Goal: Task Accomplishment & Management: Manage account settings

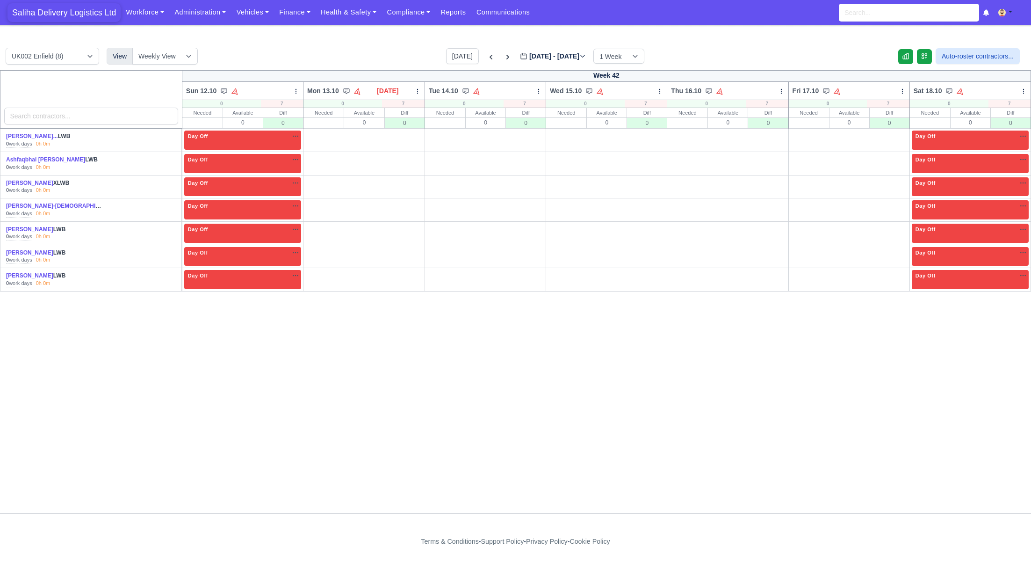
click at [67, 11] on span "Saliha Delivery Logistics Ltd" at bounding box center [63, 12] width 113 height 19
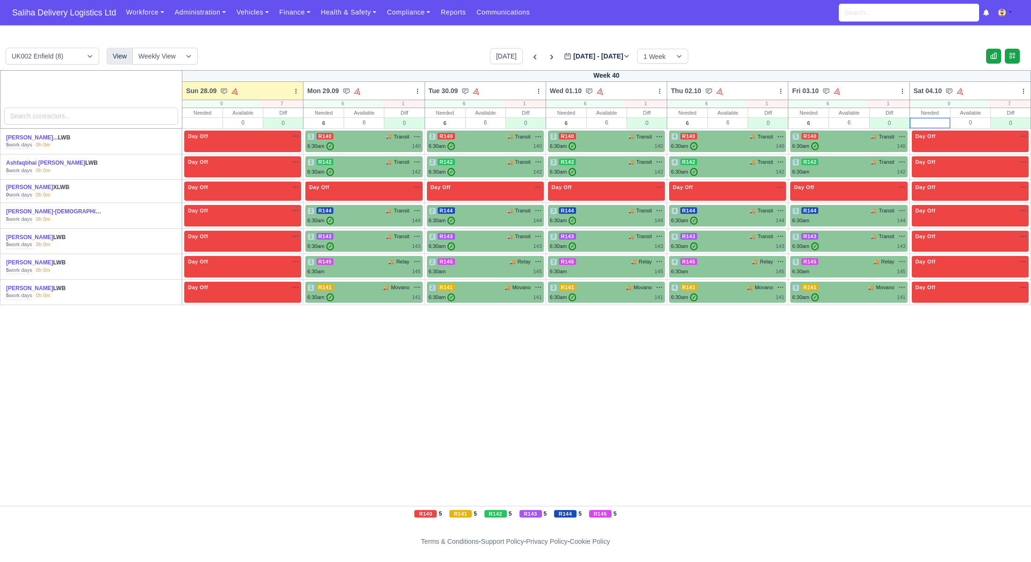
click at [941, 124] on input "text" at bounding box center [929, 122] width 39 height 9
type input "0"
click at [201, 124] on input "text" at bounding box center [202, 122] width 39 height 9
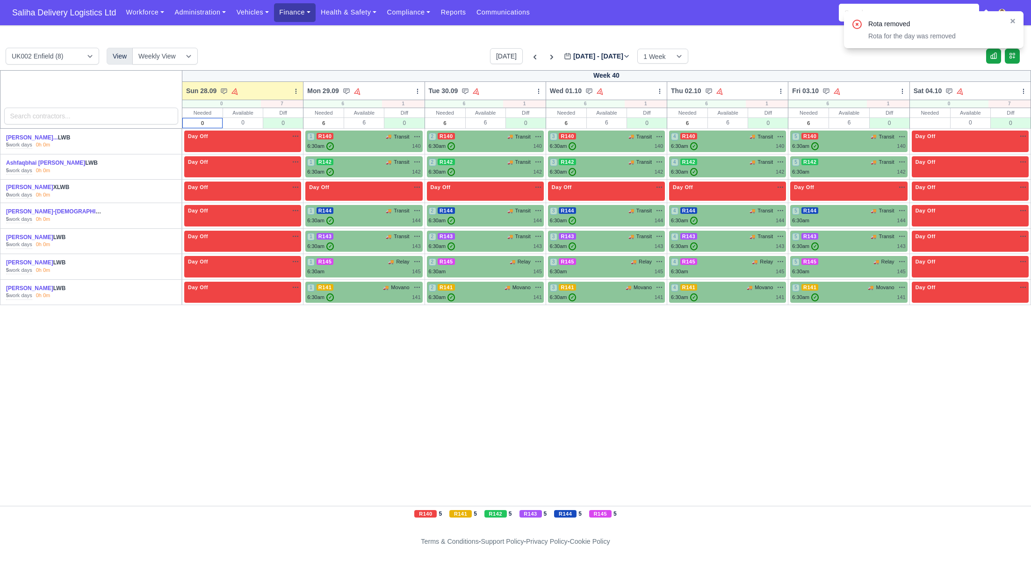
type input "0"
click at [299, 17] on link "Finance" at bounding box center [295, 12] width 42 height 18
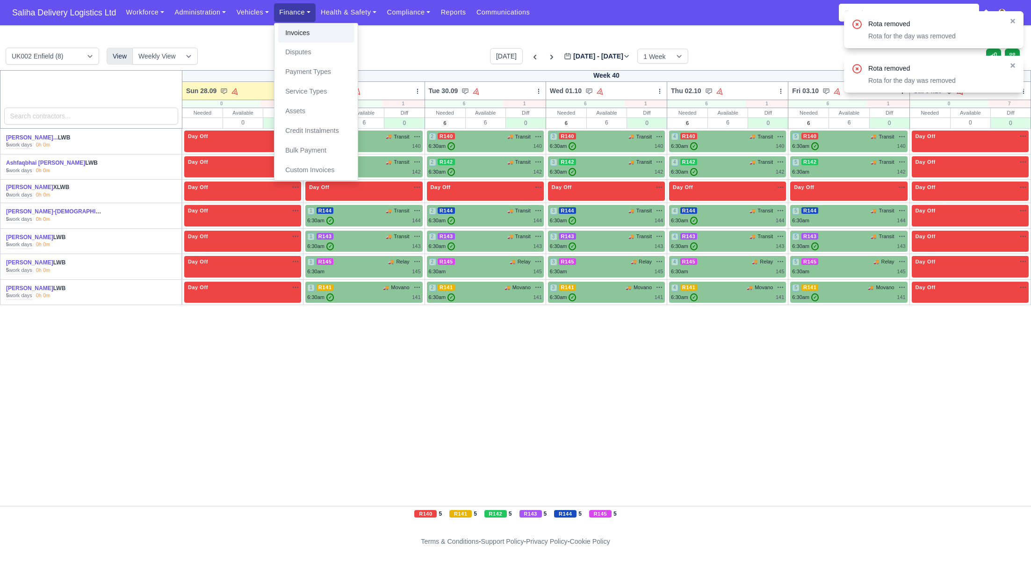
click at [299, 33] on link "Invoices" at bounding box center [316, 33] width 76 height 20
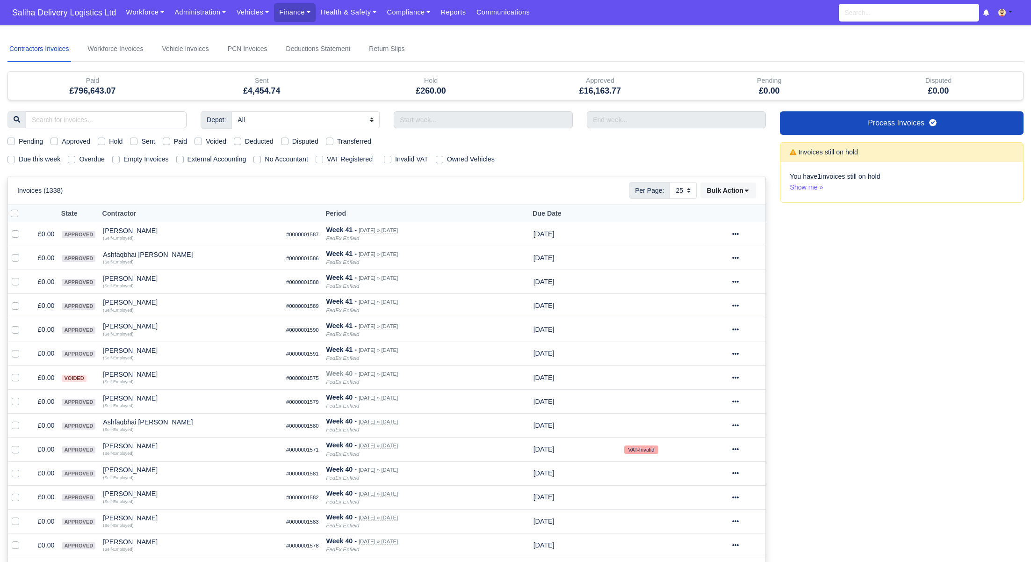
select select "25"
click at [19, 142] on label "Pending" at bounding box center [31, 141] width 24 height 11
click at [11, 142] on input "Pending" at bounding box center [10, 139] width 7 height 7
checkbox input "true"
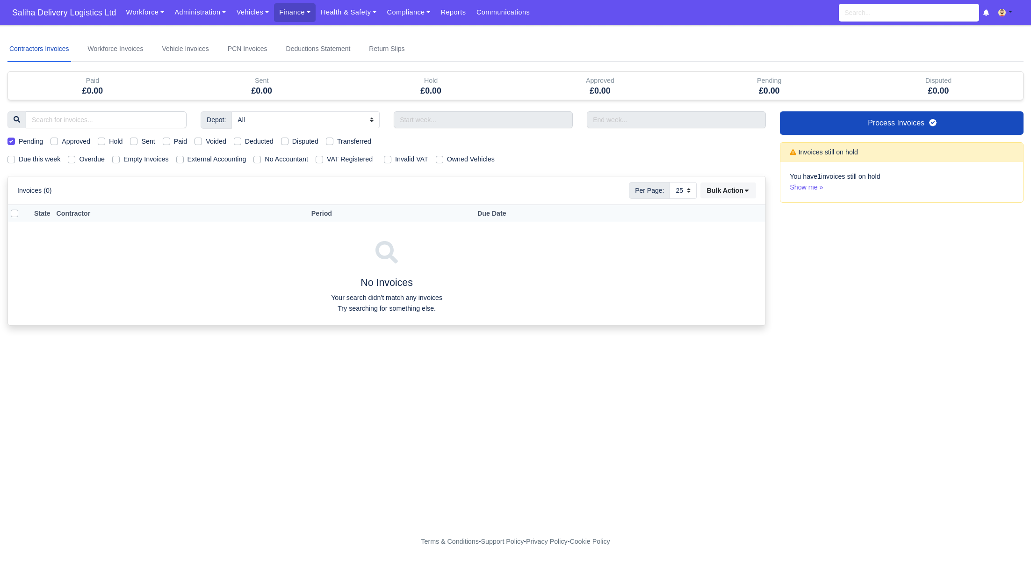
click at [19, 142] on label "Pending" at bounding box center [31, 141] width 24 height 11
click at [11, 142] on input "Pending" at bounding box center [10, 139] width 7 height 7
checkbox input "false"
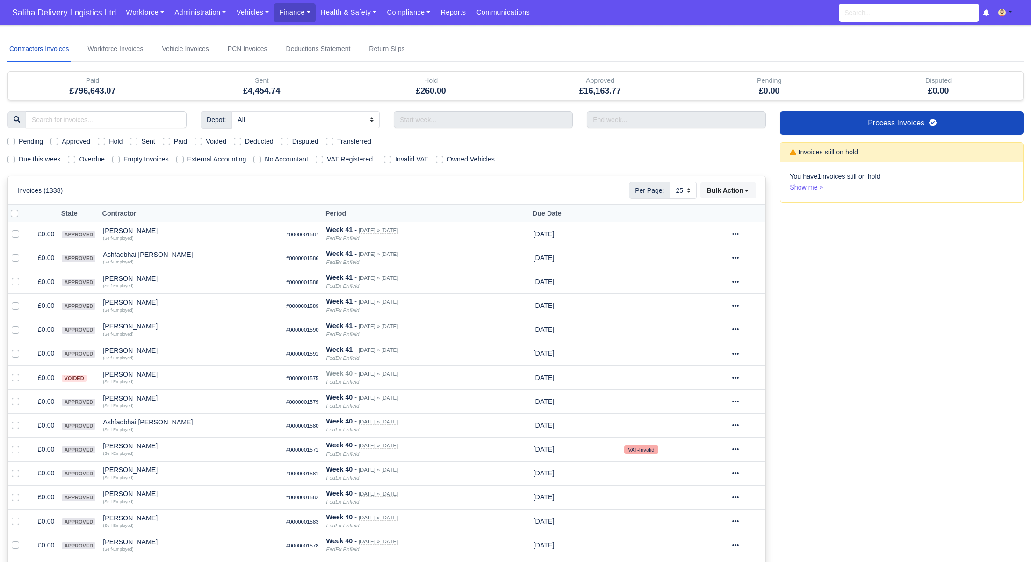
click at [19, 160] on label "Due this week" at bounding box center [40, 159] width 42 height 11
click at [10, 160] on input "Due this week" at bounding box center [10, 157] width 7 height 7
checkbox input "true"
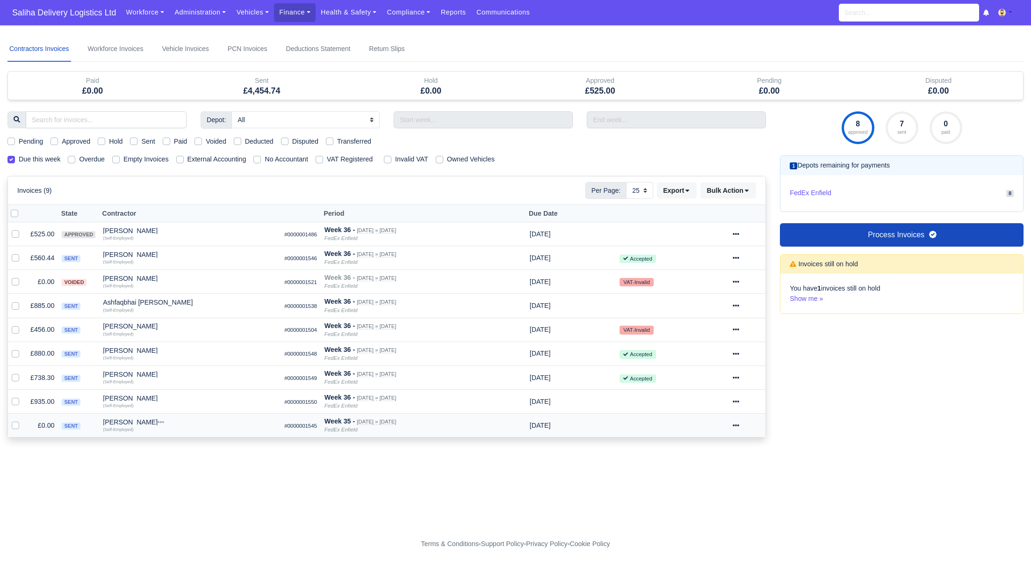
click at [739, 425] on icon at bounding box center [736, 425] width 7 height 7
click at [711, 327] on button "Void" at bounding box center [712, 329] width 83 height 14
click at [141, 140] on label "Sent" at bounding box center [148, 141] width 14 height 11
click at [137, 140] on input "Sent" at bounding box center [133, 139] width 7 height 7
checkbox input "true"
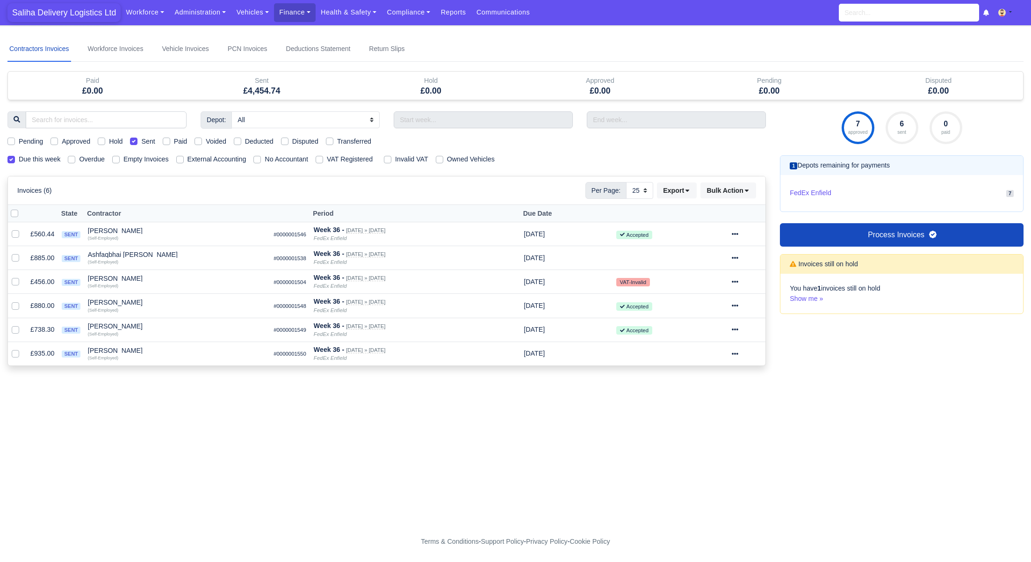
click at [69, 15] on span "Saliha Delivery Logistics Ltd" at bounding box center [63, 12] width 113 height 19
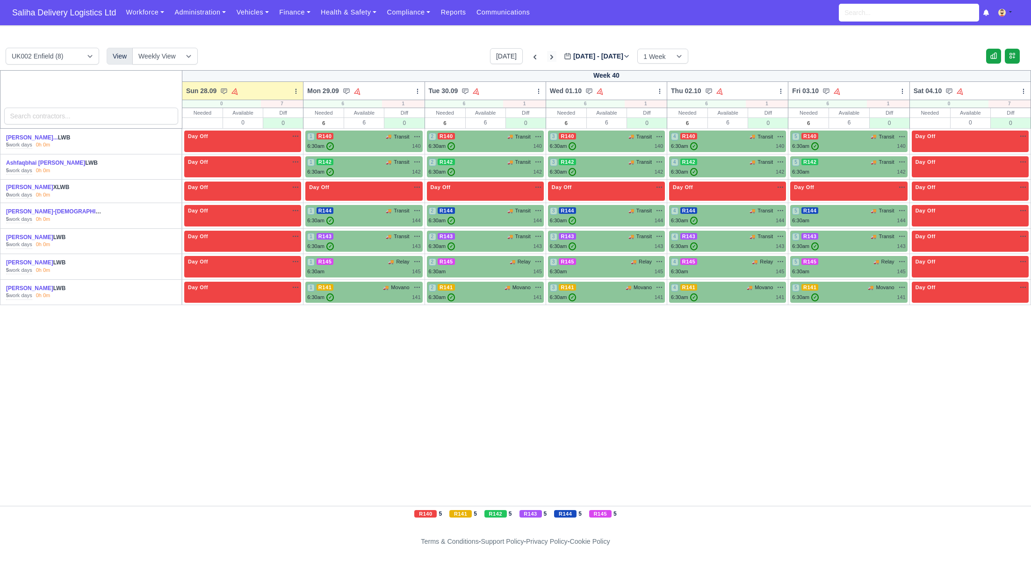
click at [547, 56] on icon at bounding box center [551, 56] width 9 height 9
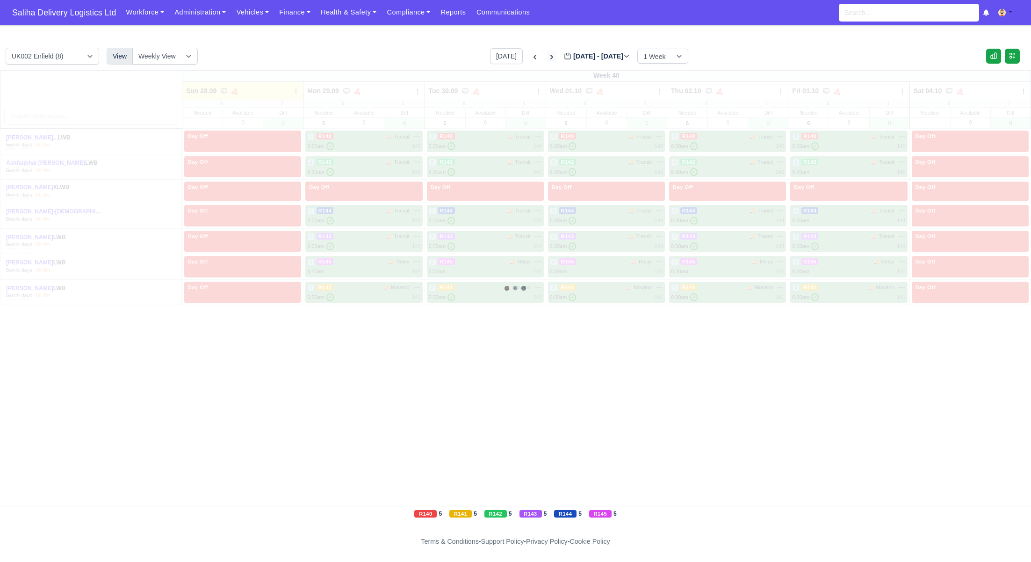
type input "2025-10-05"
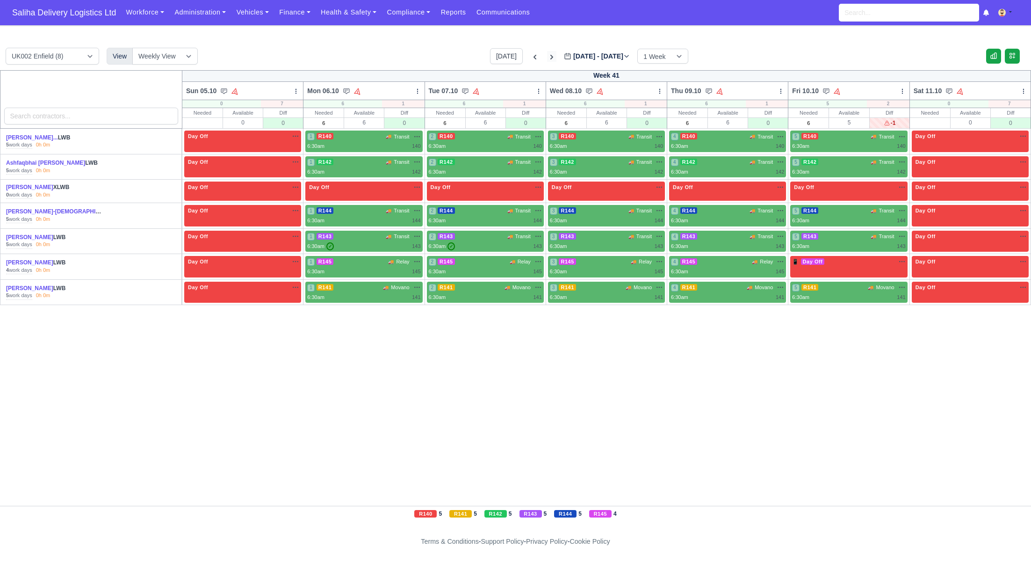
click at [547, 56] on icon at bounding box center [551, 56] width 9 height 9
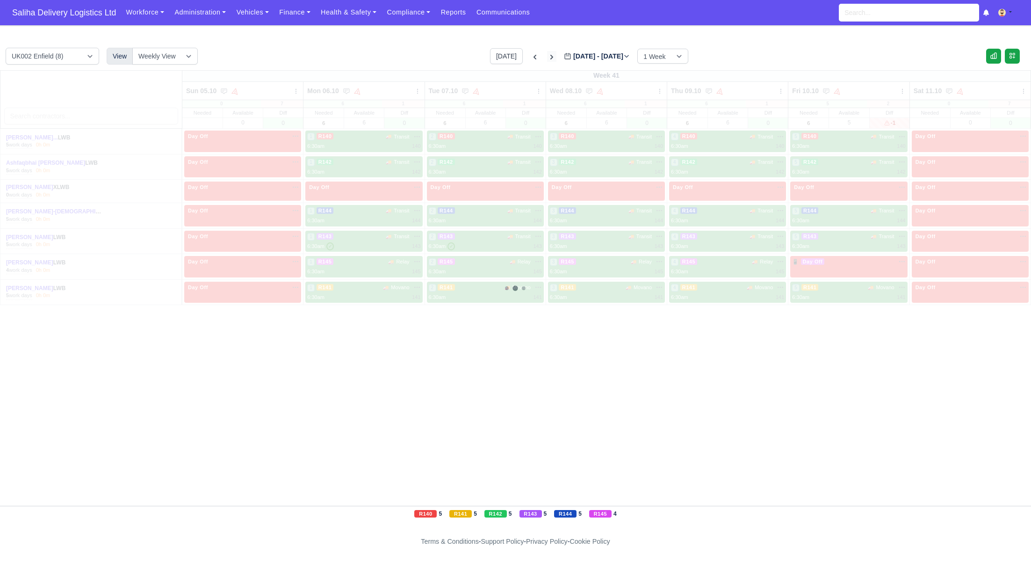
type input "2025-10-12"
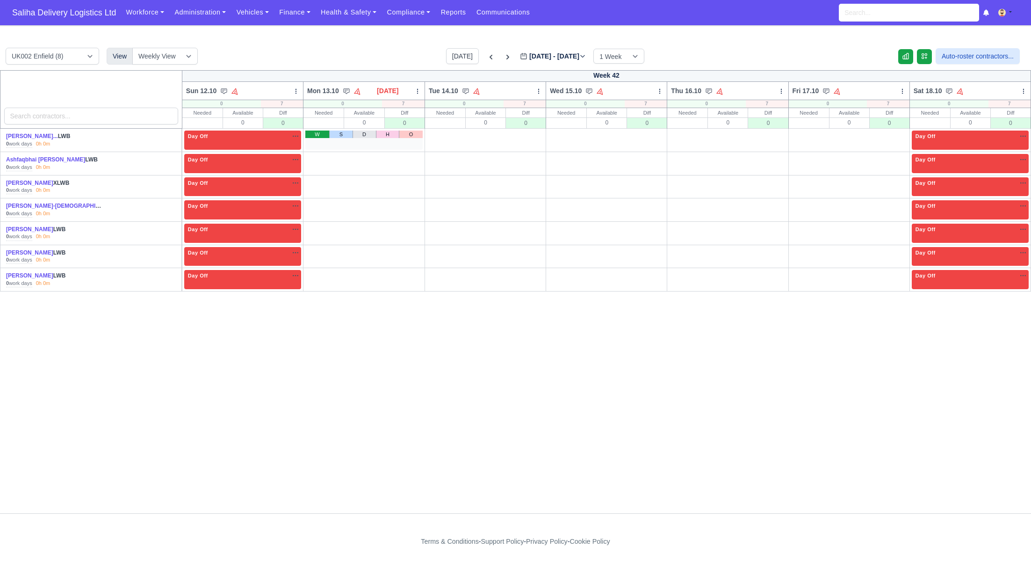
click at [316, 136] on link "W" at bounding box center [317, 133] width 24 height 7
click at [315, 158] on link "W" at bounding box center [317, 157] width 24 height 7
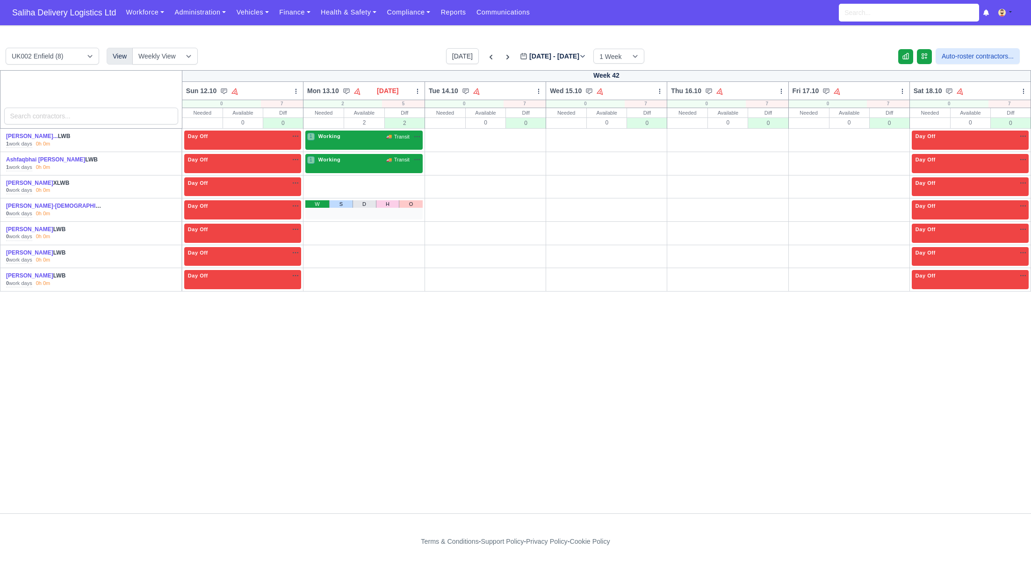
click at [317, 204] on link "W" at bounding box center [317, 203] width 24 height 7
click at [316, 229] on link "W" at bounding box center [317, 226] width 24 height 7
drag, startPoint x: 313, startPoint y: 247, endPoint x: 313, endPoint y: 260, distance: 12.6
click at [313, 247] on link "W" at bounding box center [317, 250] width 24 height 7
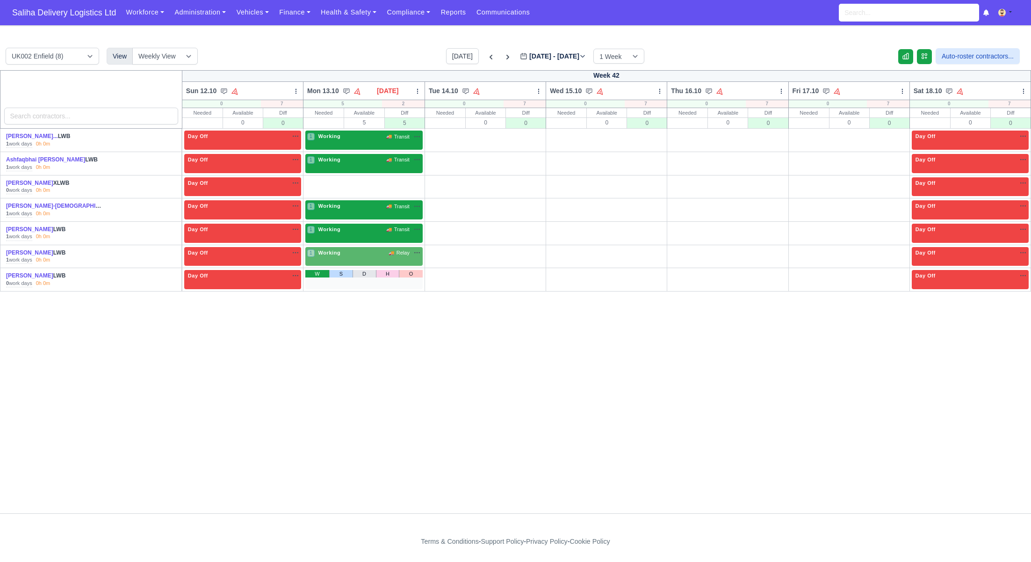
click at [313, 274] on link "W" at bounding box center [317, 273] width 24 height 7
drag, startPoint x: 451, startPoint y: 137, endPoint x: 451, endPoint y: 143, distance: 5.1
click at [451, 137] on link "W" at bounding box center [439, 133] width 24 height 7
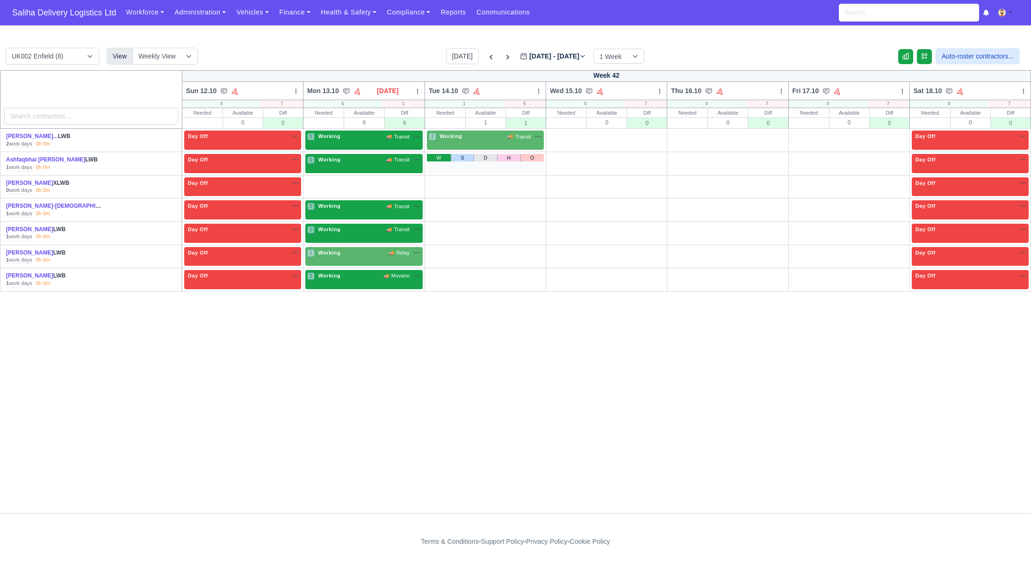
click at [451, 152] on td "W S D H O" at bounding box center [485, 163] width 121 height 23
click at [451, 159] on link "W" at bounding box center [439, 157] width 24 height 7
click at [423, 181] on link "O" at bounding box center [411, 180] width 24 height 7
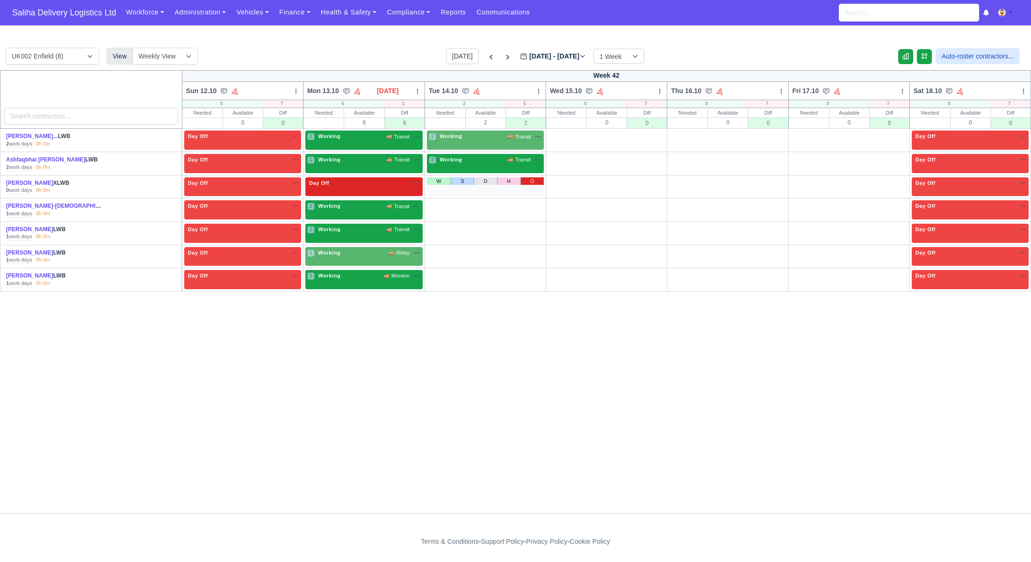
click at [540, 180] on link "O" at bounding box center [531, 180] width 23 height 7
click at [659, 183] on link "O" at bounding box center [652, 180] width 23 height 7
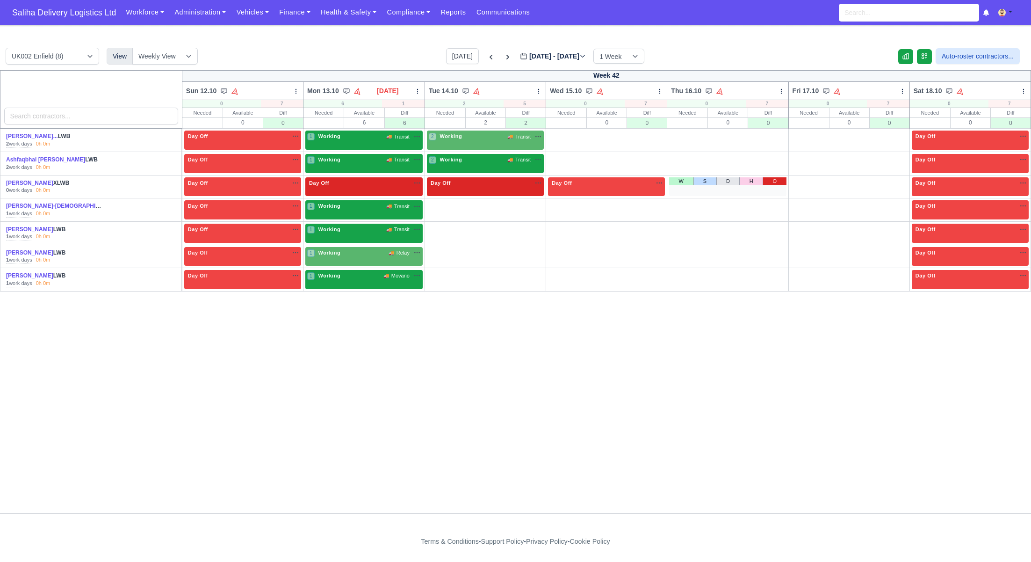
click at [786, 182] on link "O" at bounding box center [774, 180] width 23 height 7
click at [905, 181] on link "O" at bounding box center [895, 180] width 23 height 7
click at [806, 136] on link "W" at bounding box center [803, 133] width 24 height 7
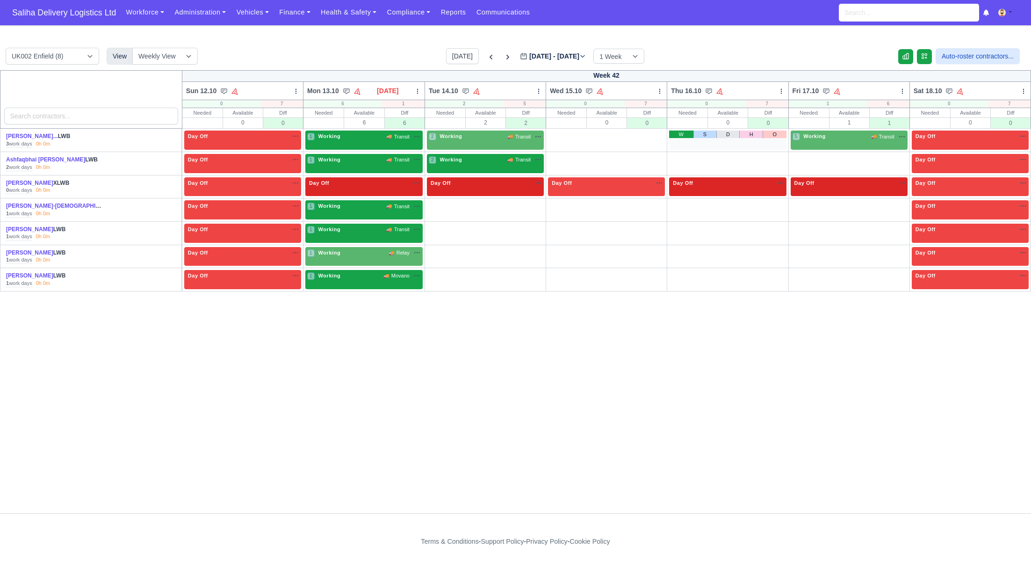
click at [685, 136] on link "W" at bounding box center [681, 133] width 24 height 7
click at [567, 139] on div "W S D H O" at bounding box center [606, 139] width 117 height 19
drag, startPoint x: 564, startPoint y: 134, endPoint x: 549, endPoint y: 173, distance: 41.9
click at [564, 134] on link "W" at bounding box center [560, 133] width 24 height 7
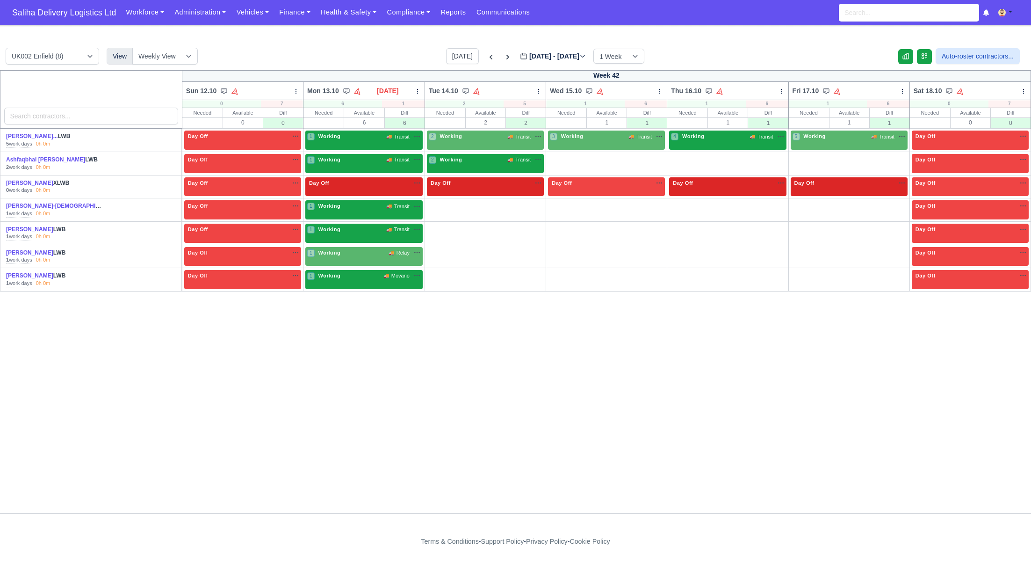
click at [444, 204] on link "W" at bounding box center [439, 203] width 24 height 7
click at [446, 247] on link "W" at bounding box center [439, 250] width 24 height 7
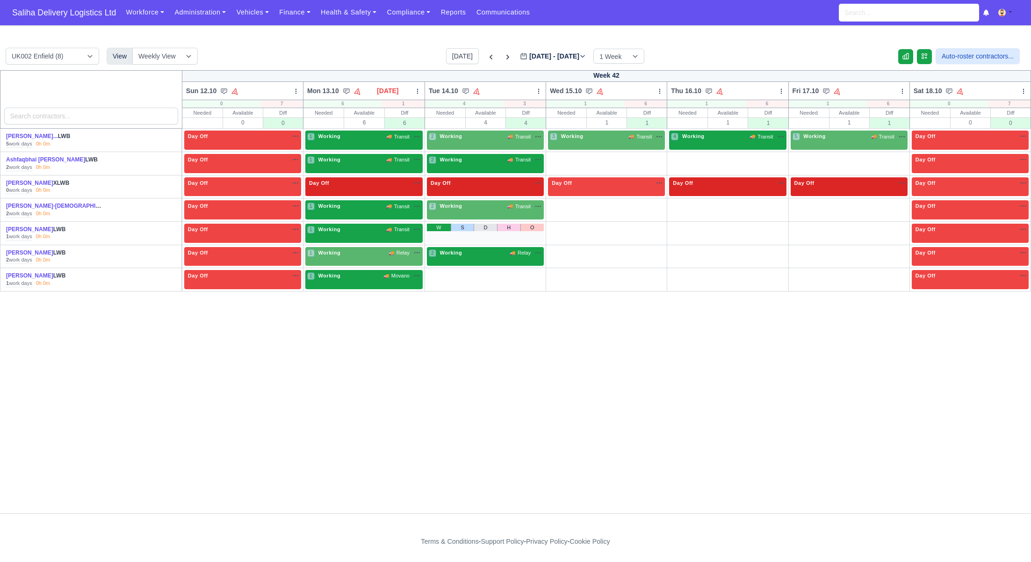
click at [446, 230] on link "W" at bounding box center [439, 226] width 24 height 7
drag, startPoint x: 448, startPoint y: 270, endPoint x: 459, endPoint y: 267, distance: 11.0
click at [447, 270] on link "W" at bounding box center [439, 273] width 24 height 7
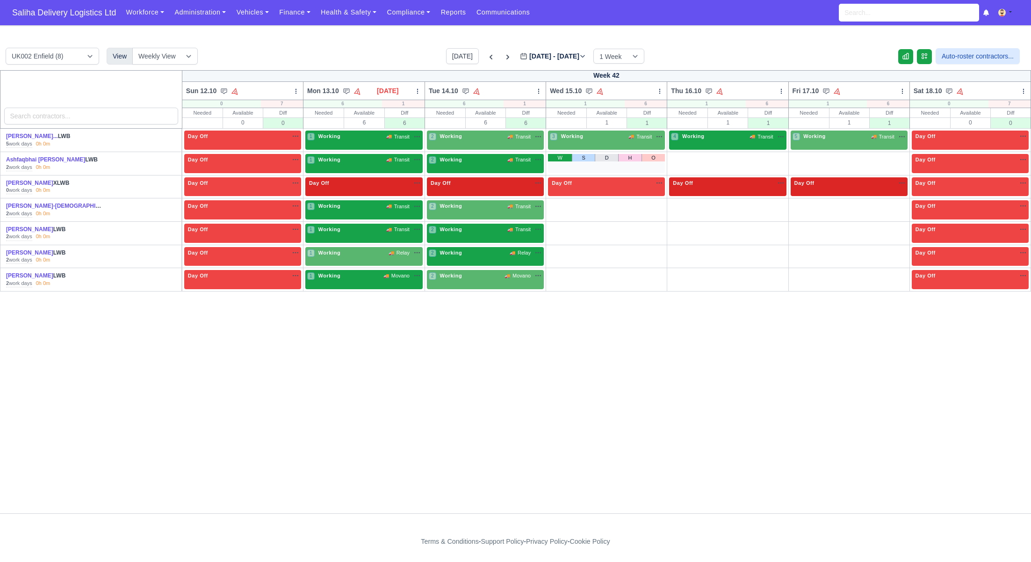
click at [562, 159] on link "W" at bounding box center [560, 157] width 24 height 7
click at [568, 209] on div "W S D H O" at bounding box center [606, 209] width 117 height 19
click at [568, 205] on link "W" at bounding box center [560, 203] width 24 height 7
drag, startPoint x: 567, startPoint y: 226, endPoint x: 567, endPoint y: 232, distance: 6.1
click at [567, 226] on link "W" at bounding box center [560, 226] width 24 height 7
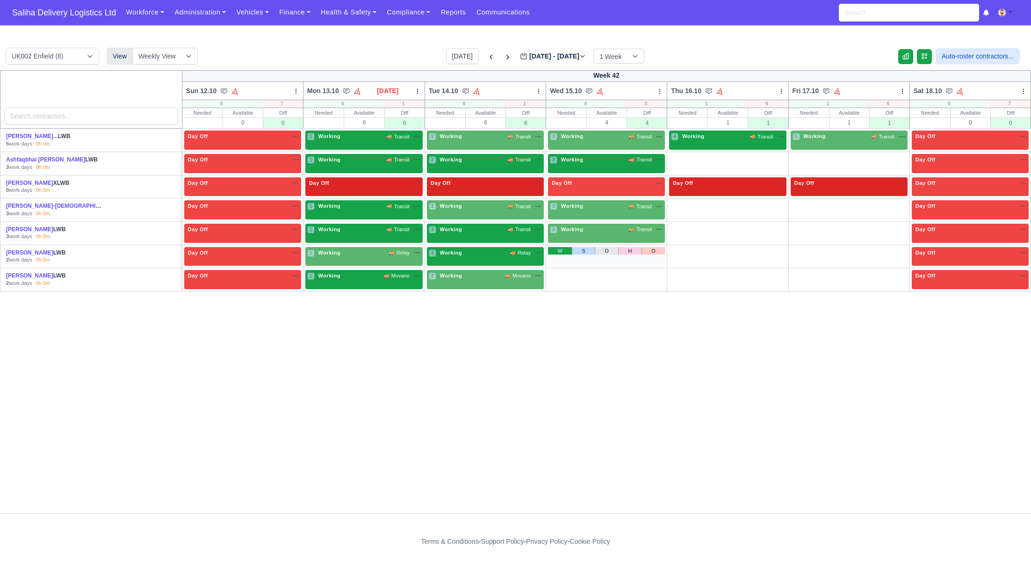
click at [567, 252] on link "W" at bounding box center [560, 250] width 24 height 7
click at [567, 272] on link "W" at bounding box center [560, 273] width 24 height 7
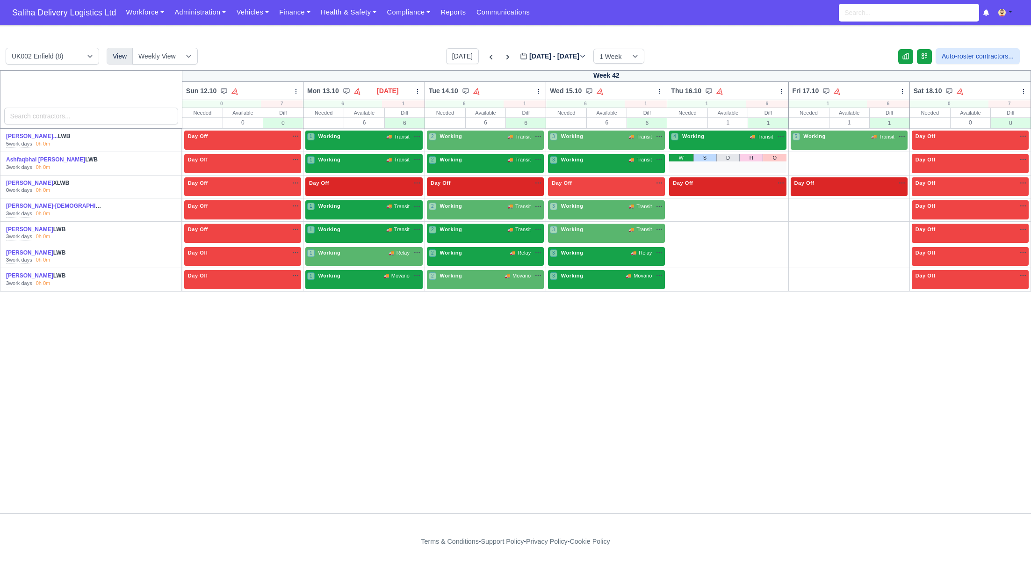
click at [684, 154] on link "W" at bounding box center [681, 157] width 24 height 7
click at [691, 206] on link "W" at bounding box center [681, 203] width 24 height 7
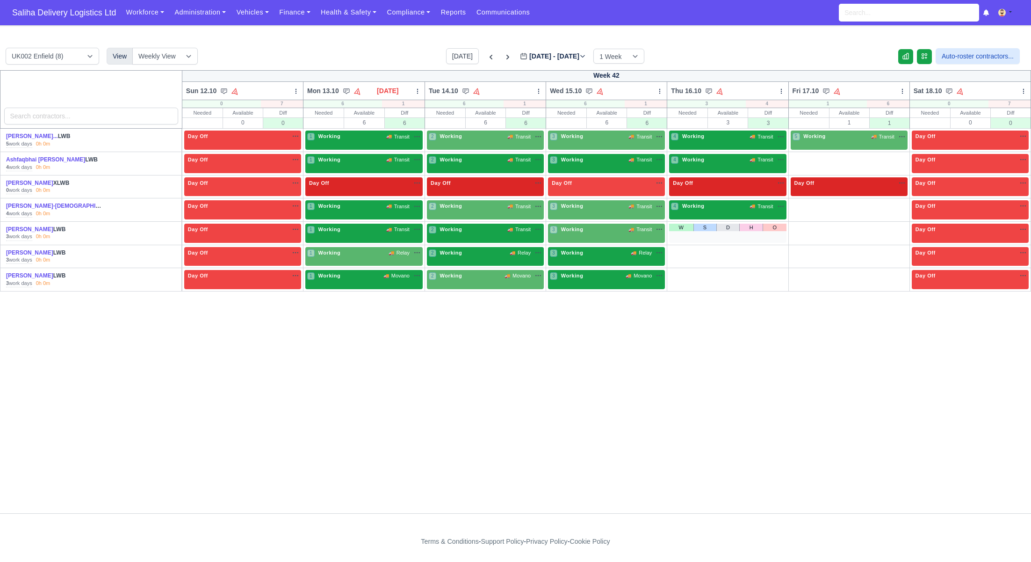
click at [690, 233] on div "W S D H O" at bounding box center [727, 232] width 117 height 19
click at [689, 228] on link "W" at bounding box center [681, 226] width 24 height 7
click at [689, 253] on link "W" at bounding box center [681, 250] width 24 height 7
click at [690, 272] on link "W" at bounding box center [681, 273] width 24 height 7
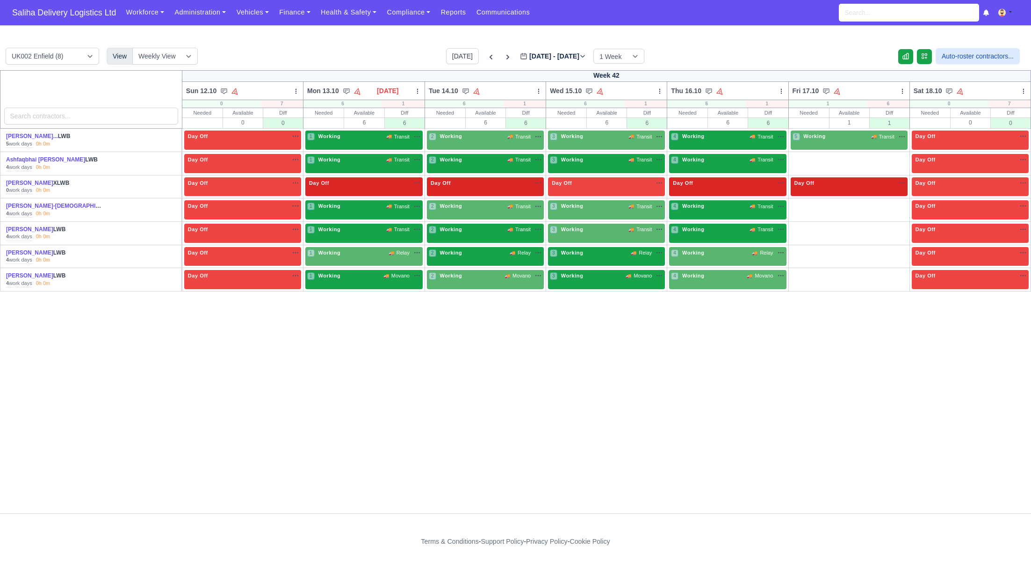
click at [804, 157] on link "W" at bounding box center [803, 157] width 24 height 7
click at [806, 205] on link "W" at bounding box center [803, 203] width 24 height 7
click at [806, 226] on link "W" at bounding box center [803, 226] width 24 height 7
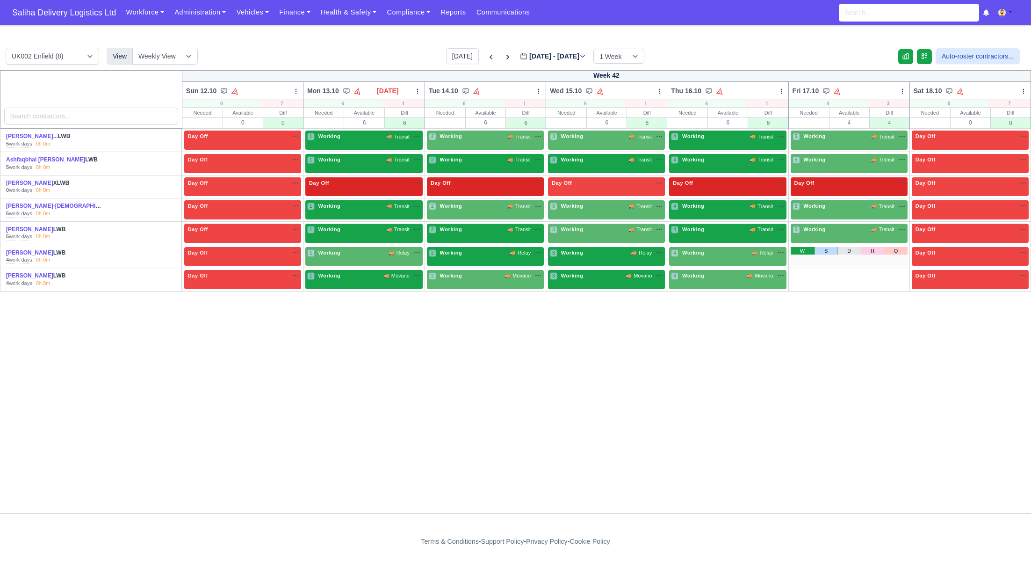
click at [807, 250] on link "W" at bounding box center [803, 250] width 24 height 7
click at [806, 274] on link "W" at bounding box center [803, 273] width 24 height 7
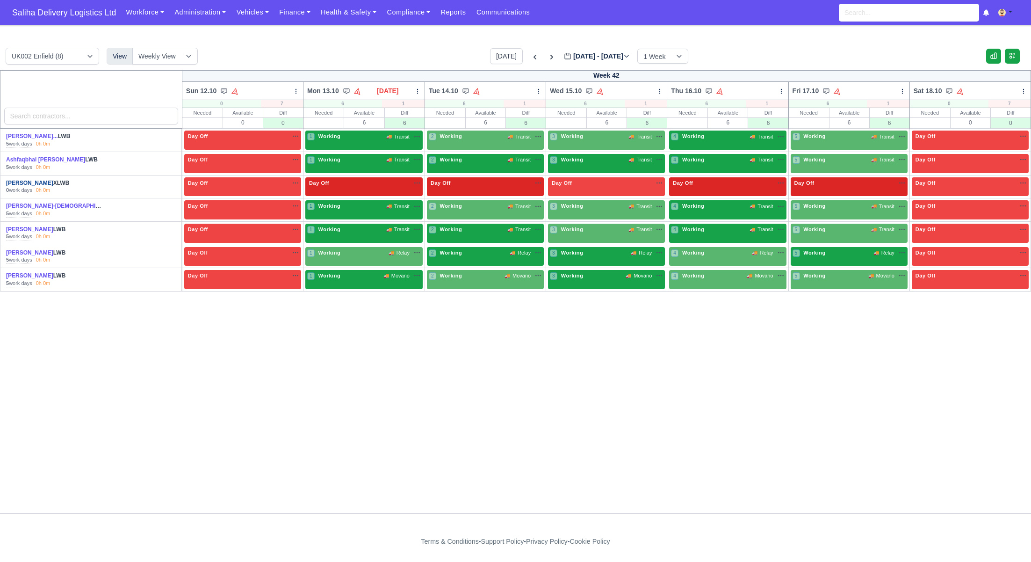
click at [42, 184] on link "[PERSON_NAME]" at bounding box center [29, 183] width 47 height 7
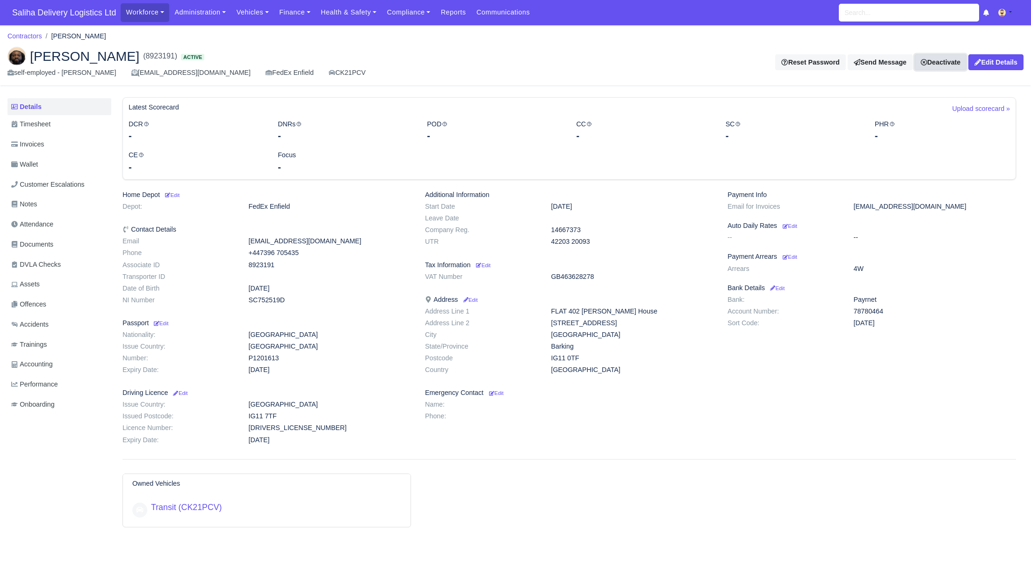
click at [928, 61] on link "Deactivate" at bounding box center [940, 62] width 52 height 16
click at [904, 108] on link "Off-board" at bounding box center [927, 108] width 83 height 14
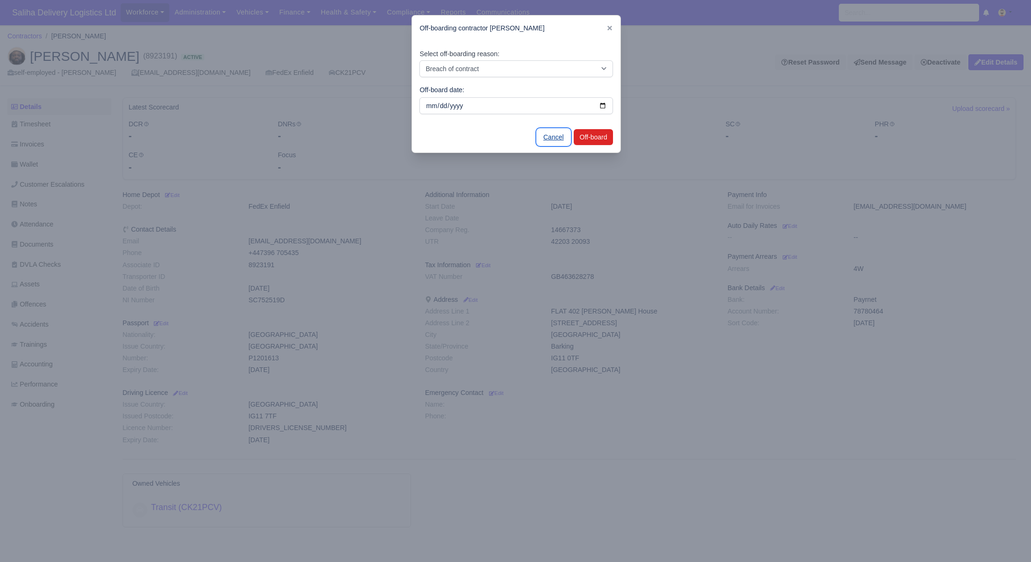
click at [554, 135] on link "Cancel" at bounding box center [553, 137] width 33 height 16
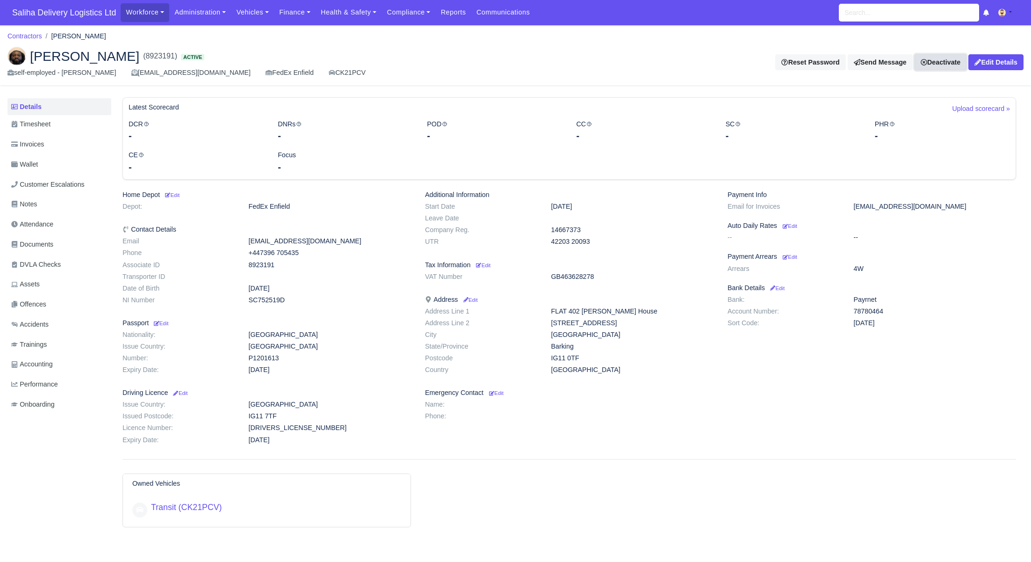
drag, startPoint x: 941, startPoint y: 59, endPoint x: 929, endPoint y: 71, distance: 16.5
click at [940, 59] on link "Deactivate" at bounding box center [940, 62] width 52 height 16
click at [908, 87] on link "Take off schedule" at bounding box center [927, 93] width 83 height 14
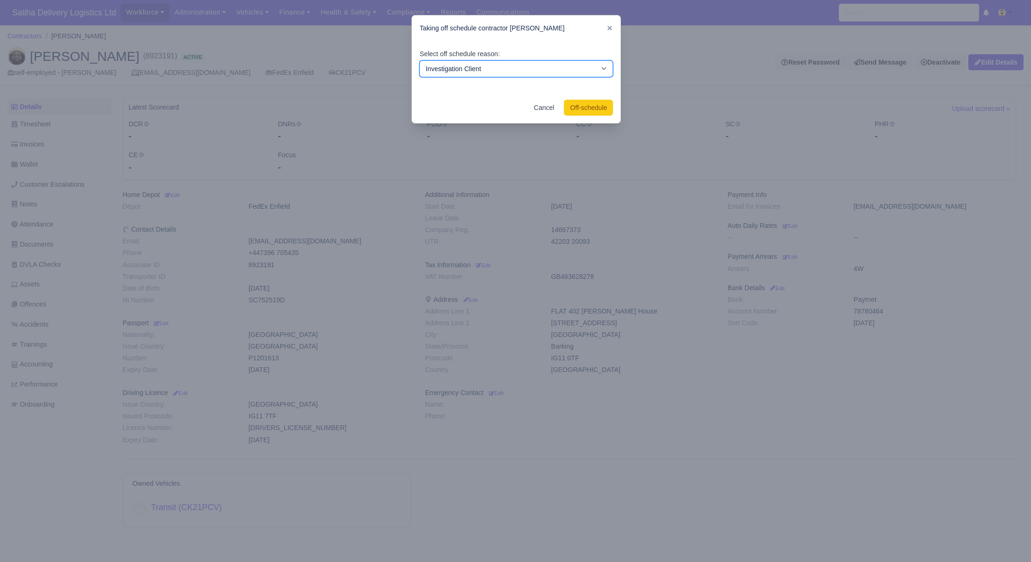
click at [526, 75] on select "Investigation Client Customer Escalation Medical Reason Vacation" at bounding box center [516, 68] width 194 height 17
select select "vacation"
click at [419, 60] on select "Investigation Client Customer Escalation Medical Reason Vacation" at bounding box center [516, 68] width 194 height 17
click at [583, 104] on button "Off-schedule" at bounding box center [588, 108] width 49 height 16
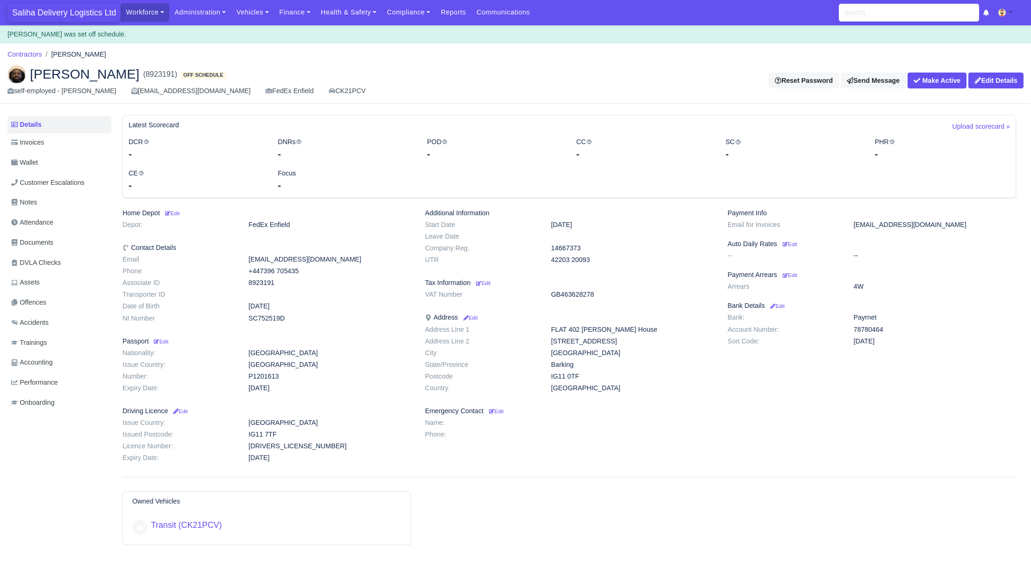
click at [100, 11] on span "Saliha Delivery Logistics Ltd" at bounding box center [63, 12] width 113 height 19
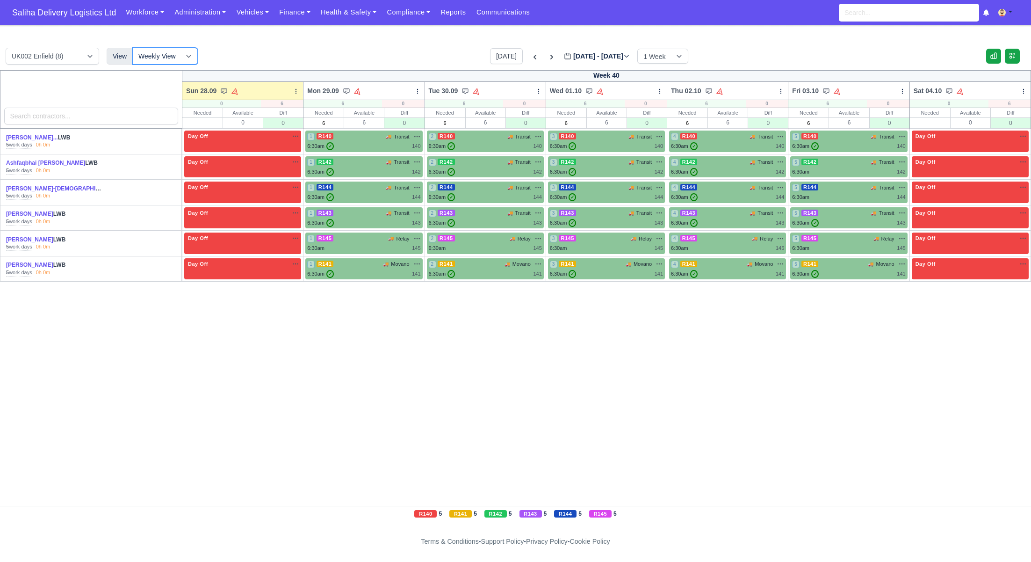
click at [194, 53] on select "Weekly View Wave times Daily Roster" at bounding box center [164, 56] width 65 height 17
select select "roster"
click at [132, 48] on select "Weekly View Wave times Daily Roster" at bounding box center [164, 56] width 65 height 17
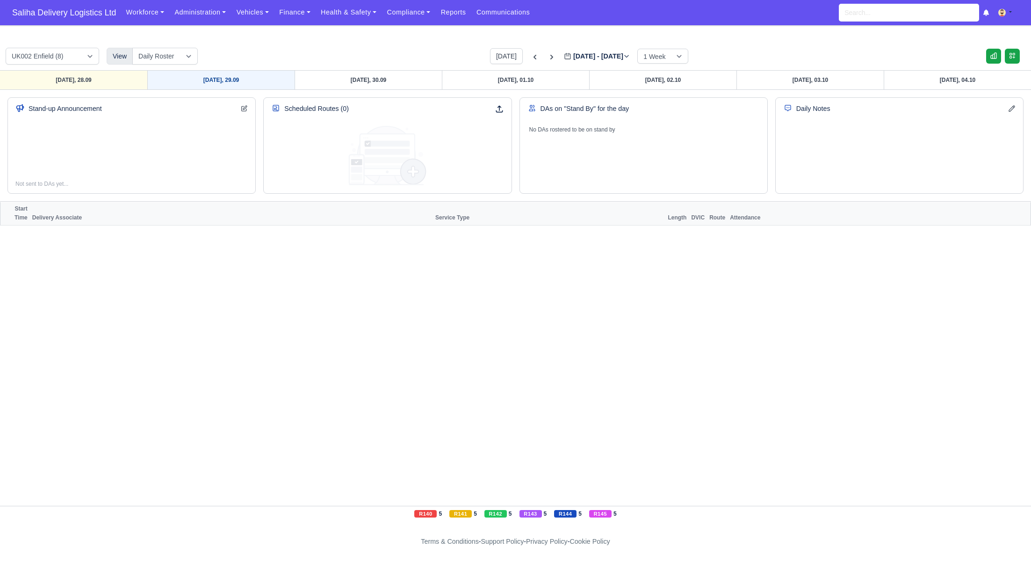
click at [251, 85] on link "Monday, 29.09" at bounding box center [220, 80] width 147 height 19
type input "2025-09-29"
select select "15"
select select "12"
select select "5"
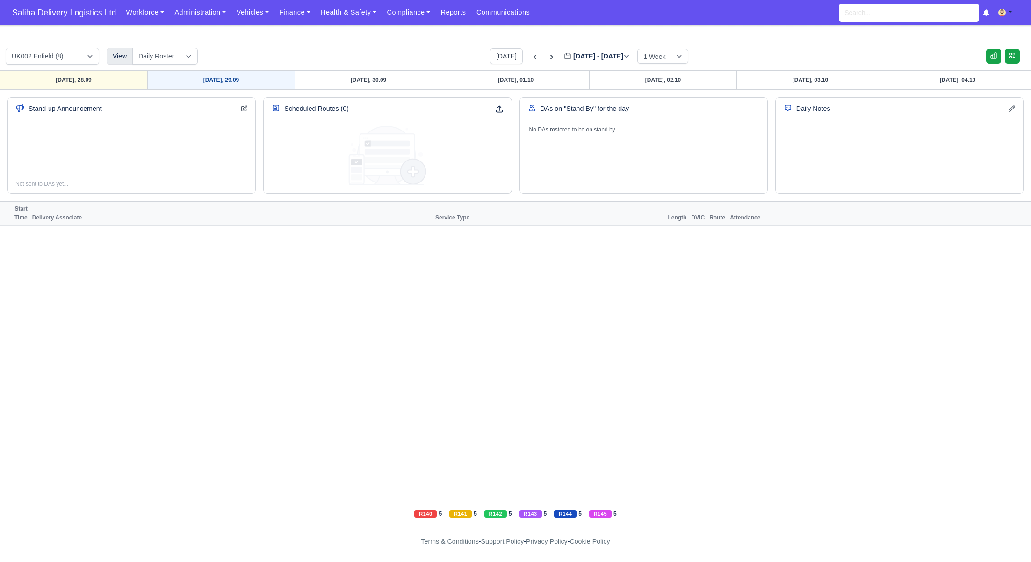
select select "4"
select select "17"
select select "1"
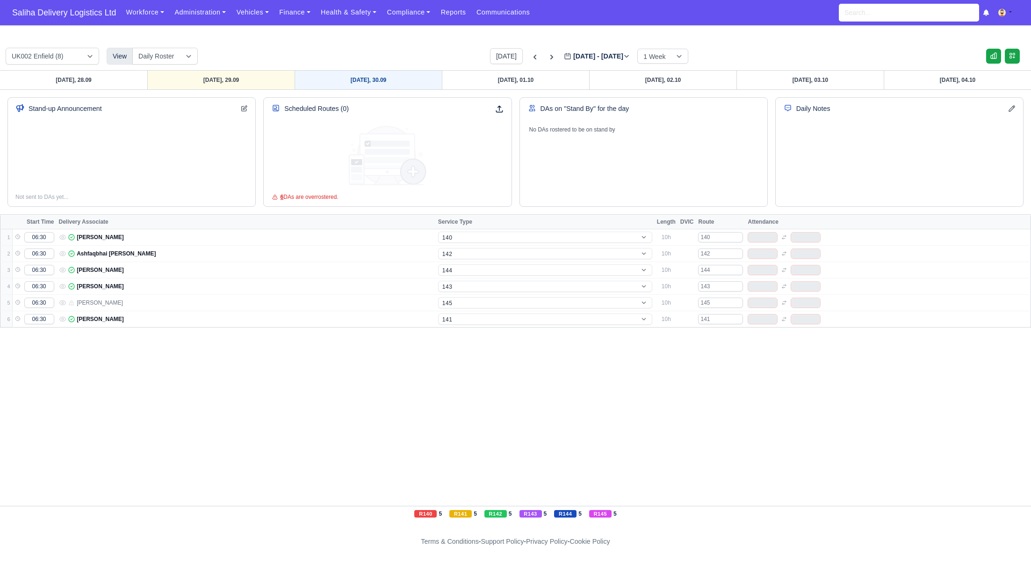
click at [356, 81] on link "Tuesday, 30.09" at bounding box center [368, 80] width 147 height 19
type input "2025-09-30"
select select "15"
select select "12"
select select "5"
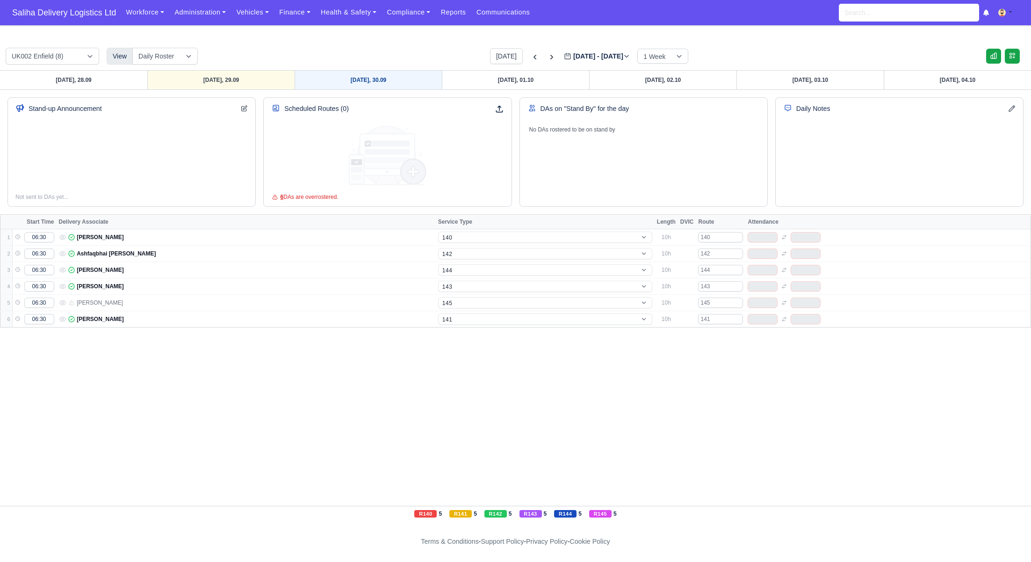
select select "4"
select select "17"
select select "1"
click at [550, 58] on icon at bounding box center [551, 57] width 3 height 5
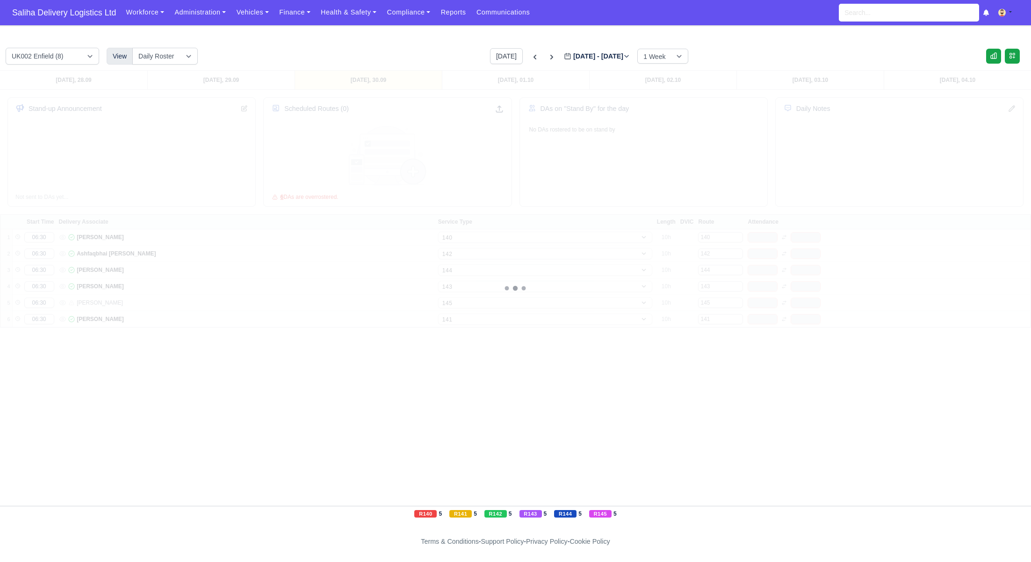
type input "2025-10-07"
select select "15"
select select "12"
select select "5"
select select "4"
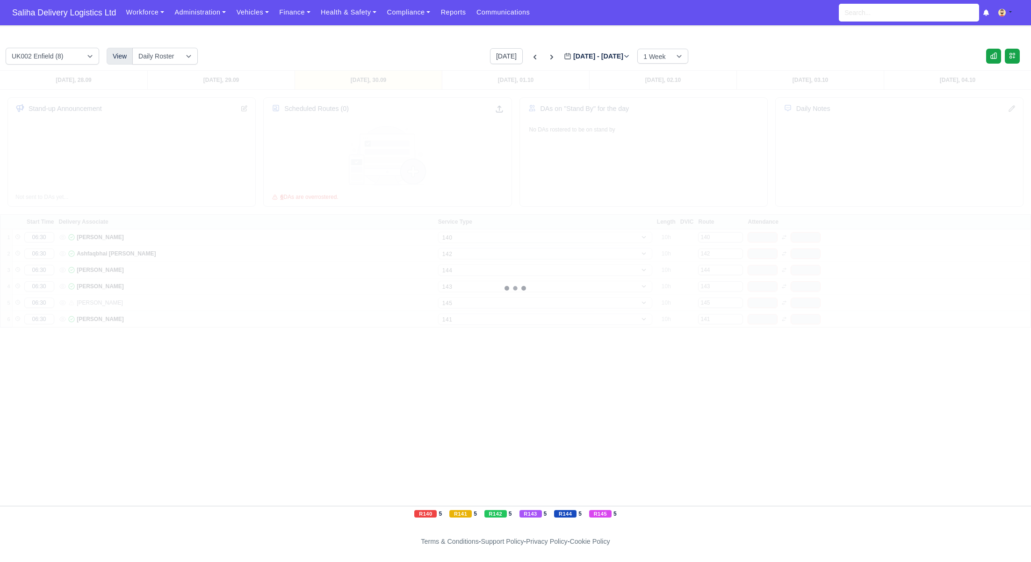
select select "17"
select select "1"
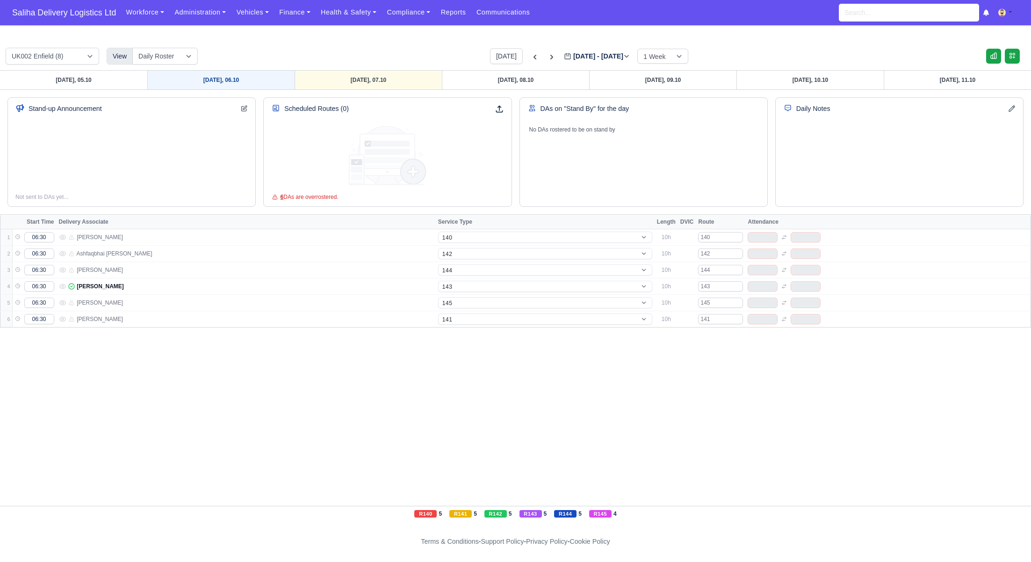
click at [209, 80] on link "Monday, 06.10" at bounding box center [220, 80] width 147 height 19
type input "2025-10-06"
select select "15"
select select "12"
select select "5"
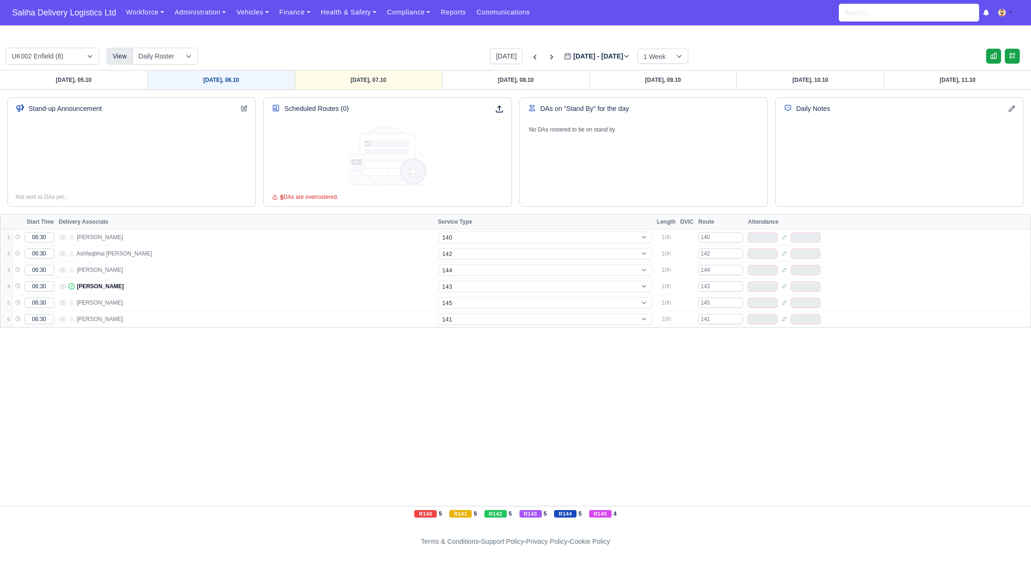
select select "4"
select select "17"
select select "1"
click at [351, 88] on link "Tuesday, 07.10" at bounding box center [368, 80] width 147 height 19
type input "2025-10-07"
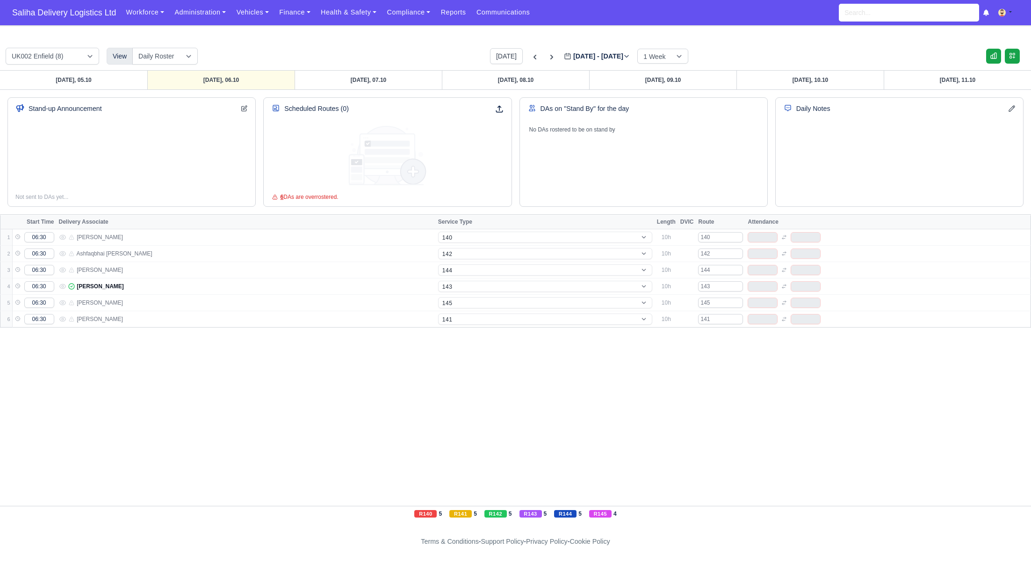
select select "15"
select select "12"
select select "5"
select select "4"
select select "17"
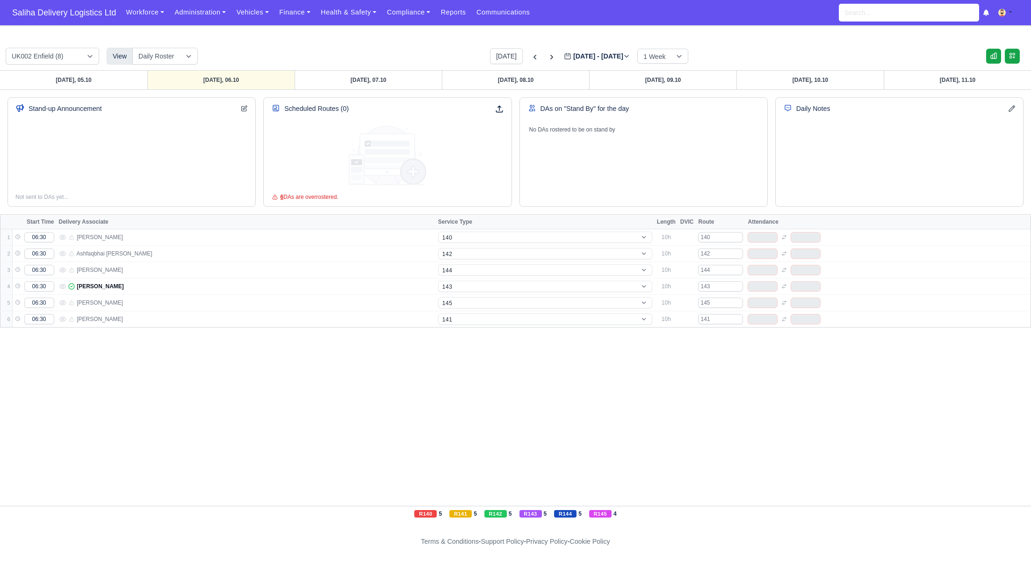
select select "1"
click at [492, 83] on link "Wednesday, 08.10" at bounding box center [515, 80] width 147 height 19
type input "2025-10-08"
select select "15"
select select "12"
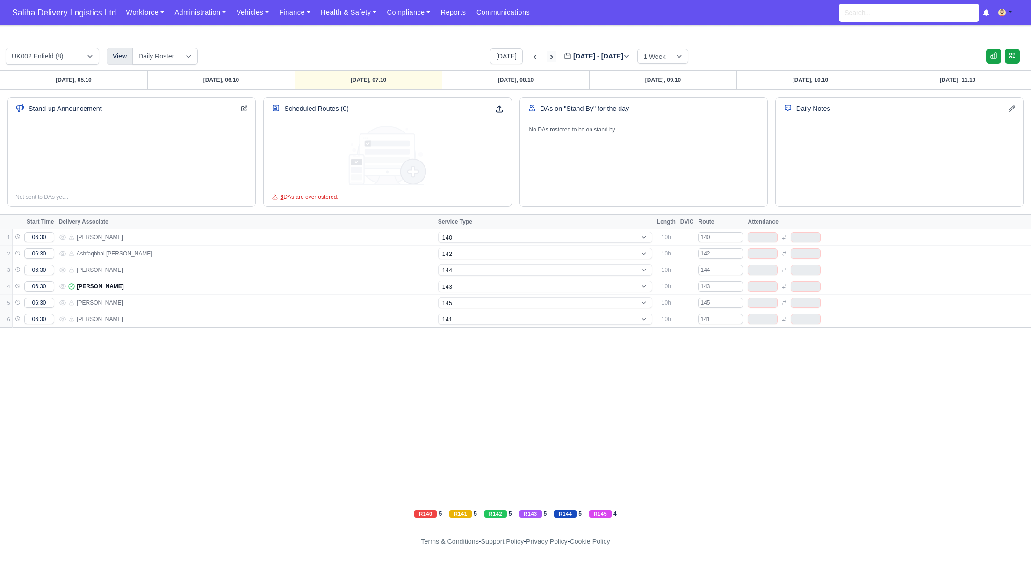
select select "5"
select select "4"
select select "17"
select select "1"
click at [547, 58] on icon at bounding box center [551, 56] width 9 height 9
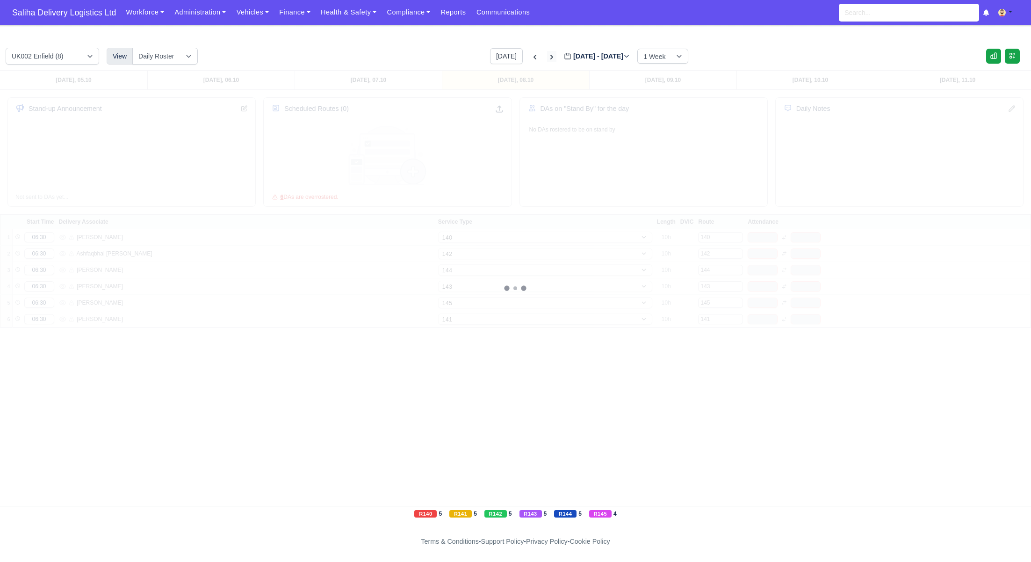
type input "2025-10-15"
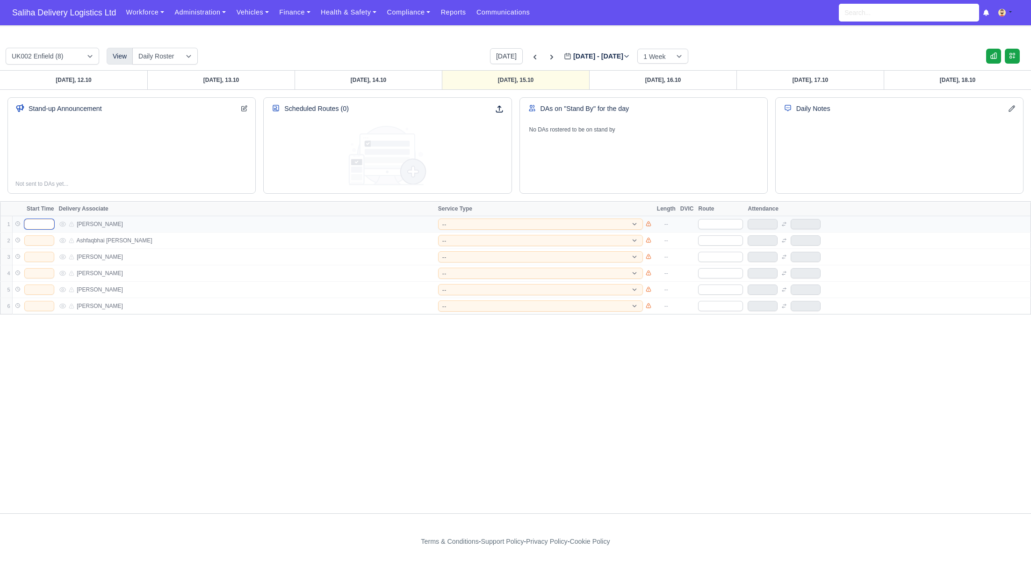
click at [51, 222] on input "text" at bounding box center [39, 224] width 30 height 10
type input "06:30"
click at [44, 239] on input "text" at bounding box center [39, 240] width 30 height 10
type input "06:30"
click at [30, 257] on input "text" at bounding box center [39, 257] width 30 height 10
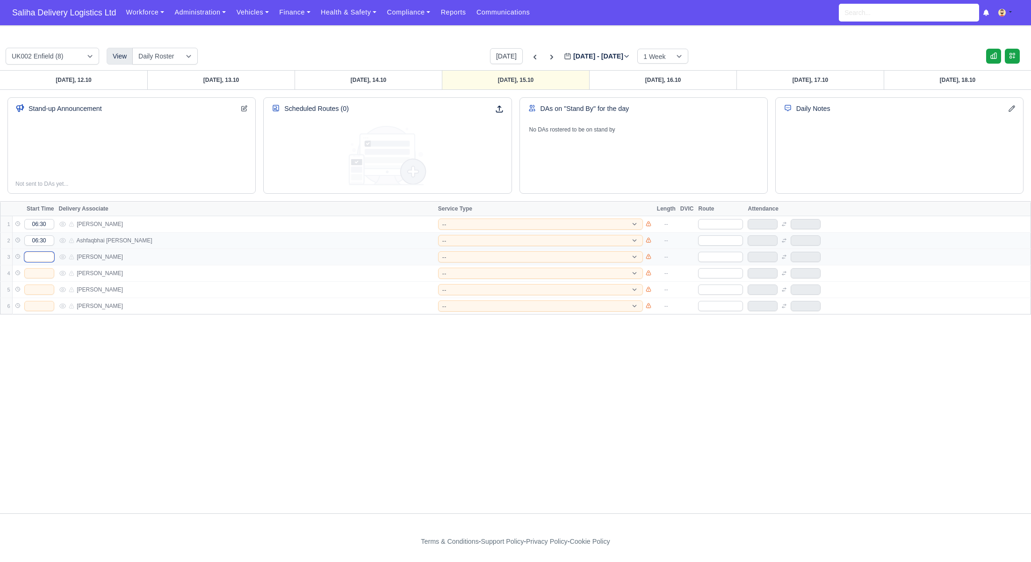
type input "06:30"
click at [52, 277] on td at bounding box center [34, 273] width 44 height 16
click at [49, 276] on input "text" at bounding box center [39, 273] width 30 height 10
type input "06:30"
click at [43, 290] on input "text" at bounding box center [39, 289] width 30 height 10
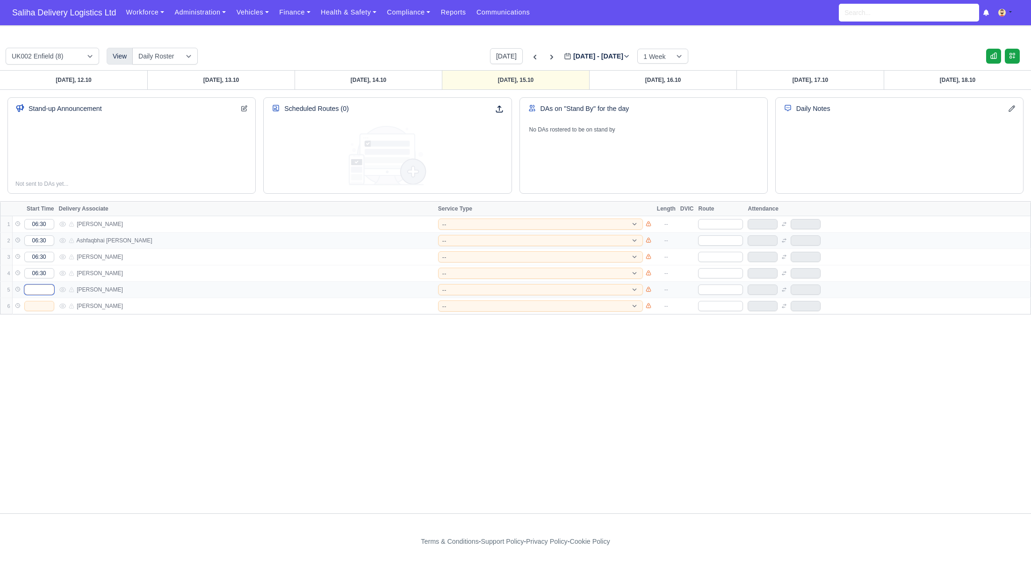
type input "06:30"
click at [43, 306] on input "text" at bounding box center [39, 306] width 30 height 10
type input "06:30"
click at [480, 225] on select "-- 141 143 144 AdHoc 142 140 Supervisor 145" at bounding box center [540, 223] width 205 height 11
select select "15"
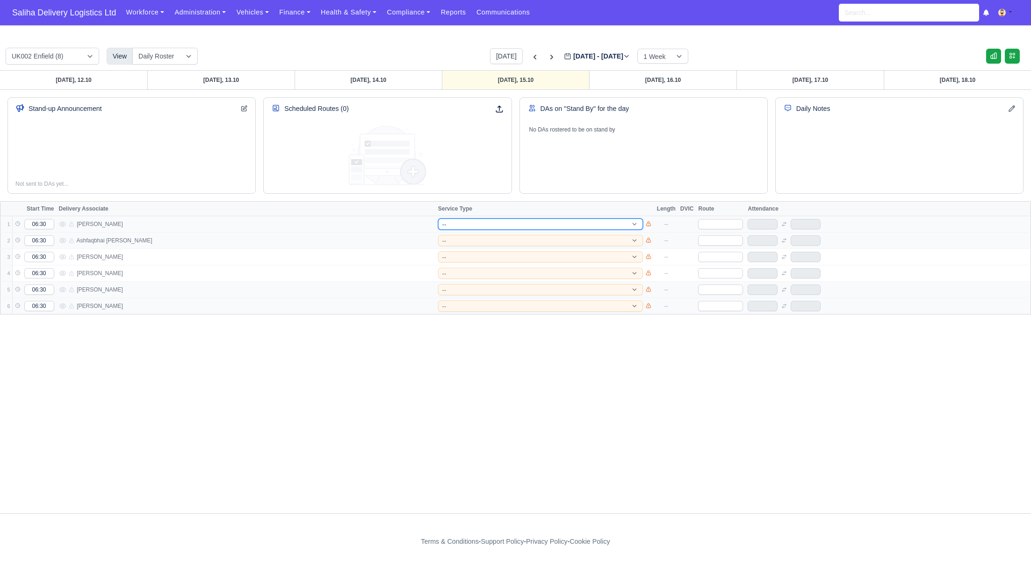
click at [438, 218] on select "-- 141 143 144 AdHoc 142 140 Supervisor 145" at bounding box center [540, 223] width 205 height 11
click at [464, 235] on select "-- 141 143 144 AdHoc 142 140 Supervisor 145" at bounding box center [540, 240] width 205 height 11
select select "12"
click at [438, 235] on select "-- 141 143 144 AdHoc 142 140 Supervisor 145" at bounding box center [540, 240] width 205 height 11
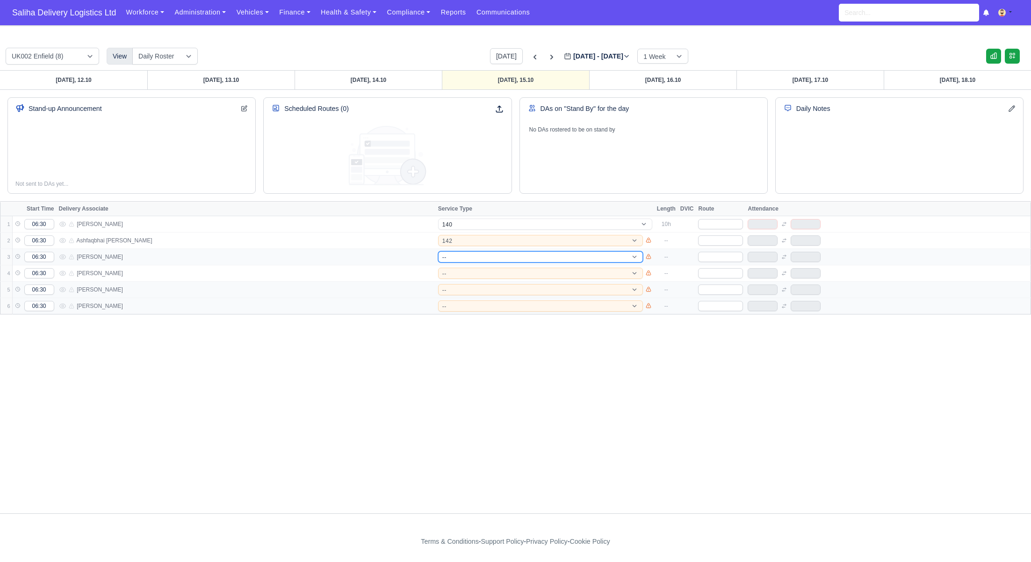
click at [455, 256] on select "-- 141 143 144 AdHoc 142 140 Supervisor 145" at bounding box center [540, 256] width 205 height 11
select select "5"
click at [438, 251] on select "-- 141 143 144 AdHoc 142 140 Supervisor 145" at bounding box center [540, 256] width 205 height 11
click at [459, 273] on select "-- 141 143 144 AdHoc 142 140 Supervisor 145" at bounding box center [540, 272] width 205 height 11
select select "4"
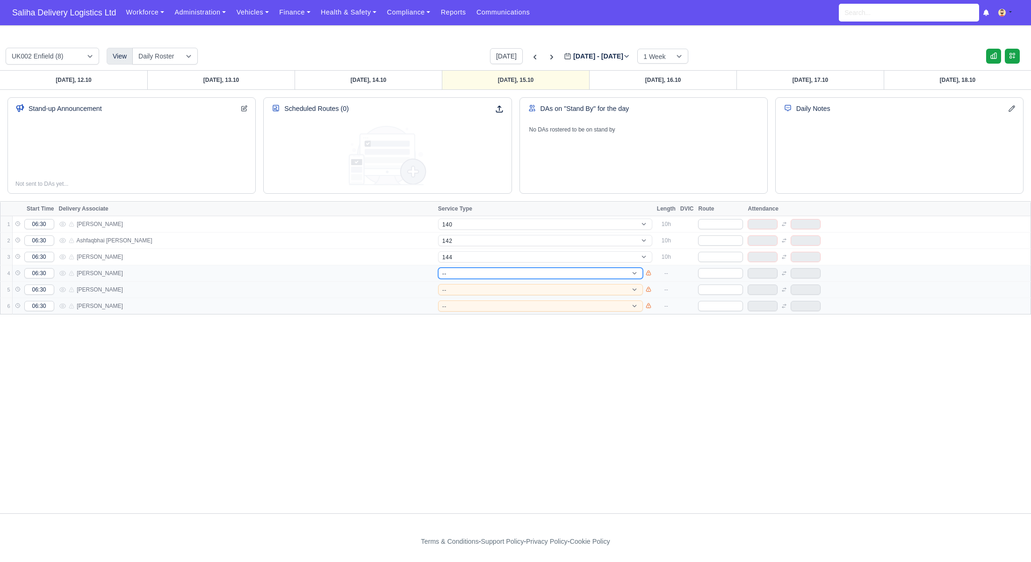
click at [438, 267] on select "-- 141 143 144 AdHoc 142 140 Supervisor 145" at bounding box center [540, 272] width 205 height 11
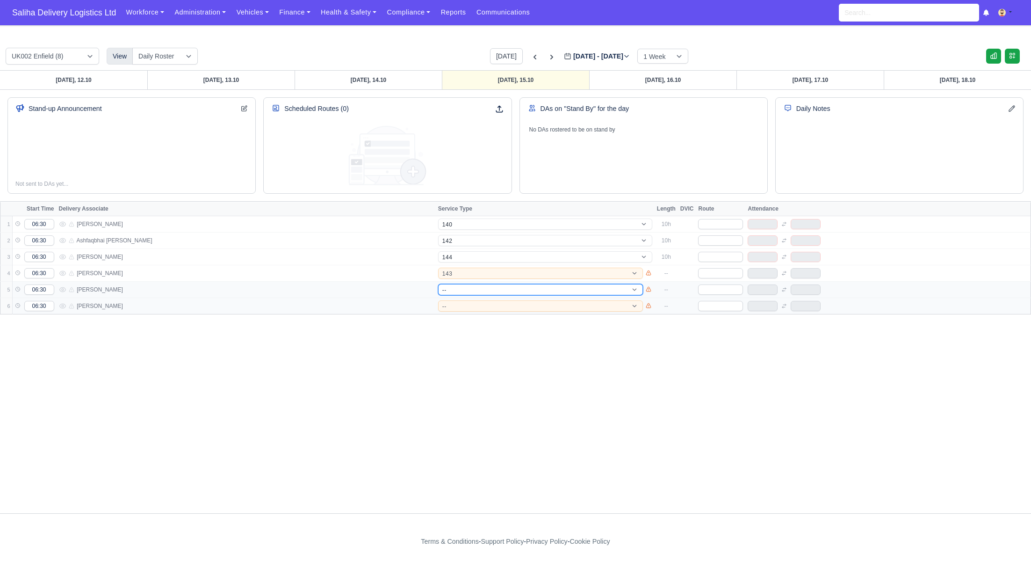
click at [461, 288] on select "-- 141 143 144 AdHoc 142 140 Supervisor 145" at bounding box center [540, 289] width 205 height 11
select select "17"
click at [438, 284] on select "-- 141 143 144 AdHoc 142 140 Supervisor 145" at bounding box center [540, 289] width 205 height 11
click at [464, 306] on select "-- 141 143 144 AdHoc 142 140 Supervisor 145" at bounding box center [540, 305] width 205 height 11
click at [438, 300] on select "-- 141 143 144 AdHoc 142 140 Supervisor 145" at bounding box center [540, 305] width 205 height 11
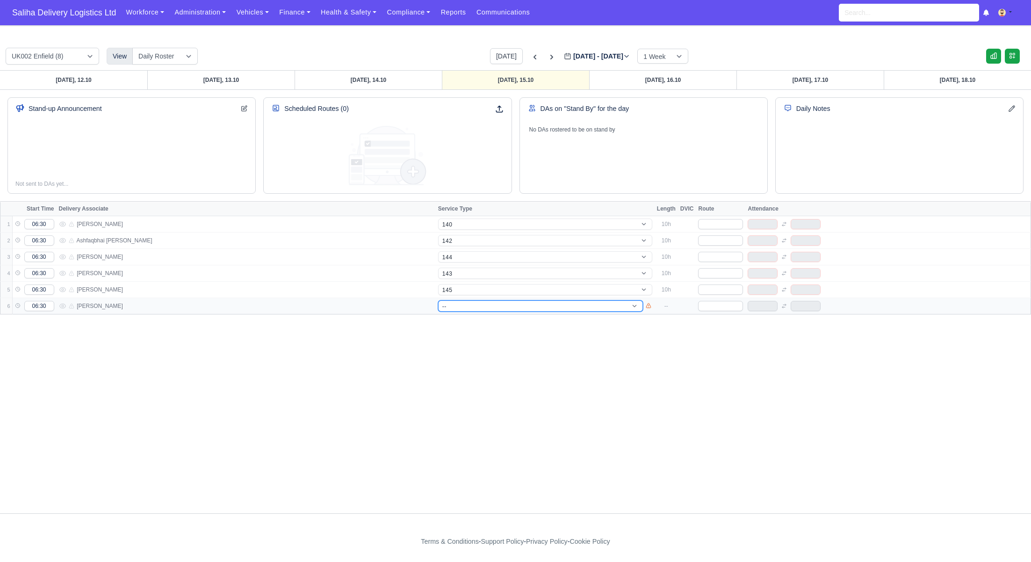
click at [467, 305] on select "-- 141 143 144 AdHoc 142 140 Supervisor 145" at bounding box center [540, 305] width 205 height 11
select select "1"
click at [438, 300] on select "-- 141 143 144 AdHoc 142 140 Supervisor 145" at bounding box center [540, 305] width 205 height 11
click at [727, 227] on input "text" at bounding box center [720, 224] width 45 height 10
type input "140"
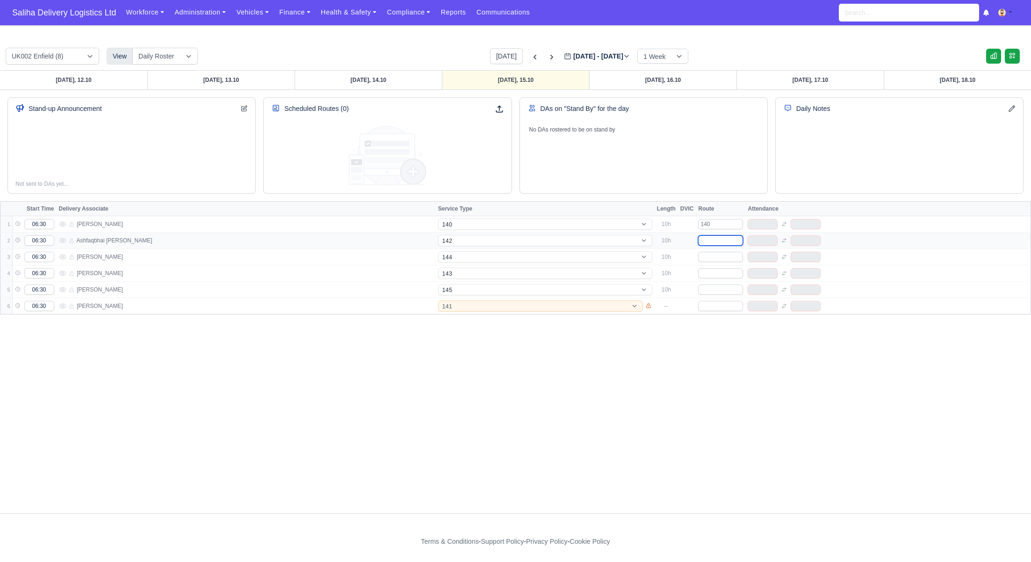
click at [704, 238] on input "text" at bounding box center [720, 240] width 45 height 10
type input "142"
click at [718, 256] on input "text" at bounding box center [720, 257] width 45 height 10
type input "144"
click at [716, 272] on input "text" at bounding box center [720, 273] width 45 height 10
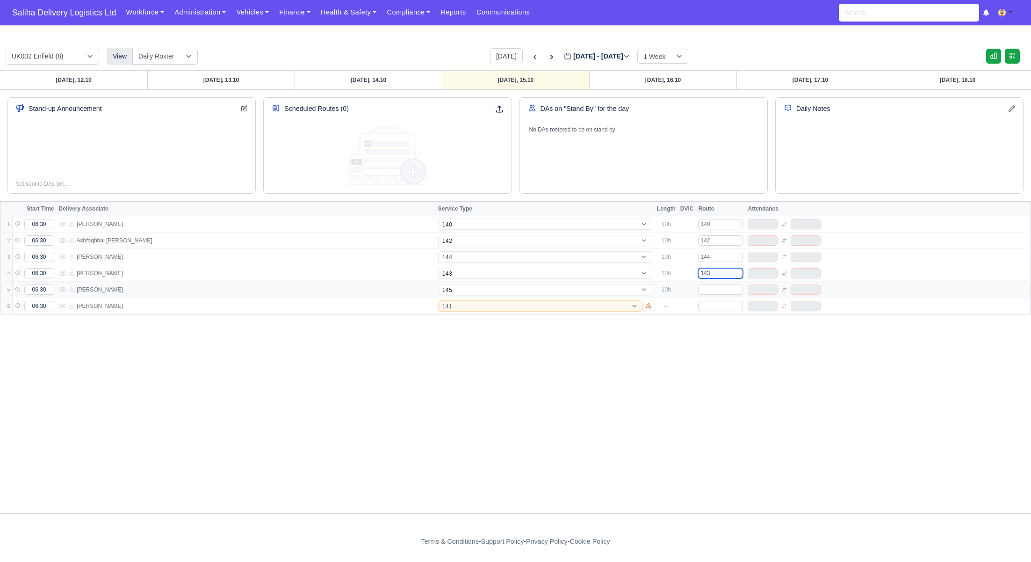
type input "143"
click at [708, 282] on td at bounding box center [721, 289] width 50 height 16
click at [708, 285] on input "text" at bounding box center [720, 289] width 45 height 10
type input "145"
click at [715, 302] on input "text" at bounding box center [720, 306] width 45 height 10
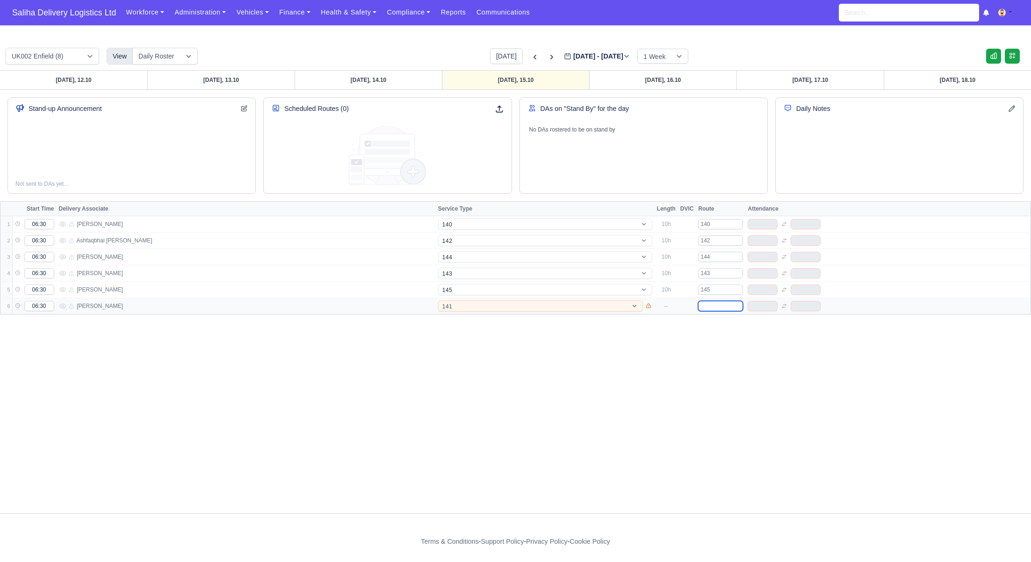
type input "1"
type input "141"
click at [633, 371] on div "Sunday, 12.10 Monday, 13.10 Tuesday, 14.10 Wednesday, 15.10 Thursday, 16.10 Fri…" at bounding box center [515, 291] width 1031 height 443
click at [251, 75] on link "Monday, 13.10" at bounding box center [220, 80] width 147 height 19
type input "2025-10-13"
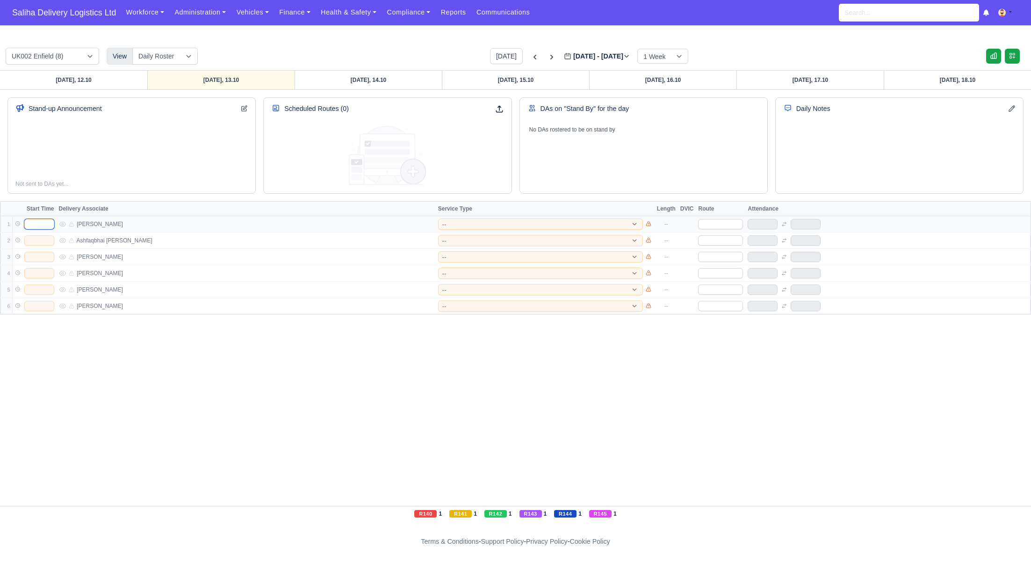
click at [38, 222] on input "text" at bounding box center [39, 224] width 30 height 10
type input "06:30"
click at [48, 240] on input "text" at bounding box center [39, 240] width 30 height 10
type input "06:30"
click at [44, 253] on input "text" at bounding box center [39, 257] width 30 height 10
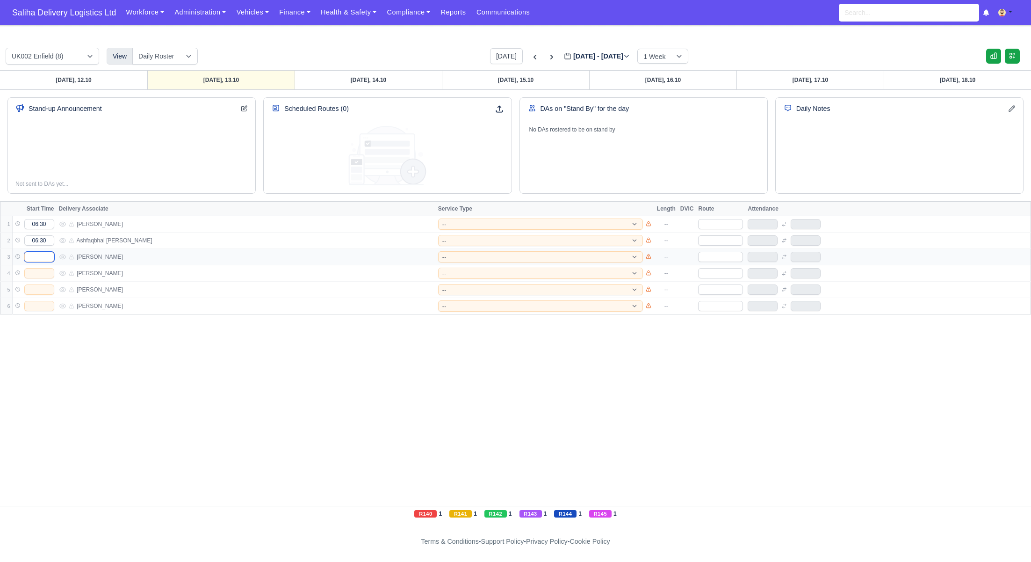
type input "06:30"
click at [45, 272] on input "text" at bounding box center [39, 273] width 30 height 10
type input "06:30"
click at [46, 290] on input "text" at bounding box center [39, 289] width 30 height 10
type input "06:30"
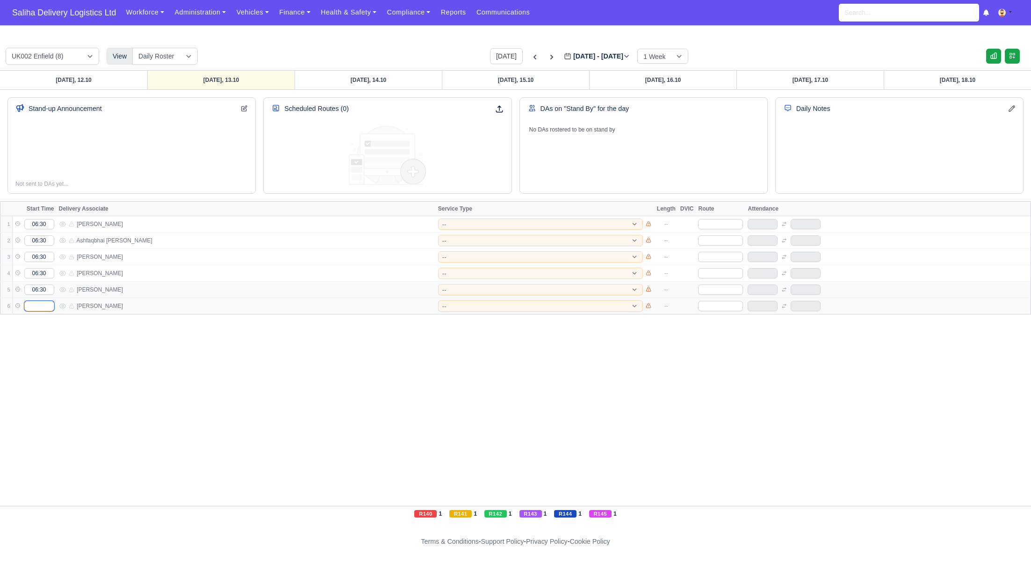
click at [48, 307] on input "text" at bounding box center [39, 306] width 30 height 10
type input "06:30"
click at [737, 225] on input "text" at bounding box center [720, 224] width 45 height 10
type input "140"
click at [722, 237] on input "text" at bounding box center [720, 240] width 45 height 10
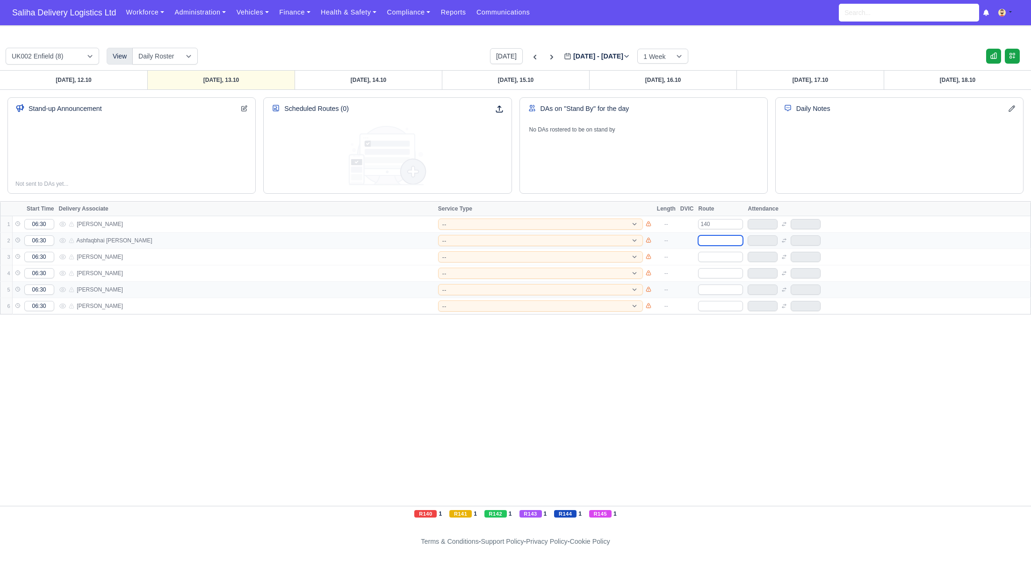
type input "142"
click at [716, 255] on input "text" at bounding box center [720, 257] width 45 height 10
type input "144"
click at [712, 274] on input "text" at bounding box center [720, 273] width 45 height 10
type input "143"
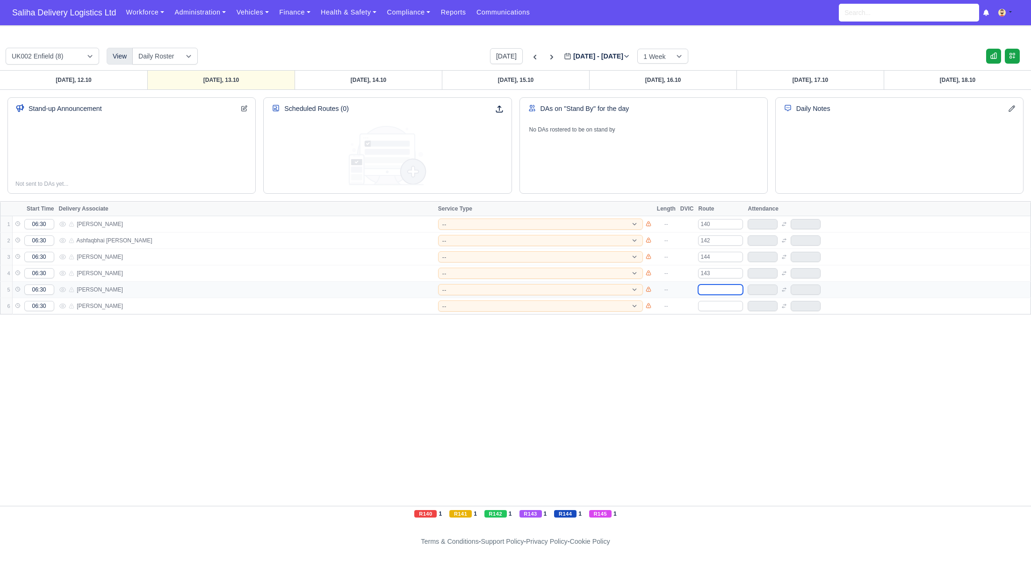
click at [718, 289] on input "text" at bounding box center [720, 289] width 45 height 10
type input "1"
type input "145"
click at [723, 305] on input "text" at bounding box center [720, 306] width 45 height 10
type input "14"
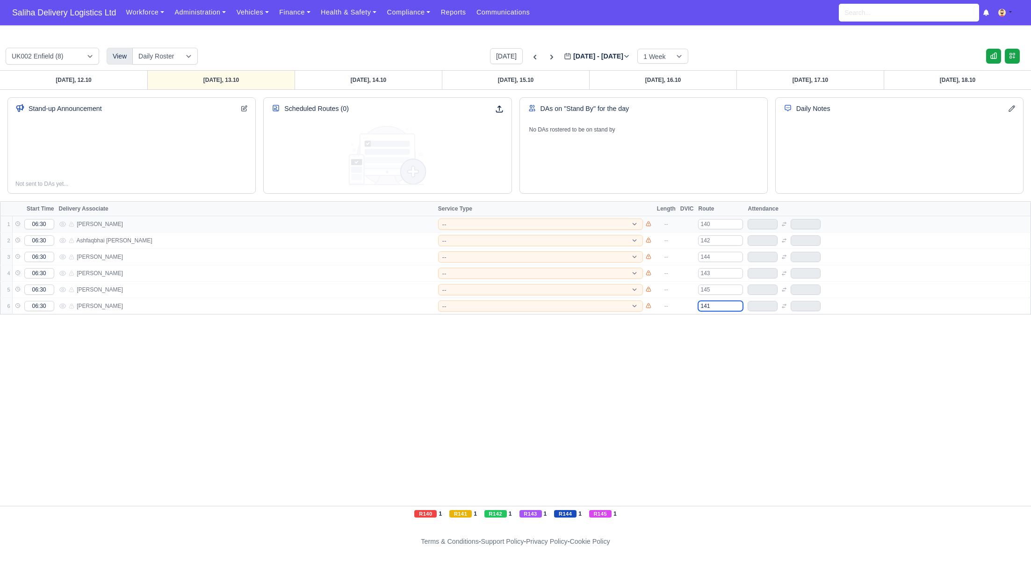
type input "141"
click at [496, 218] on select "-- 141 143 144 AdHoc 142 140 Supervisor 145" at bounding box center [540, 223] width 205 height 11
select select "15"
click at [438, 218] on select "-- 141 143 144 AdHoc 142 140 Supervisor 145" at bounding box center [540, 223] width 205 height 11
click at [474, 235] on select "-- 141 143 144 AdHoc 142 140 Supervisor 145" at bounding box center [540, 240] width 205 height 11
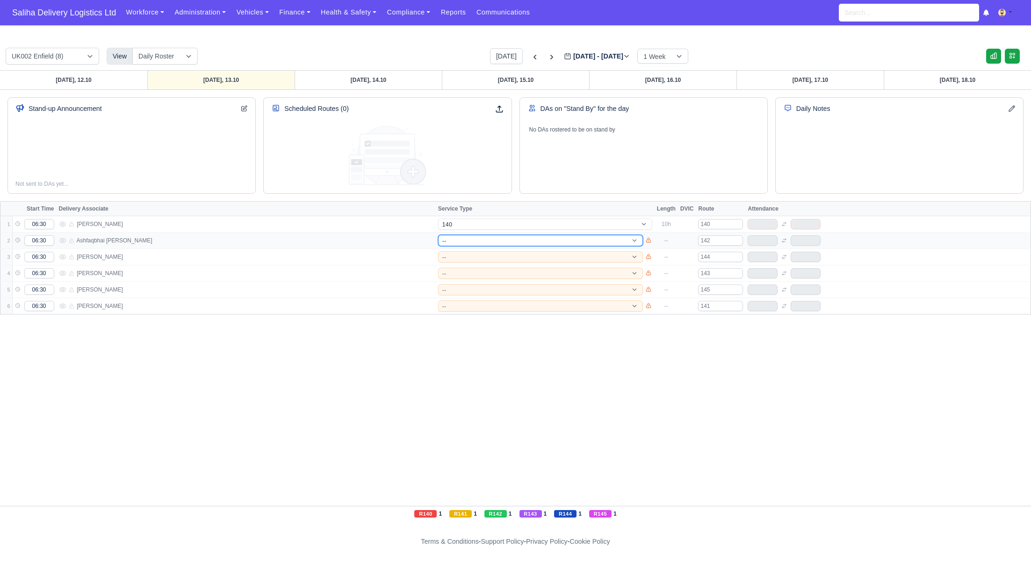
select select "12"
click at [438, 235] on select "-- 141 143 144 AdHoc 142 140 Supervisor 145" at bounding box center [540, 240] width 205 height 11
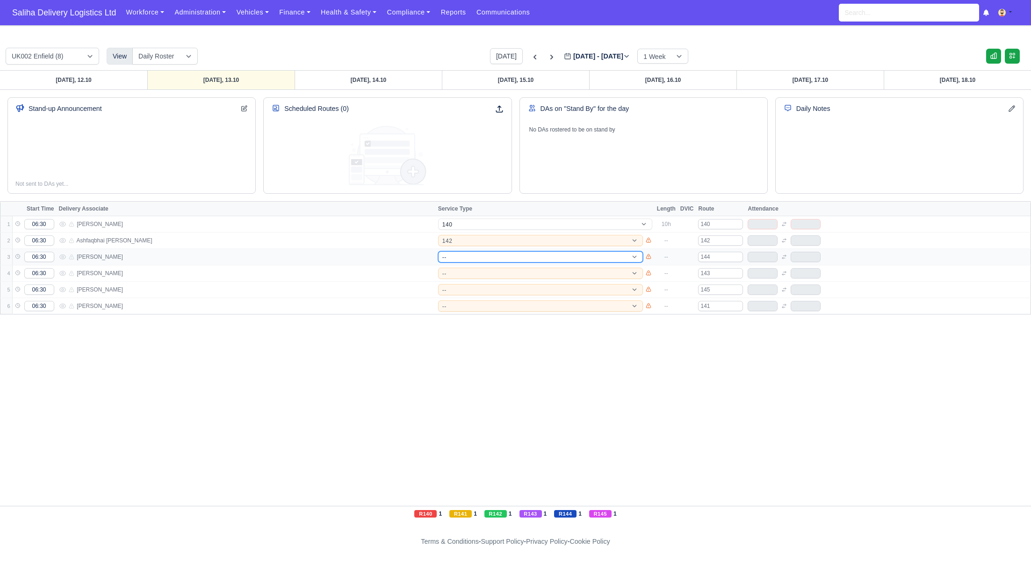
click at [465, 253] on select "-- 141 143 144 AdHoc 142 140 Supervisor 145" at bounding box center [540, 256] width 205 height 11
select select "5"
click at [438, 251] on select "-- 141 143 144 AdHoc 142 140 Supervisor 145" at bounding box center [540, 256] width 205 height 11
click at [464, 265] on td "-- 141 143 144 AdHoc 142 140 Supervisor 145" at bounding box center [545, 273] width 219 height 16
click at [463, 269] on select "-- 141 143 144 AdHoc 142 140 Supervisor 145" at bounding box center [540, 272] width 205 height 11
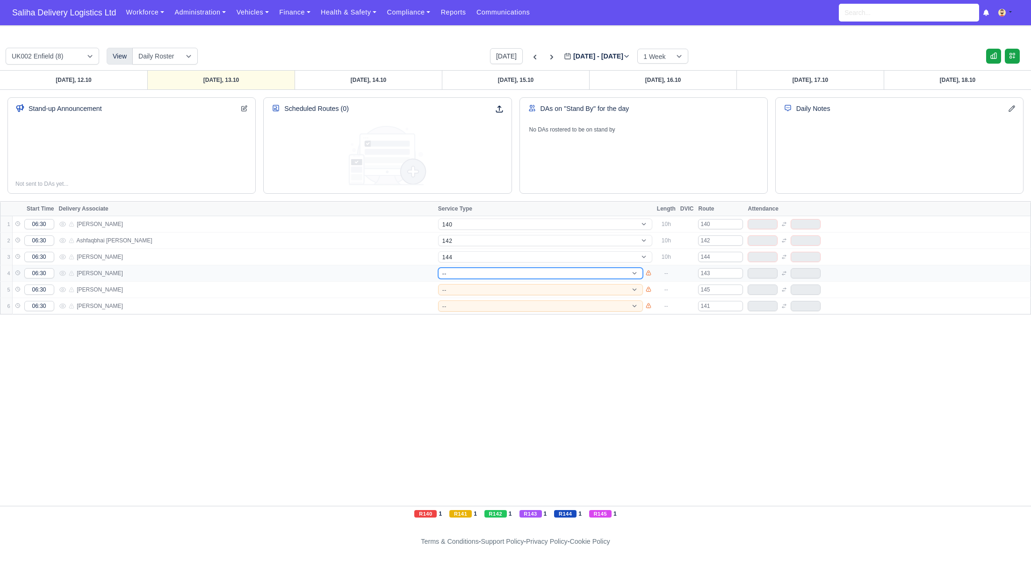
select select "4"
click at [438, 267] on select "-- 141 143 144 AdHoc 142 140 Supervisor 145" at bounding box center [540, 272] width 205 height 11
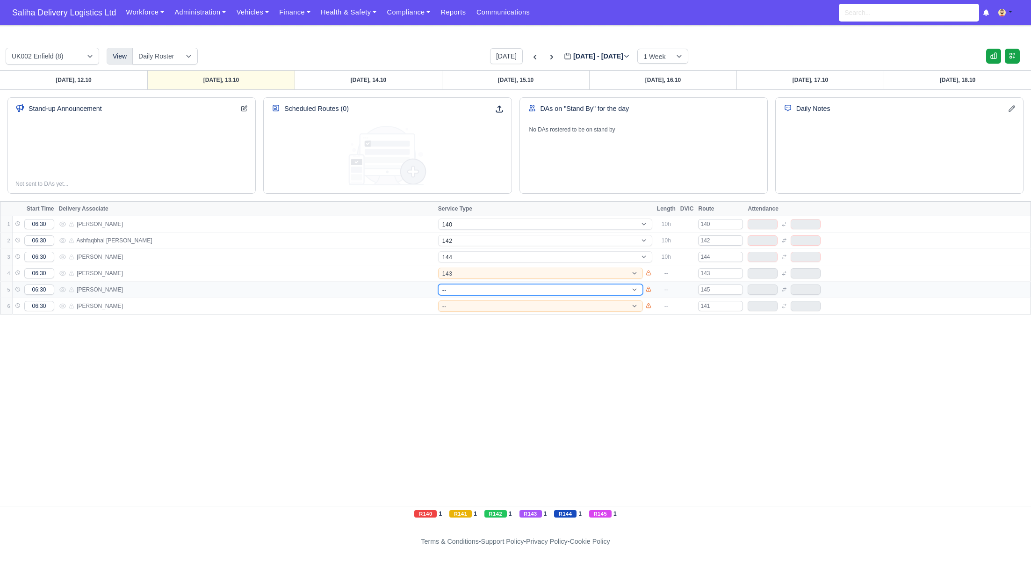
click at [461, 289] on select "-- 141 143 144 AdHoc 142 140 Supervisor 145" at bounding box center [540, 289] width 205 height 11
select select "17"
click at [438, 284] on select "-- 141 143 144 AdHoc 142 140 Supervisor 145" at bounding box center [540, 289] width 205 height 11
click at [461, 302] on select "-- 141 143 144 AdHoc 142 140 Supervisor 145" at bounding box center [540, 305] width 205 height 11
select select "1"
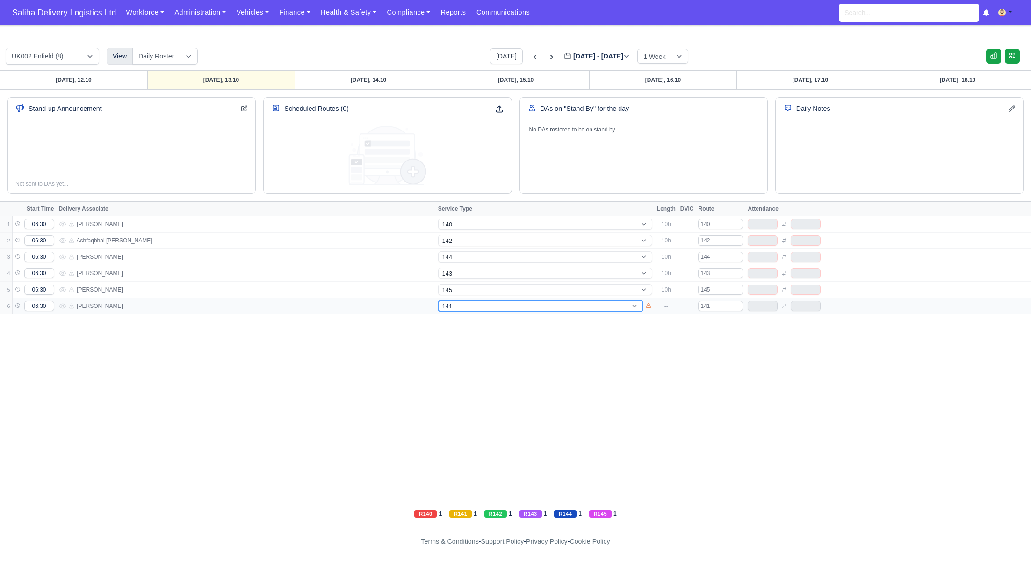
click at [438, 300] on select "-- 141 143 144 AdHoc 142 140 Supervisor 145" at bounding box center [540, 305] width 205 height 11
click at [401, 80] on link "Tuesday, 14.10" at bounding box center [368, 80] width 147 height 19
type input "2025-10-14"
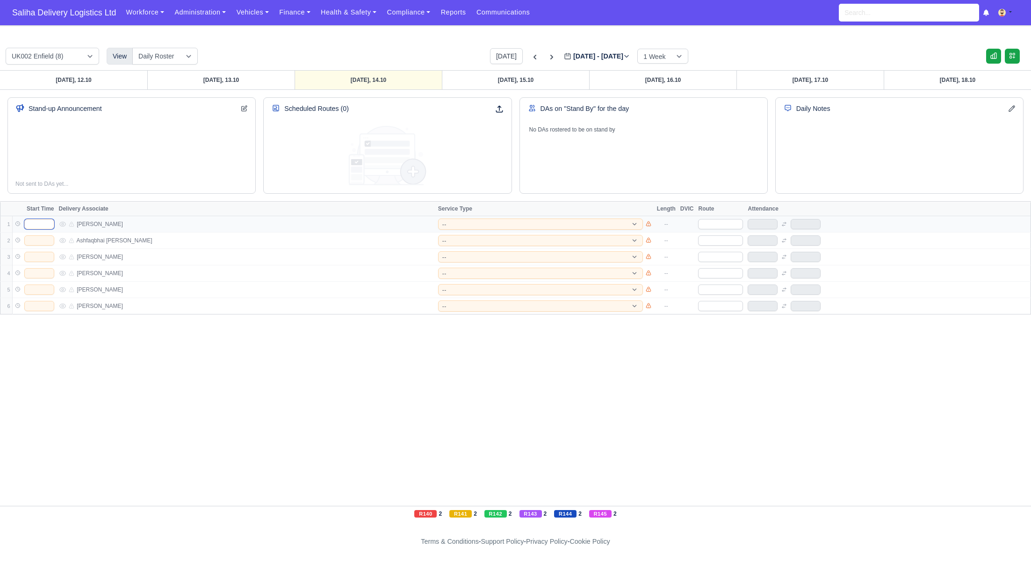
drag, startPoint x: 36, startPoint y: 224, endPoint x: 43, endPoint y: 228, distance: 7.7
click at [36, 224] on input "text" at bounding box center [39, 224] width 30 height 10
type input "06:30"
click at [51, 241] on input "text" at bounding box center [39, 240] width 30 height 10
type input "06:30"
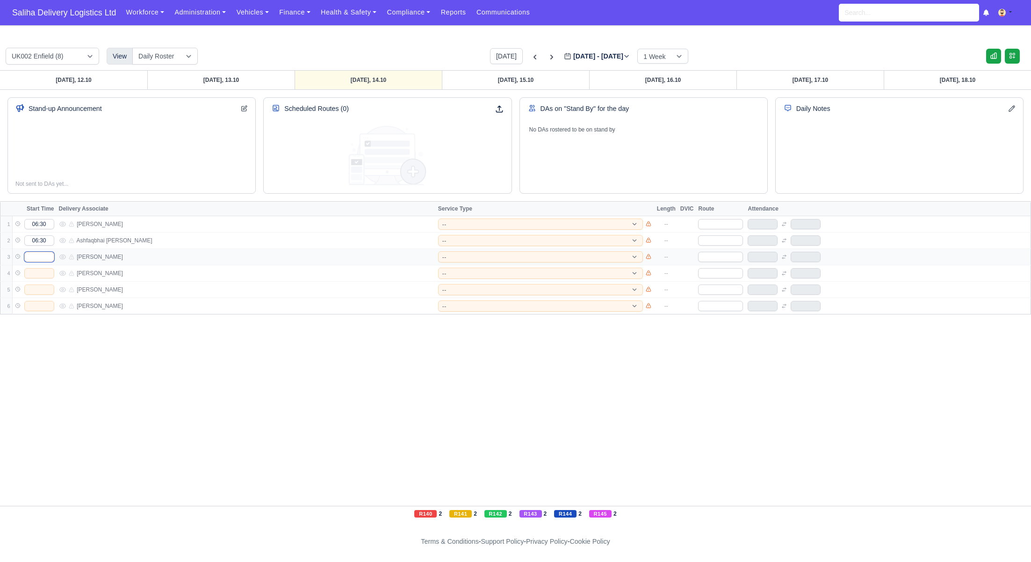
click at [38, 255] on input "text" at bounding box center [39, 257] width 30 height 10
type input "06:30"
click at [39, 273] on input "text" at bounding box center [39, 273] width 30 height 10
type input "06:30"
click at [44, 291] on input "text" at bounding box center [39, 289] width 30 height 10
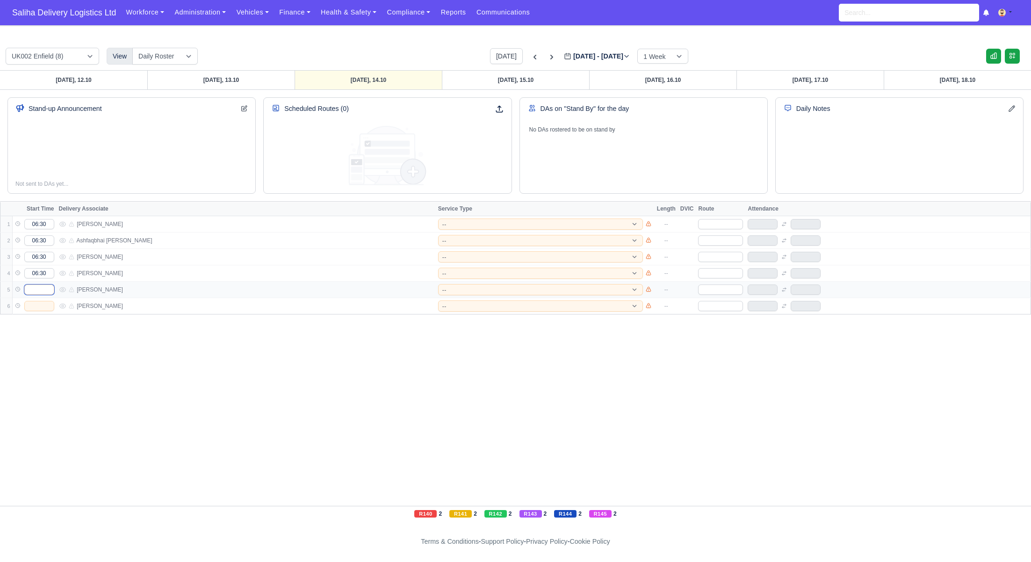
type input "06:30"
click at [45, 308] on input "text" at bounding box center [39, 306] width 30 height 10
type input "06:30"
click at [524, 223] on select "-- 141 143 144 AdHoc 142 140 Supervisor 145" at bounding box center [540, 223] width 205 height 11
select select "15"
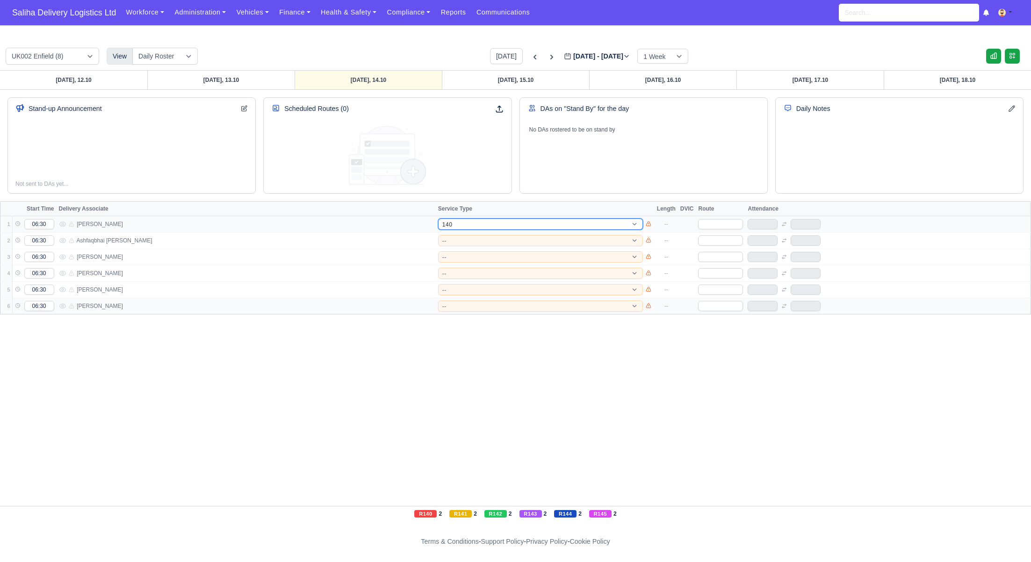
click at [438, 218] on select "-- 141 143 144 AdHoc 142 140 Supervisor 145" at bounding box center [540, 223] width 205 height 11
click at [475, 238] on select "-- 141 143 144 AdHoc 142 140 Supervisor 145" at bounding box center [540, 240] width 205 height 11
select select "12"
click at [438, 235] on select "-- 141 143 144 AdHoc 142 140 Supervisor 145" at bounding box center [540, 240] width 205 height 11
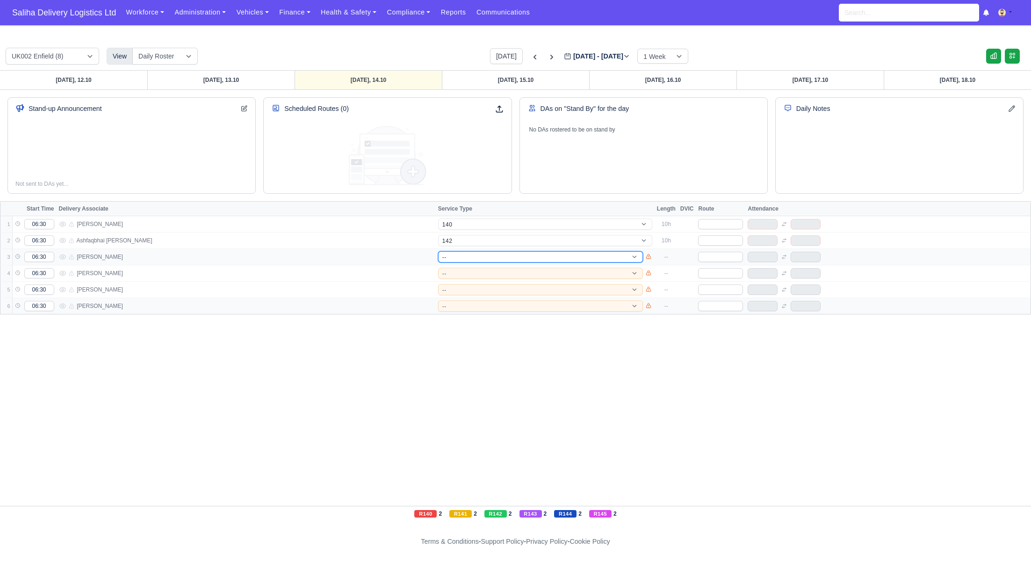
click at [458, 255] on select "-- 141 143 144 AdHoc 142 140 Supervisor 145" at bounding box center [540, 256] width 205 height 11
select select "5"
click at [438, 251] on select "-- 141 143 144 AdHoc 142 140 Supervisor 145" at bounding box center [540, 256] width 205 height 11
click at [463, 270] on select "-- 141 143 144 AdHoc 142 140 Supervisor 145" at bounding box center [540, 272] width 205 height 11
select select "4"
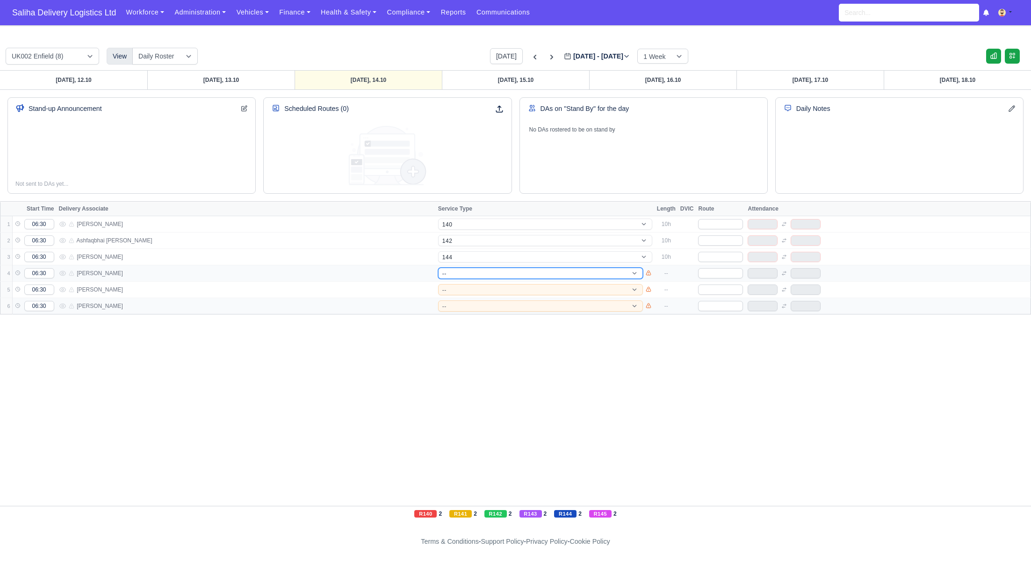
click at [438, 267] on select "-- 141 143 144 AdHoc 142 140 Supervisor 145" at bounding box center [540, 272] width 205 height 11
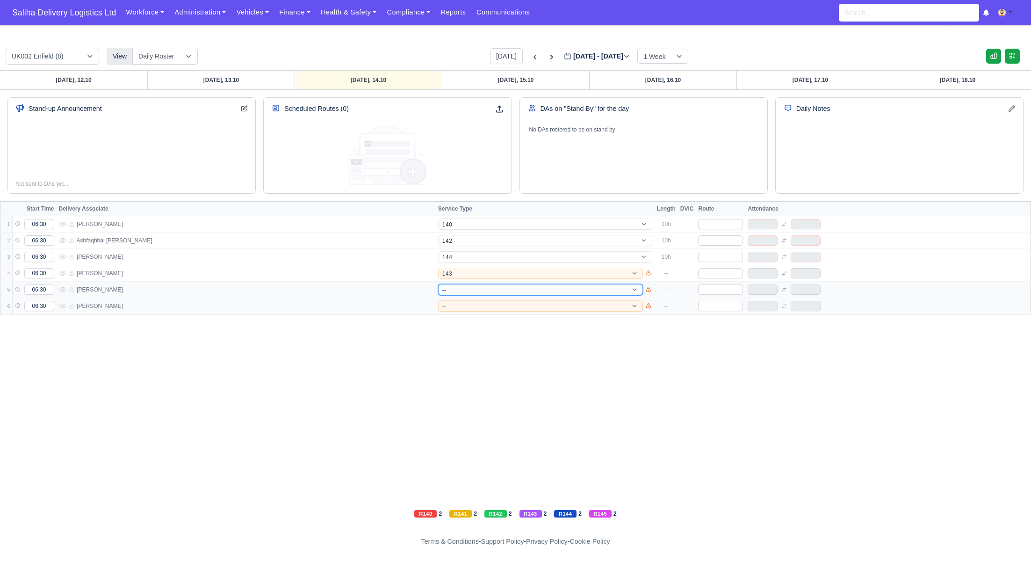
click at [457, 285] on select "-- 141 143 144 AdHoc 142 140 Supervisor 145" at bounding box center [540, 289] width 205 height 11
select select "4"
click at [438, 284] on select "-- 141 143 144 AdHoc 142 140 Supervisor 145" at bounding box center [540, 289] width 205 height 11
click at [462, 291] on select "-- 141 143 144 AdHoc 142 140 Supervisor 145" at bounding box center [540, 289] width 205 height 11
select select "17"
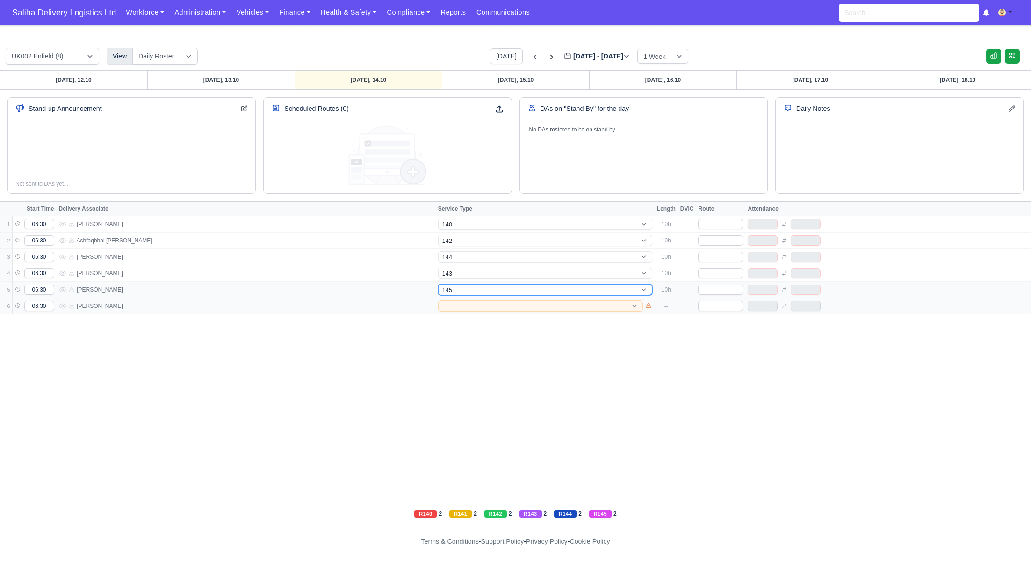
click at [438, 284] on select "-- 141 143 144 AdHoc 142 140 Supervisor 145" at bounding box center [545, 289] width 214 height 11
click at [460, 302] on select "-- 141 143 144 AdHoc 142 140 Supervisor 145" at bounding box center [540, 305] width 205 height 11
select select "1"
click at [438, 300] on select "-- 141 143 144 AdHoc 142 140 Supervisor 145" at bounding box center [540, 305] width 205 height 11
click at [723, 224] on input "text" at bounding box center [720, 224] width 45 height 10
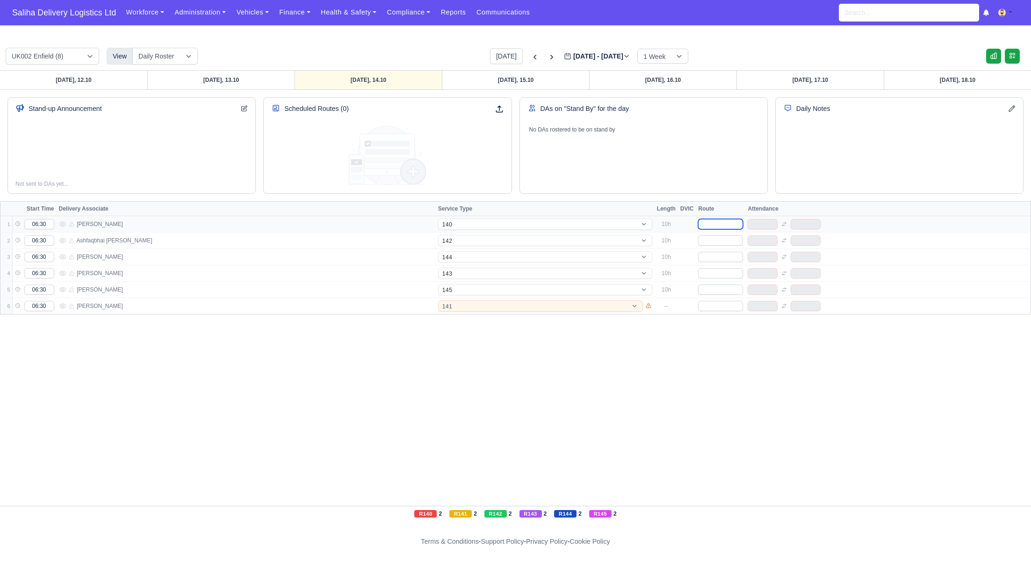
type input "140"
click at [720, 245] on td at bounding box center [721, 240] width 50 height 16
click at [718, 239] on input "text" at bounding box center [720, 240] width 45 height 10
type input "142"
click at [716, 255] on input "text" at bounding box center [720, 257] width 45 height 10
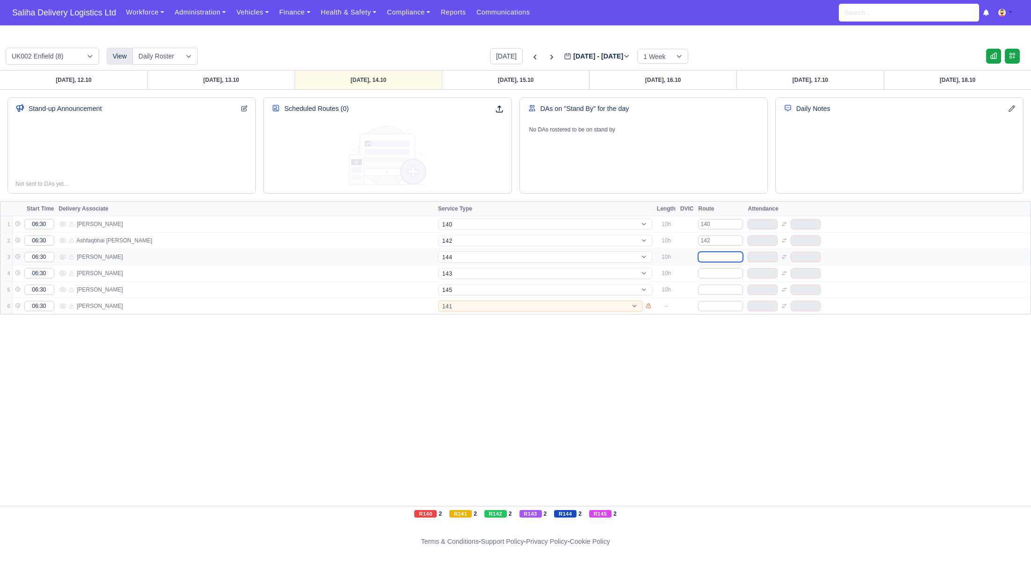
type input "144"
click at [716, 274] on input "text" at bounding box center [720, 273] width 45 height 10
type input "143"
click at [714, 286] on input "text" at bounding box center [720, 289] width 45 height 10
type input "1"
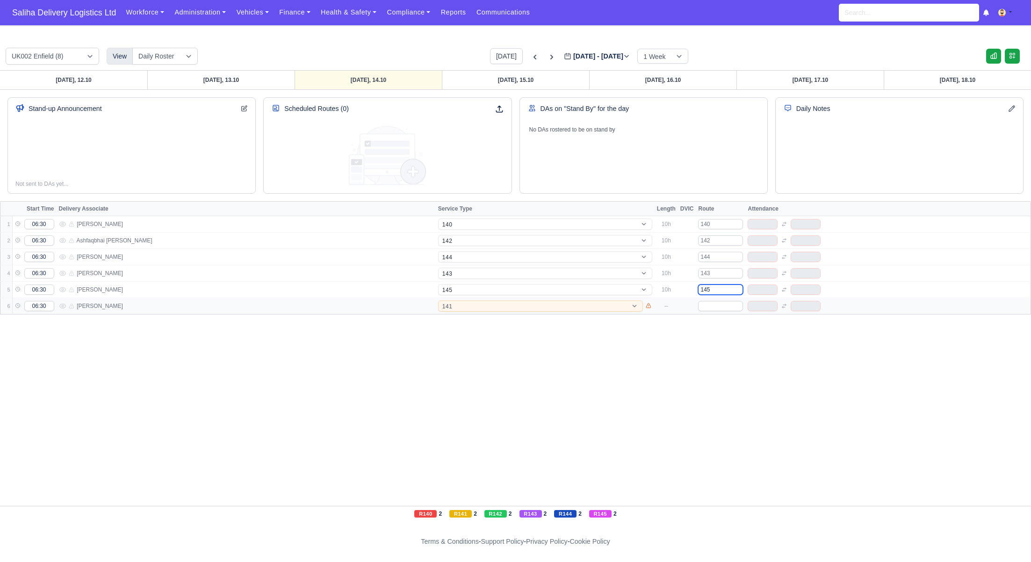
type input "145"
click at [718, 309] on input "text" at bounding box center [720, 306] width 45 height 10
type input "1"
type input "141"
click at [758, 354] on div "Sunday, 12.10 Monday, 13.10 Tuesday, 14.10 Wednesday, 15.10 Thursday, 16.10 Fri…" at bounding box center [515, 287] width 1031 height 435
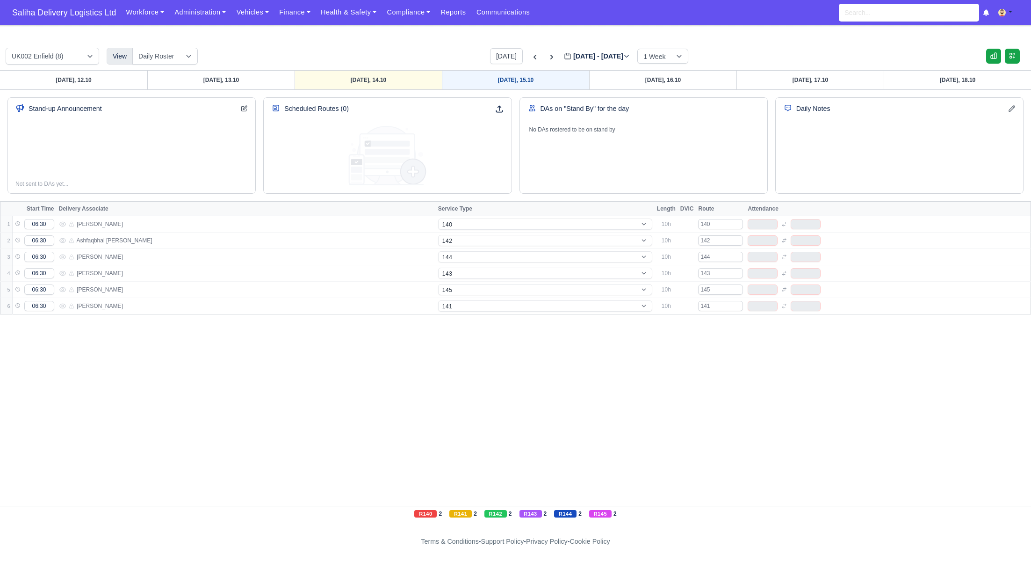
click at [544, 76] on link "Wednesday, 15.10" at bounding box center [515, 80] width 147 height 19
type input "2025-10-15"
select select "15"
select select "12"
select select "5"
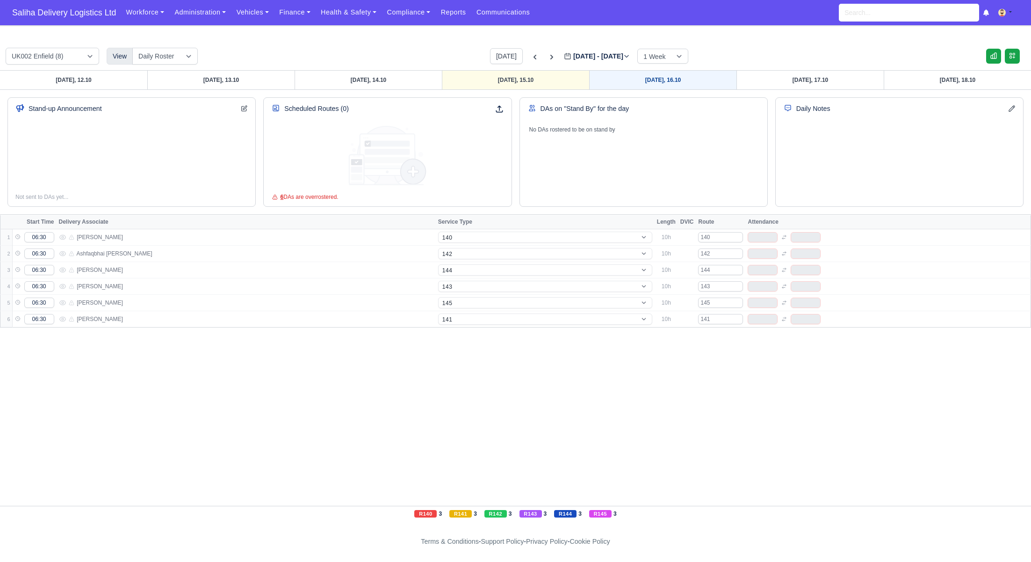
click at [661, 79] on link "Thursday, 16.10" at bounding box center [662, 80] width 147 height 19
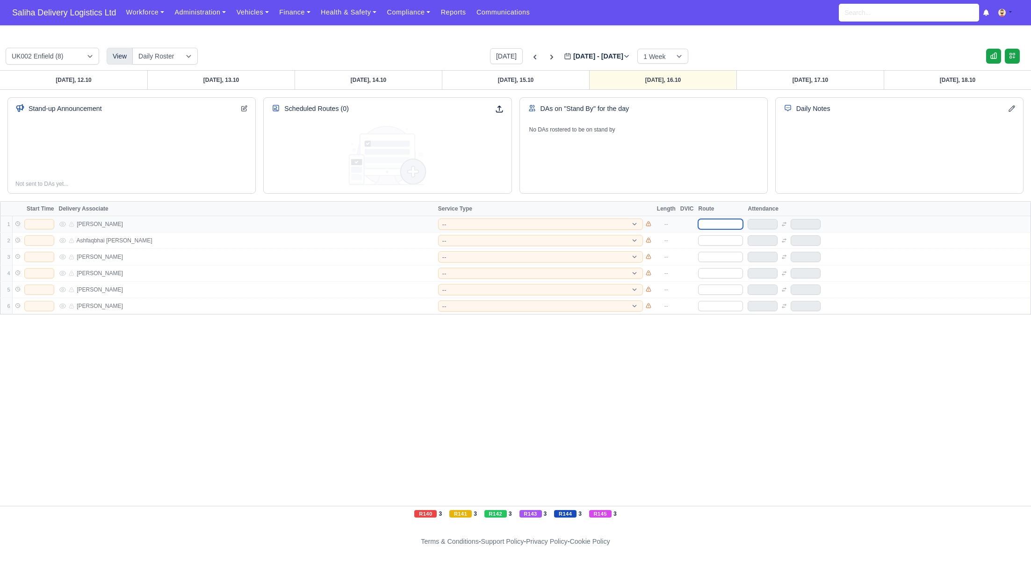
click at [722, 223] on input "text" at bounding box center [720, 224] width 45 height 10
click at [724, 242] on input "text" at bounding box center [720, 240] width 45 height 10
click at [725, 257] on input "text" at bounding box center [720, 257] width 45 height 10
click at [720, 270] on input "text" at bounding box center [720, 273] width 45 height 10
click at [714, 286] on input "text" at bounding box center [720, 289] width 45 height 10
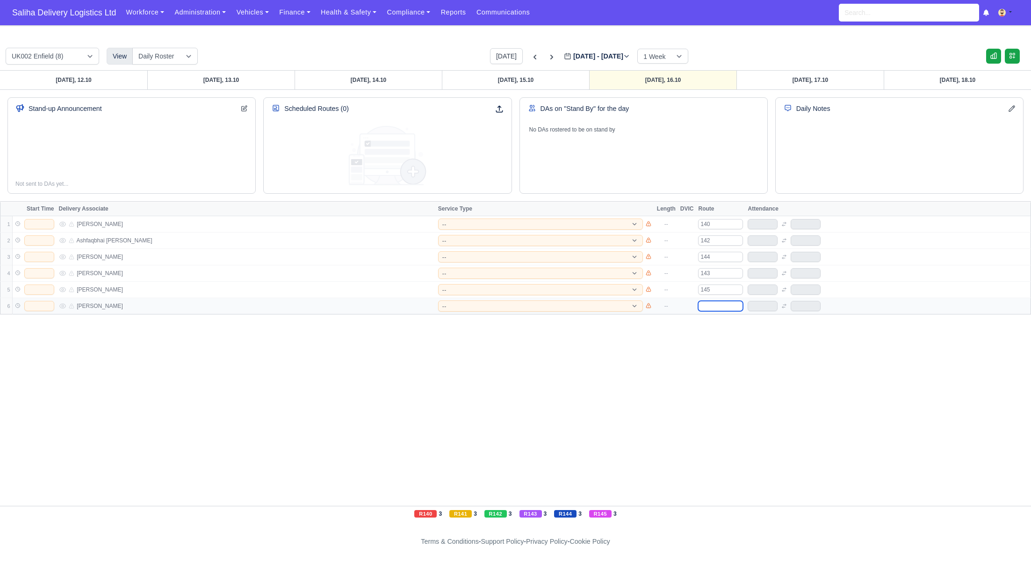
click at [711, 302] on input "text" at bounding box center [720, 306] width 45 height 10
click at [489, 223] on select "-- 141 143 144 AdHoc 142 140 Supervisor 145" at bounding box center [540, 223] width 205 height 11
click at [438, 218] on select "-- 141 143 144 AdHoc 142 140 Supervisor 145" at bounding box center [540, 223] width 205 height 11
click at [472, 235] on select "-- 141 143 144 AdHoc 142 140 Supervisor 145" at bounding box center [540, 240] width 205 height 11
click at [438, 235] on select "-- 141 143 144 AdHoc 142 140 Supervisor 145" at bounding box center [540, 240] width 205 height 11
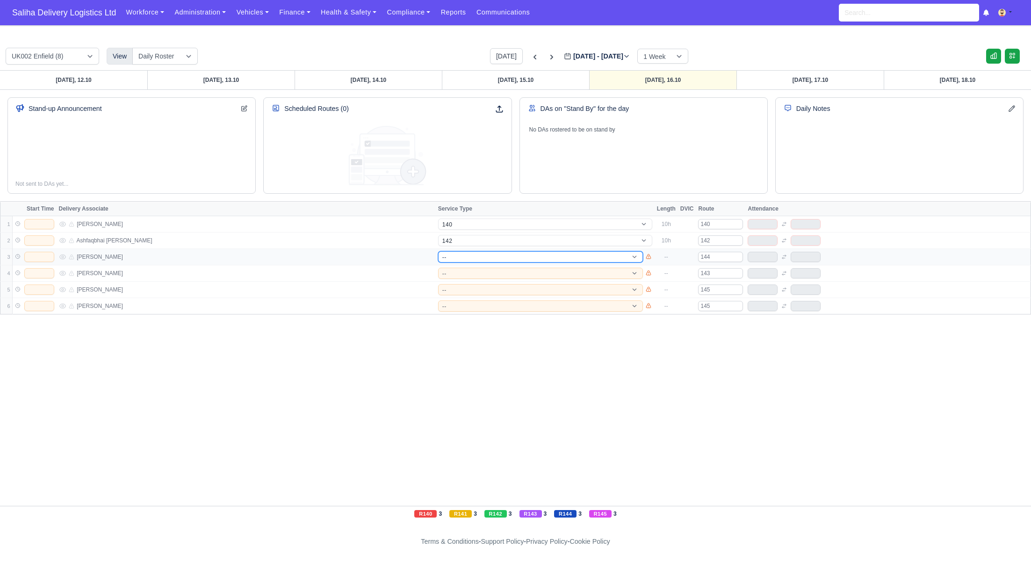
click at [462, 255] on select "-- 141 143 144 AdHoc 142 140 Supervisor 145" at bounding box center [540, 256] width 205 height 11
click at [438, 251] on select "-- 141 143 144 AdHoc 142 140 Supervisor 145" at bounding box center [540, 256] width 205 height 11
click at [470, 269] on select "-- 141 143 144 AdHoc 142 140 Supervisor 145" at bounding box center [540, 272] width 205 height 11
click at [438, 267] on select "-- 141 143 144 AdHoc 142 140 Supervisor 145" at bounding box center [540, 272] width 205 height 11
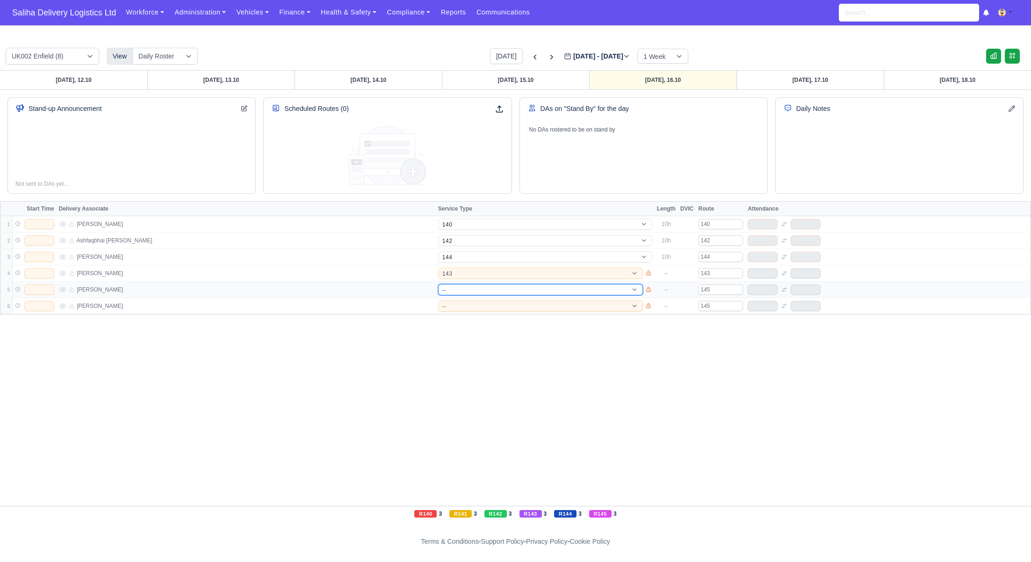
click at [468, 287] on select "-- 141 143 144 AdHoc 142 140 Supervisor 145" at bounding box center [540, 289] width 205 height 11
click at [438, 284] on select "-- 141 143 144 AdHoc 142 140 Supervisor 145" at bounding box center [540, 289] width 205 height 11
click at [479, 300] on select "-- 141 143 144 AdHoc 142 140 Supervisor 145" at bounding box center [540, 305] width 205 height 11
click at [438, 300] on select "-- 141 143 144 AdHoc 142 140 Supervisor 145" at bounding box center [540, 305] width 205 height 11
click at [45, 222] on input "text" at bounding box center [39, 224] width 30 height 10
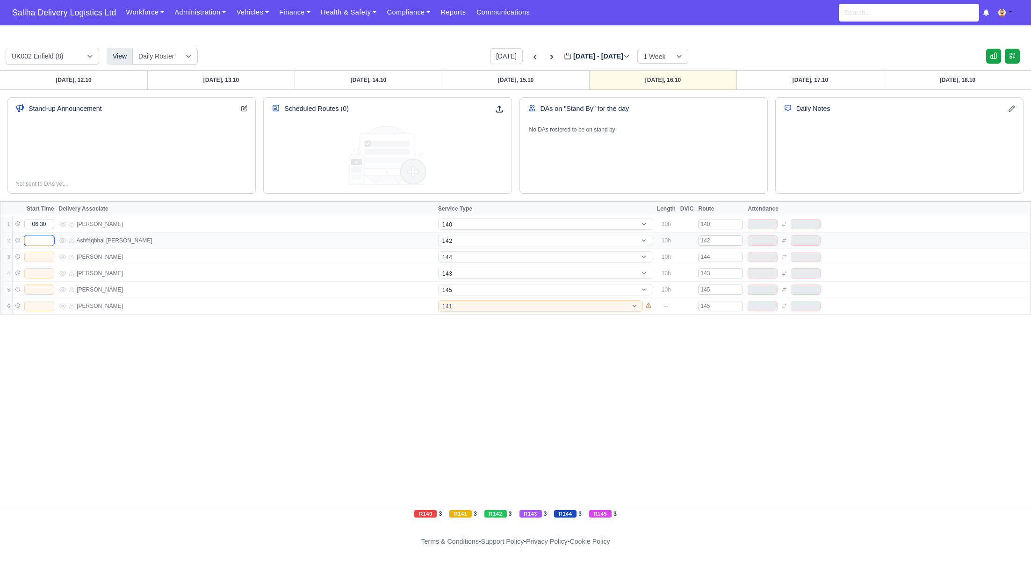
drag, startPoint x: 36, startPoint y: 235, endPoint x: 43, endPoint y: 243, distance: 9.6
click at [39, 238] on input "text" at bounding box center [39, 240] width 30 height 10
click at [50, 265] on tbody "1 06:30 Abdelghani Hamidouche -- 141 143 144 AdHoc 142 140 Supervisor 145 10h 1…" at bounding box center [515, 265] width 1030 height 98
drag, startPoint x: 33, startPoint y: 268, endPoint x: 51, endPoint y: 276, distance: 19.3
click at [41, 272] on input "text" at bounding box center [39, 273] width 30 height 10
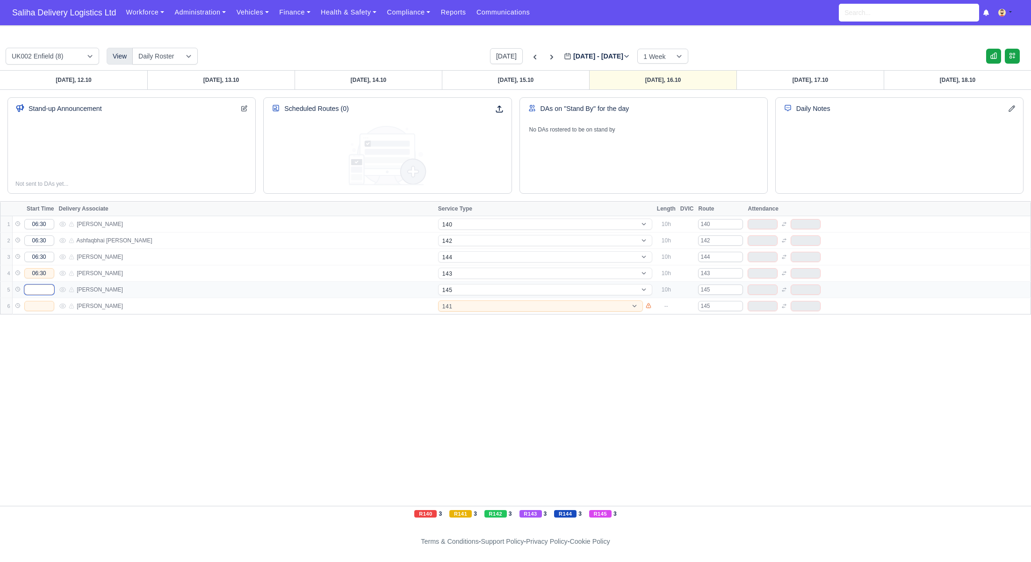
click at [48, 289] on input "text" at bounding box center [39, 289] width 30 height 10
drag, startPoint x: 45, startPoint y: 306, endPoint x: 49, endPoint y: 309, distance: 5.1
click at [45, 306] on input "text" at bounding box center [39, 306] width 30 height 10
click at [804, 77] on link "Friday, 17.10" at bounding box center [809, 80] width 147 height 19
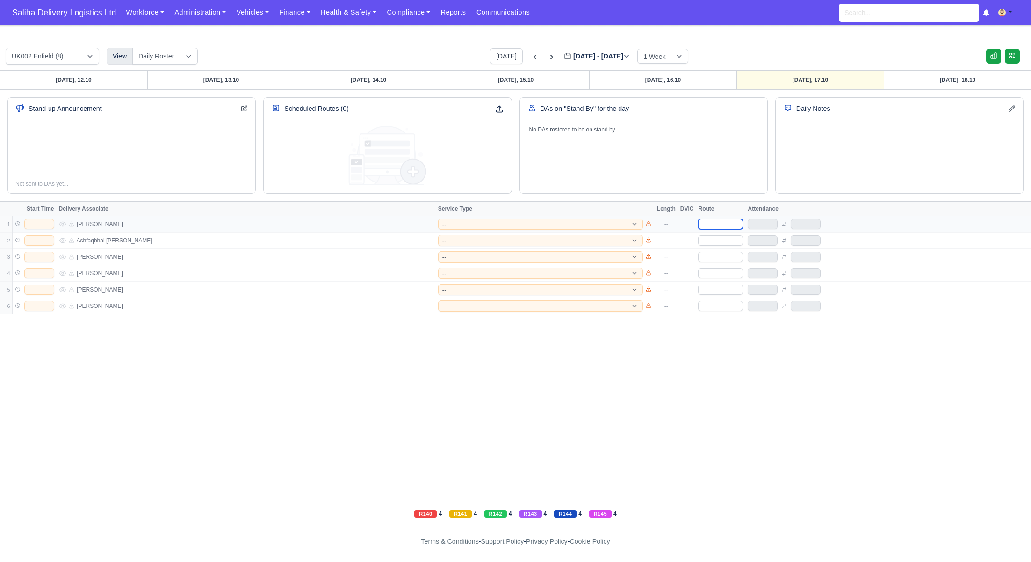
click at [717, 222] on input "text" at bounding box center [720, 224] width 45 height 10
drag, startPoint x: 723, startPoint y: 239, endPoint x: 726, endPoint y: 246, distance: 8.0
click at [723, 240] on input "text" at bounding box center [720, 240] width 45 height 10
click at [709, 257] on input "text" at bounding box center [720, 257] width 45 height 10
click at [721, 269] on input "text" at bounding box center [720, 273] width 45 height 10
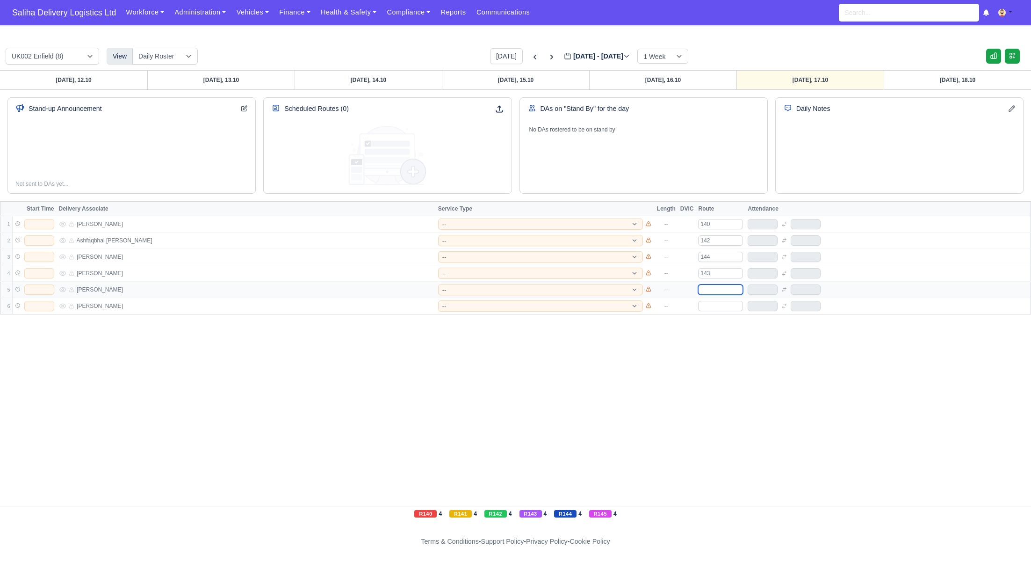
click at [722, 289] on input "text" at bounding box center [720, 289] width 45 height 10
click at [719, 302] on input "text" at bounding box center [720, 306] width 45 height 10
click at [524, 224] on select "-- 141 143 144 AdHoc 142 140 Supervisor 145" at bounding box center [540, 223] width 205 height 11
click at [438, 218] on select "-- 141 143 144 AdHoc 142 140 Supervisor 145" at bounding box center [540, 223] width 205 height 11
click at [478, 221] on select "-- 141 143 144 AdHoc 142 140 Supervisor 145" at bounding box center [540, 223] width 205 height 11
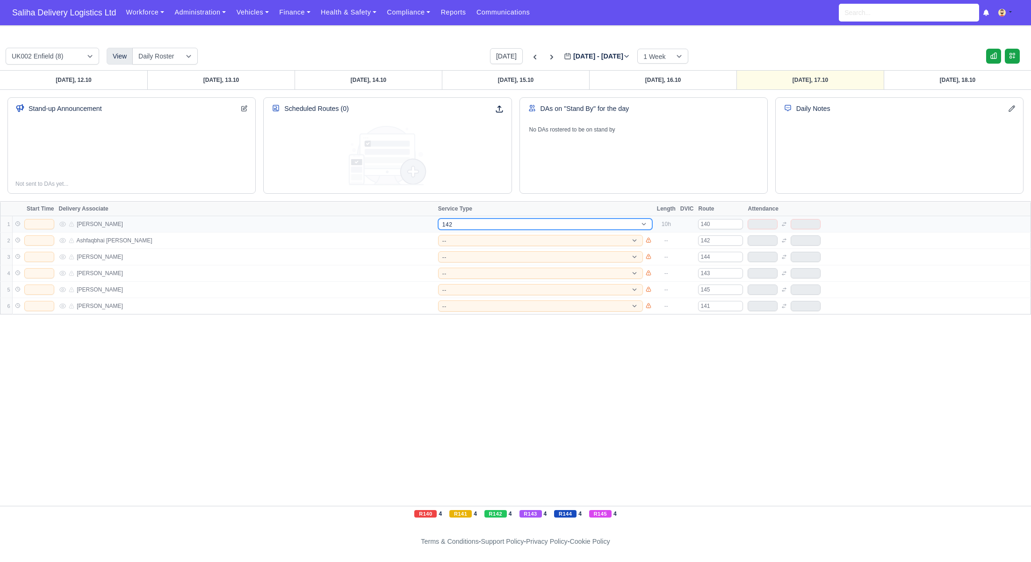
click at [438, 218] on select "-- 141 143 144 AdHoc 142 140 Supervisor 145" at bounding box center [545, 223] width 214 height 11
click at [470, 237] on select "-- 141 143 144 AdHoc 142 140 Supervisor 145" at bounding box center [540, 240] width 205 height 11
click at [438, 235] on select "-- 141 143 144 AdHoc 142 140 Supervisor 145" at bounding box center [540, 240] width 205 height 11
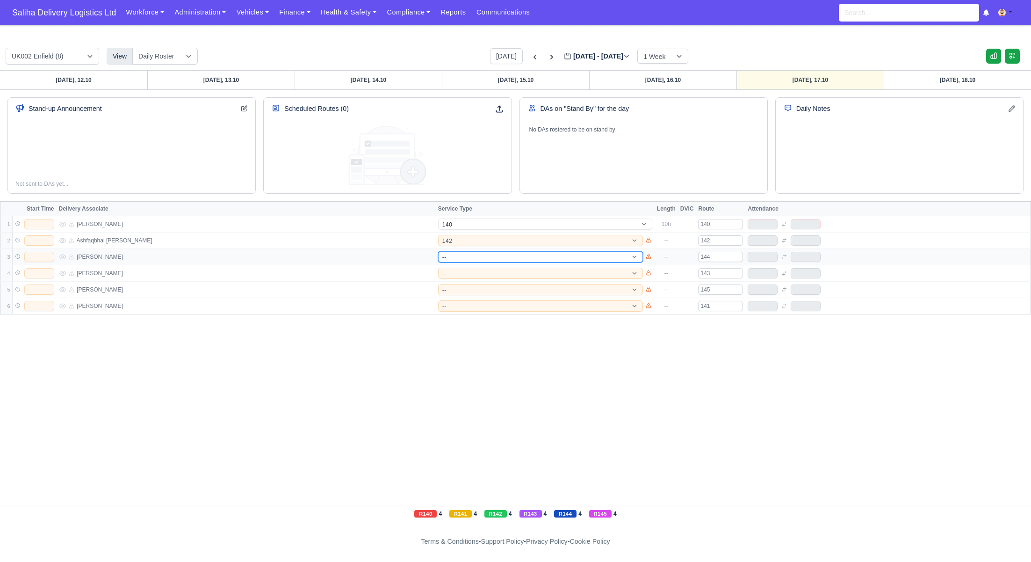
click at [466, 254] on select "-- 141 143 144 AdHoc 142 140 Supervisor 145" at bounding box center [540, 256] width 205 height 11
click at [438, 251] on select "-- 141 143 144 AdHoc 142 140 Supervisor 145" at bounding box center [540, 256] width 205 height 11
click at [461, 274] on select "-- 141 143 144 AdHoc 142 140 Supervisor 145" at bounding box center [540, 272] width 205 height 11
click at [438, 267] on select "-- 141 143 144 AdHoc 142 140 Supervisor 145" at bounding box center [540, 272] width 205 height 11
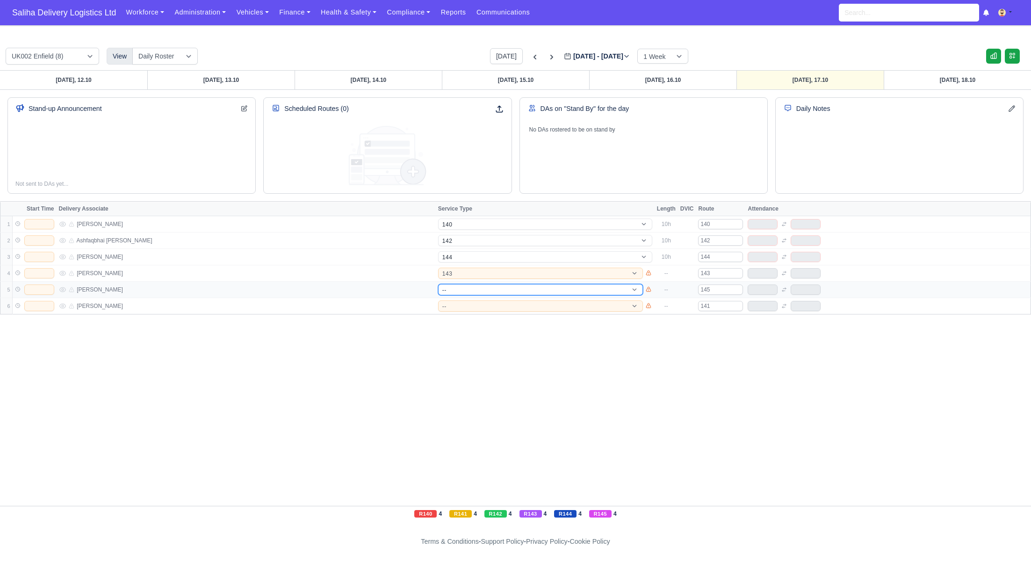
click at [461, 288] on select "-- 141 143 144 AdHoc 142 140 Supervisor 145" at bounding box center [540, 289] width 205 height 11
click at [438, 284] on select "-- 141 143 144 AdHoc 142 140 Supervisor 145" at bounding box center [540, 289] width 205 height 11
click at [469, 304] on select "-- 141 143 144 AdHoc 142 140 Supervisor 145" at bounding box center [540, 305] width 205 height 11
click at [438, 300] on select "-- 141 143 144 AdHoc 142 140 Supervisor 145" at bounding box center [540, 305] width 205 height 11
click at [41, 229] on td at bounding box center [34, 224] width 44 height 16
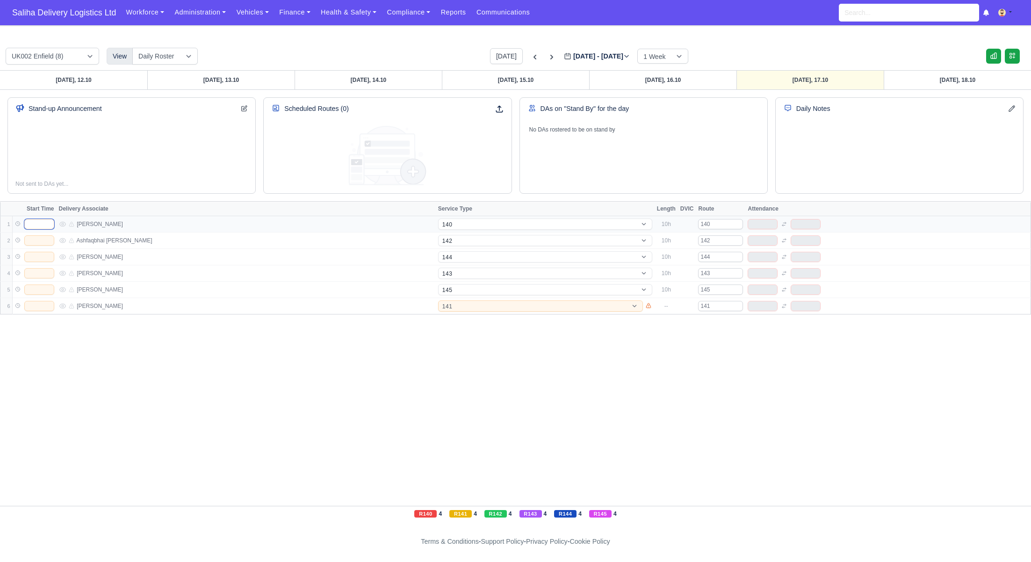
click at [42, 226] on input "text" at bounding box center [39, 224] width 30 height 10
click at [43, 241] on input "text" at bounding box center [39, 240] width 30 height 10
click at [42, 259] on input "text" at bounding box center [39, 257] width 30 height 10
click at [43, 268] on input "text" at bounding box center [39, 273] width 30 height 10
click at [36, 291] on input "text" at bounding box center [39, 289] width 30 height 10
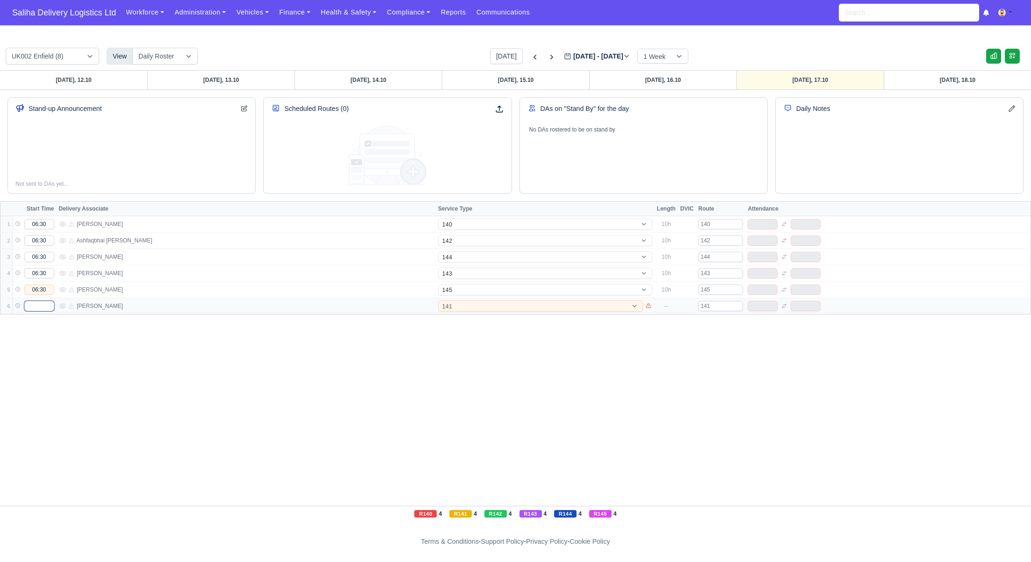
click at [38, 306] on input "text" at bounding box center [39, 306] width 30 height 10
click at [86, 14] on span "Saliha Delivery Logistics Ltd" at bounding box center [63, 12] width 113 height 19
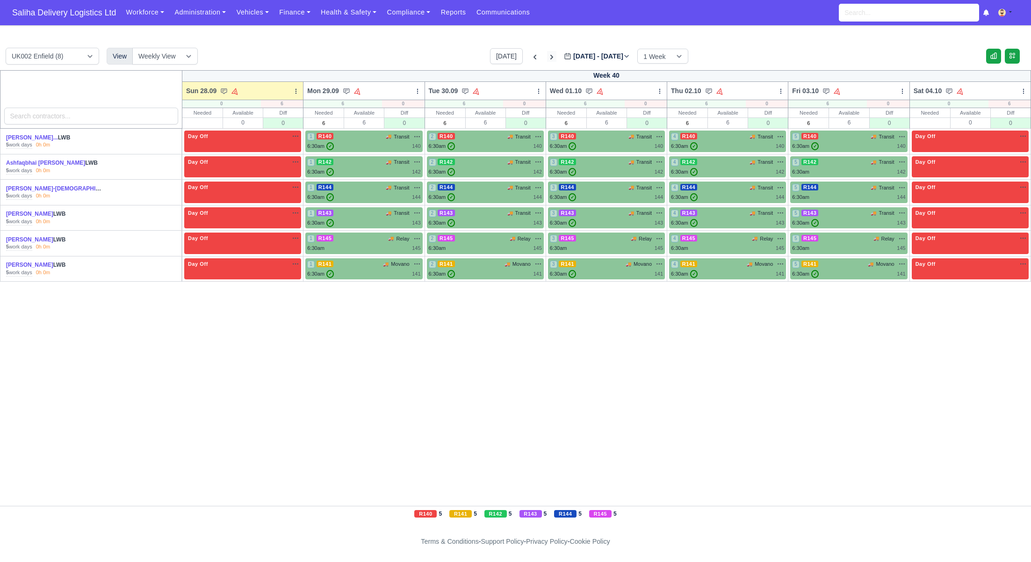
click at [550, 57] on icon at bounding box center [551, 57] width 3 height 5
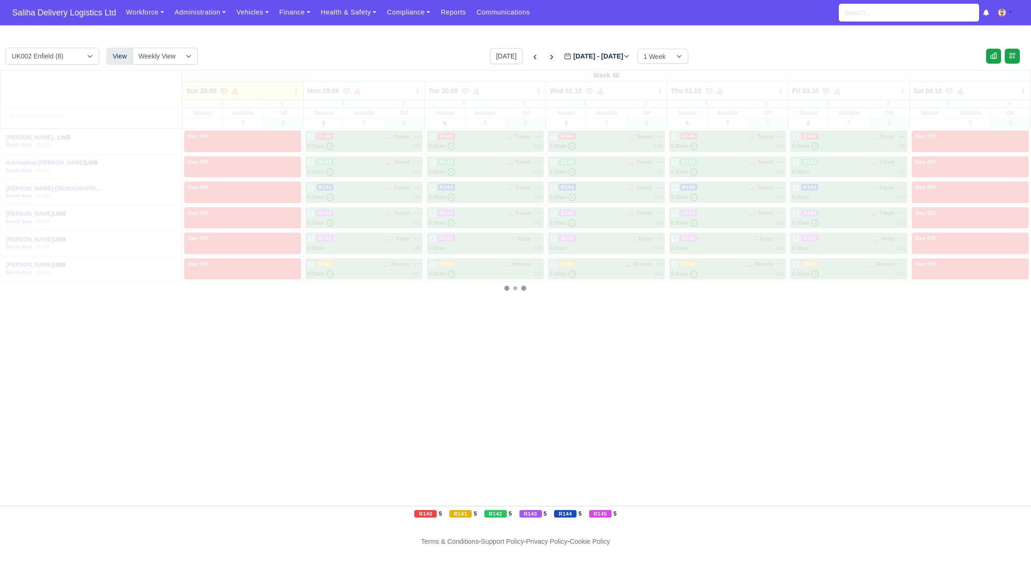
type input "2025-10-05"
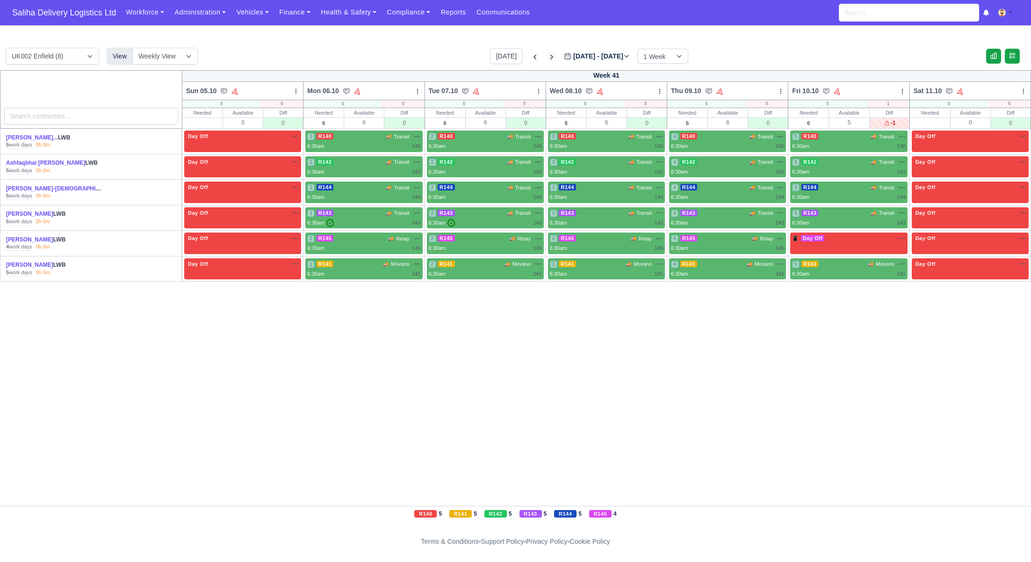
click at [547, 57] on icon at bounding box center [551, 56] width 9 height 9
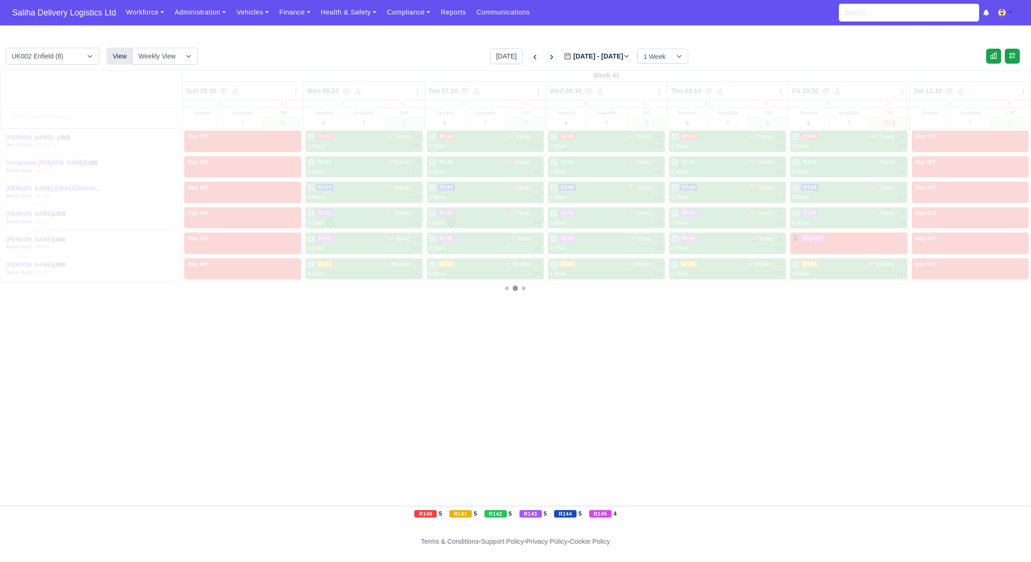
type input "2025-10-12"
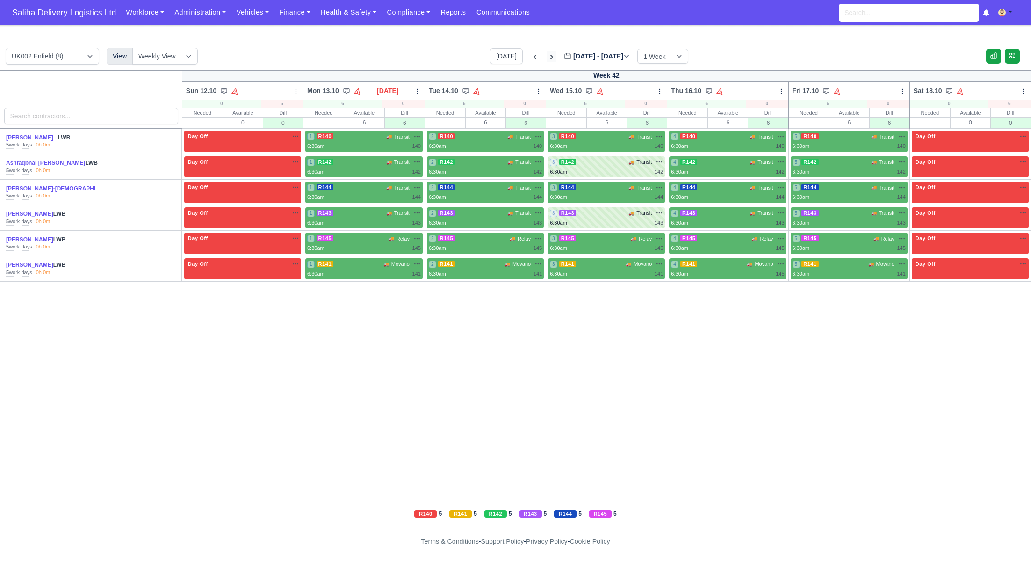
click at [547, 57] on icon at bounding box center [551, 56] width 9 height 9
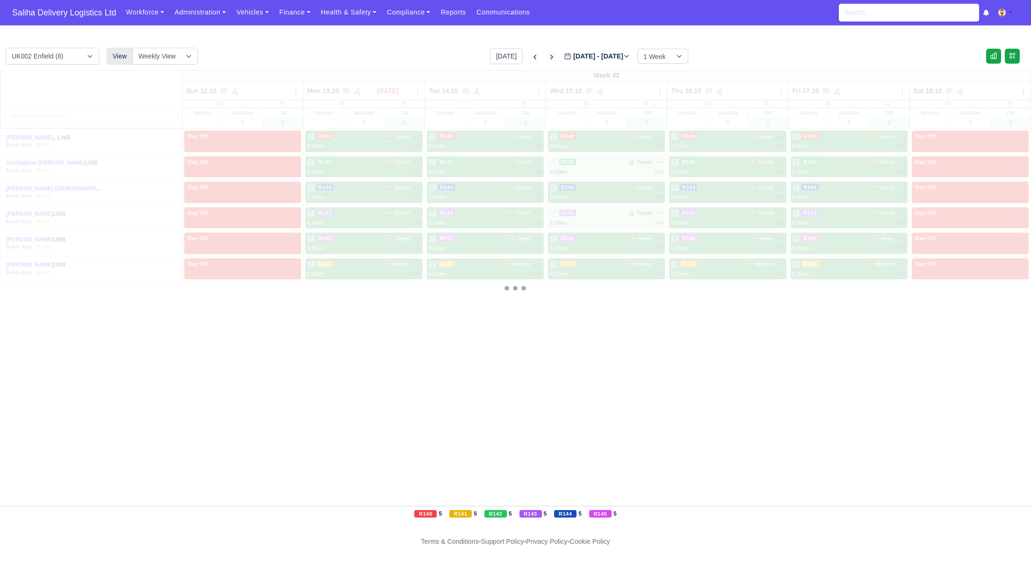
type input "2025-10-19"
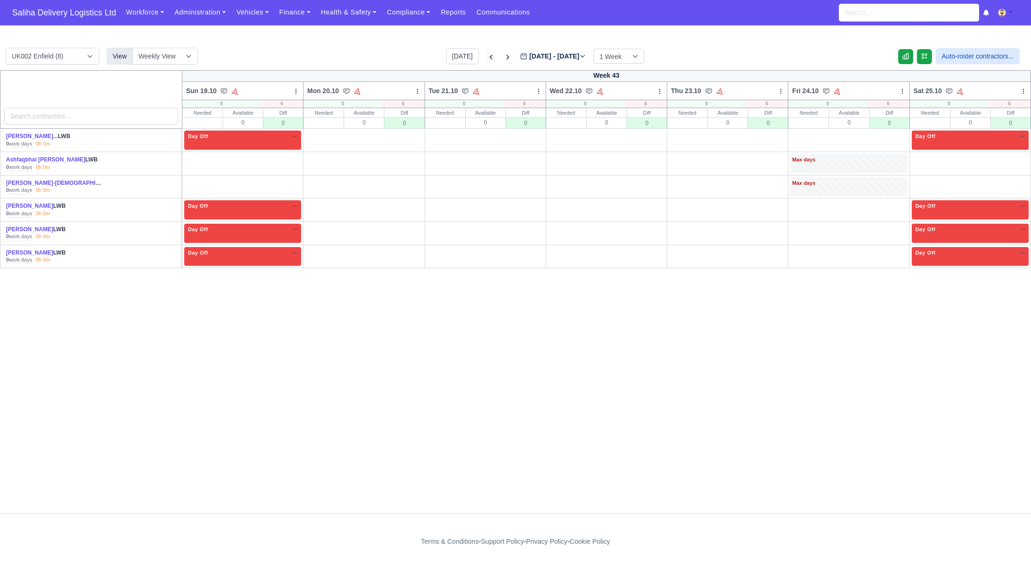
click at [490, 55] on icon at bounding box center [491, 57] width 3 height 5
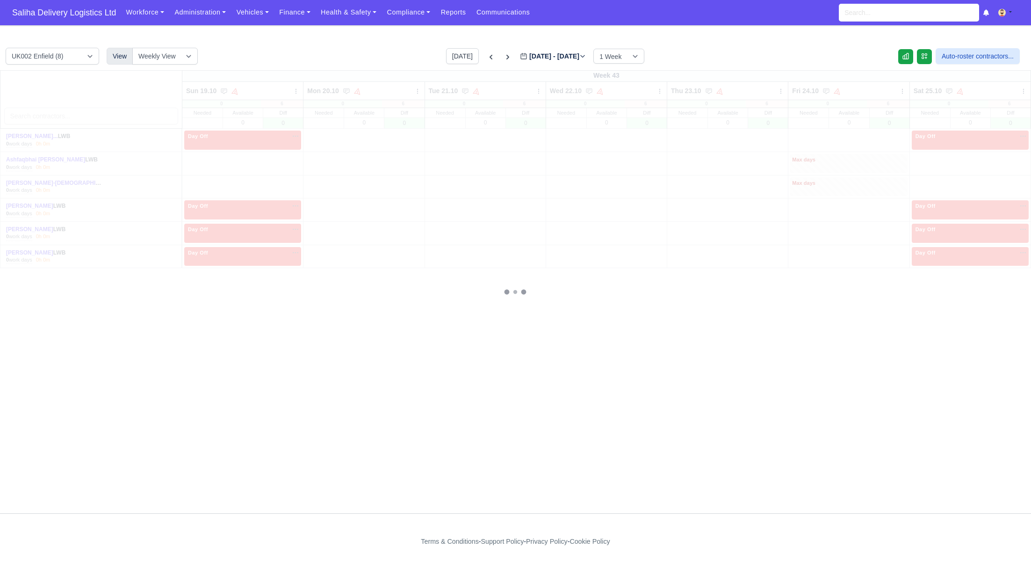
type input "2025-10-12"
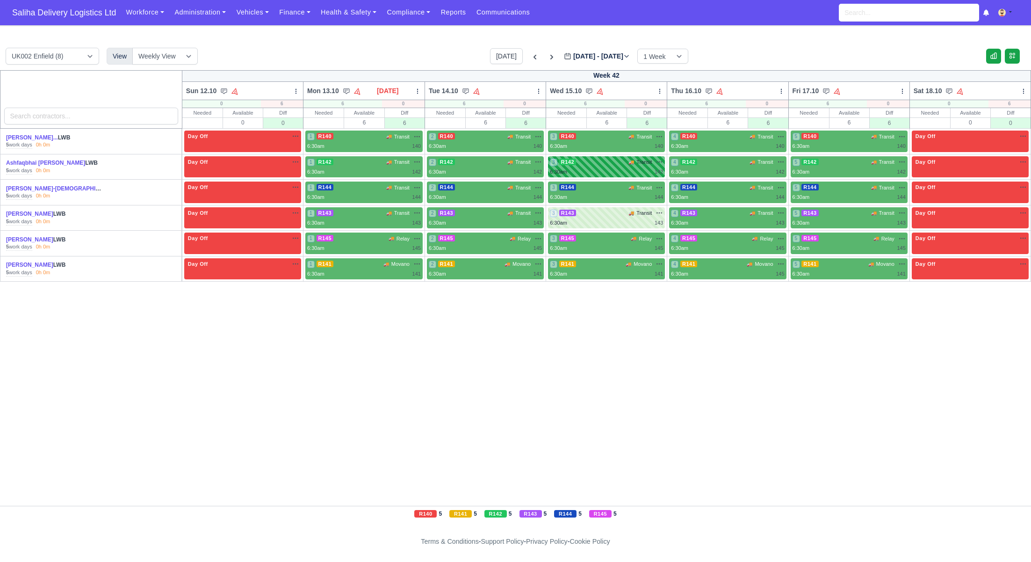
click at [618, 173] on div "6:30am 142" at bounding box center [606, 172] width 113 height 8
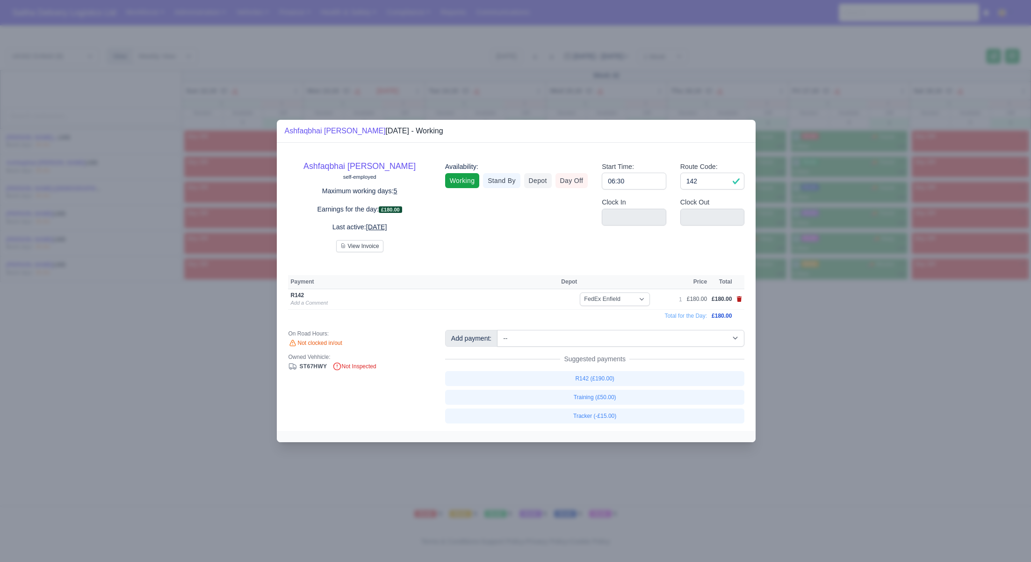
click at [738, 300] on icon at bounding box center [739, 299] width 5 height 6
select select
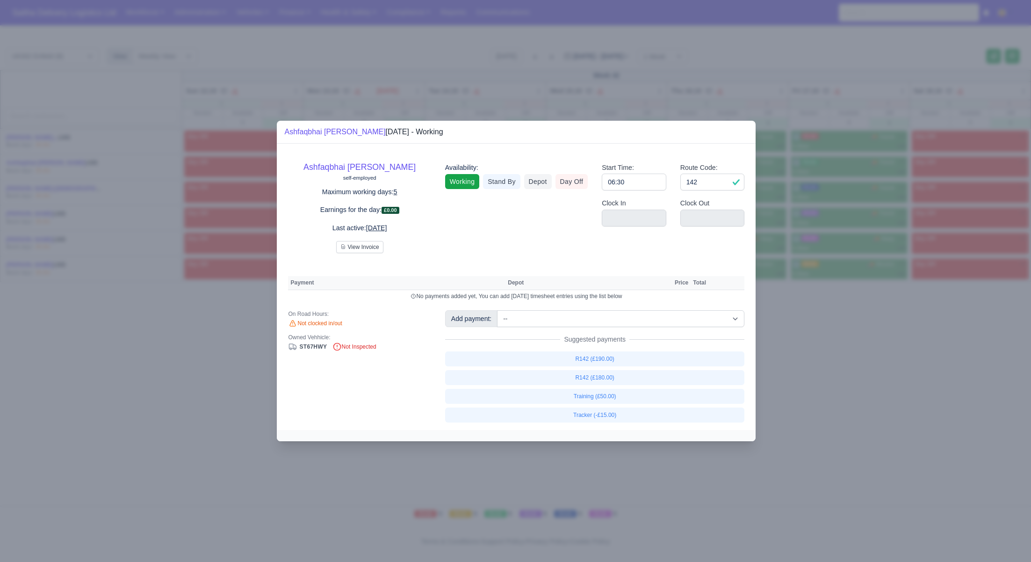
drag, startPoint x: 818, startPoint y: 362, endPoint x: 810, endPoint y: 350, distance: 14.8
click at [818, 360] on div at bounding box center [515, 281] width 1031 height 562
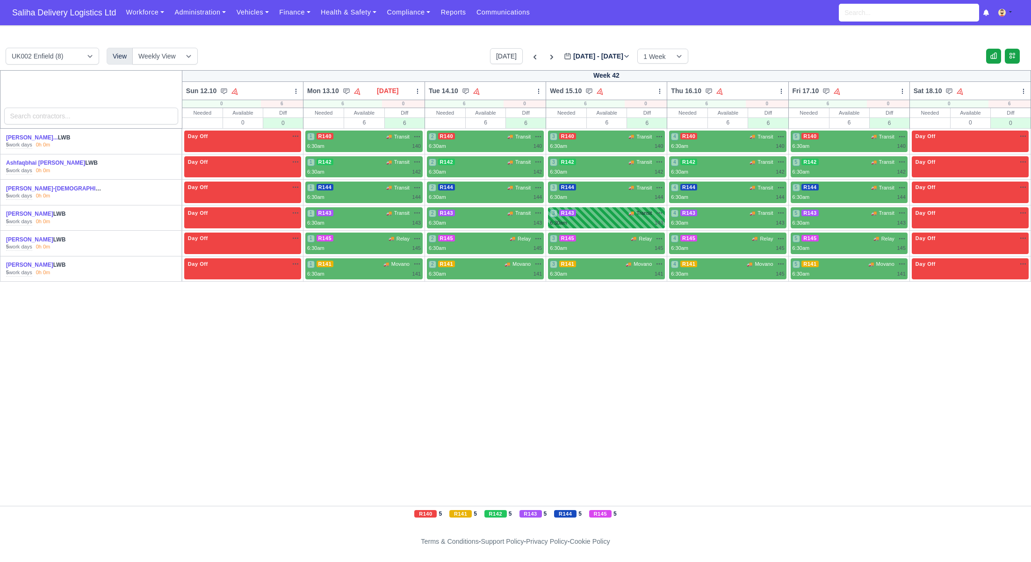
click at [594, 216] on div "3 R143 🚚 Transit" at bounding box center [606, 218] width 113 height 18
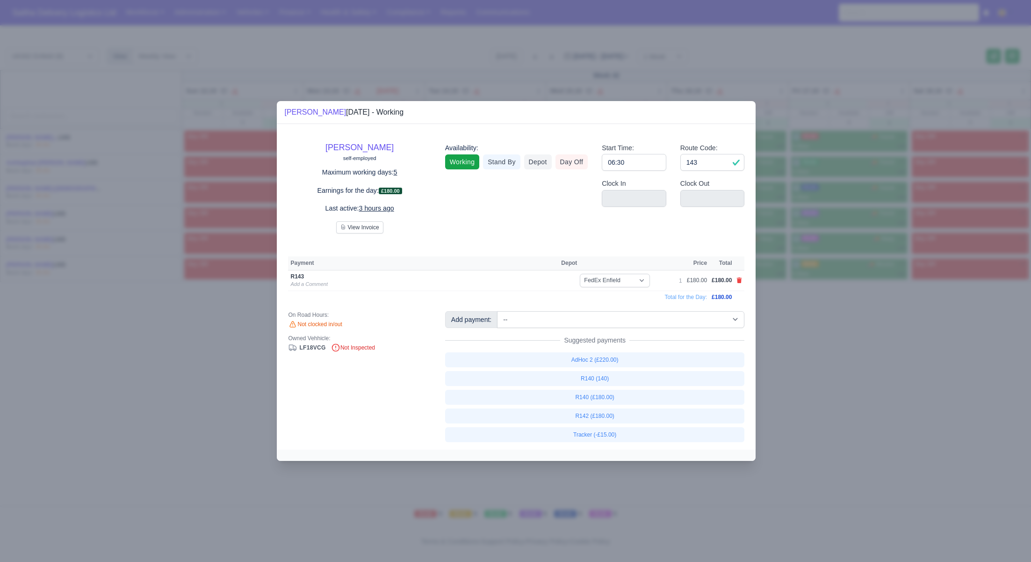
click at [740, 283] on icon at bounding box center [739, 280] width 5 height 6
select select
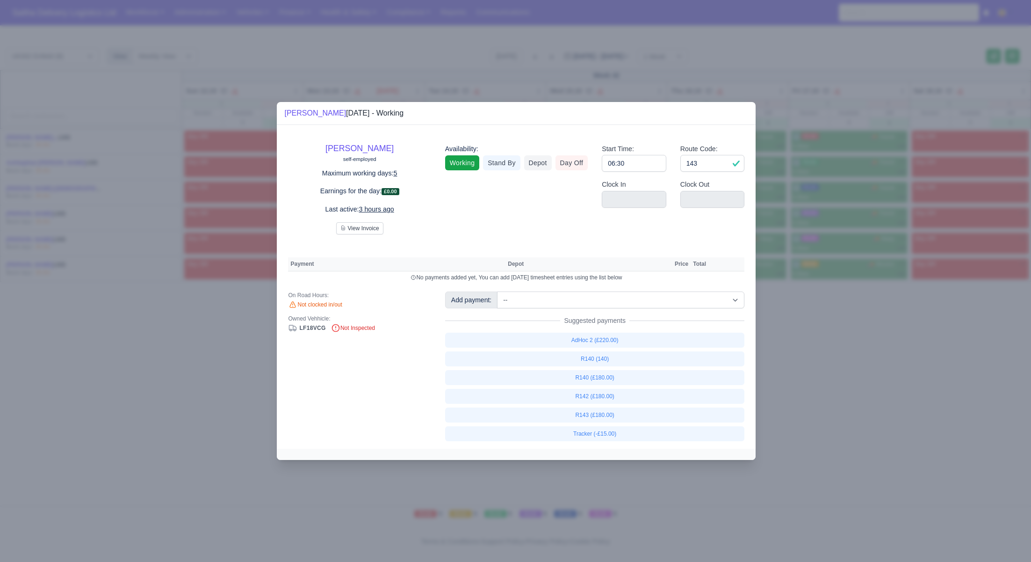
drag, startPoint x: 801, startPoint y: 343, endPoint x: 768, endPoint y: 278, distance: 73.4
click at [801, 342] on div at bounding box center [515, 281] width 1031 height 562
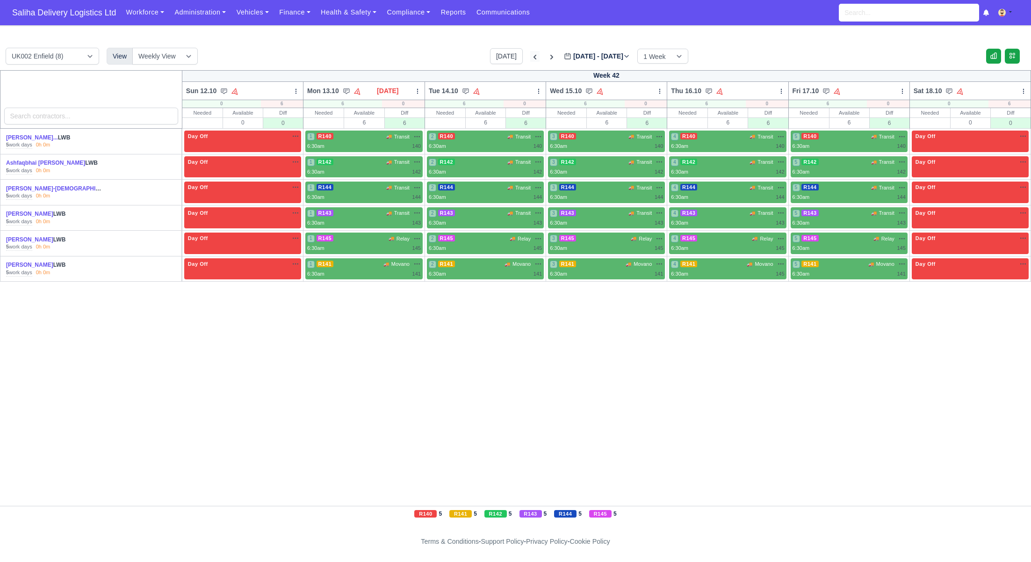
click at [530, 56] on icon at bounding box center [534, 56] width 9 height 9
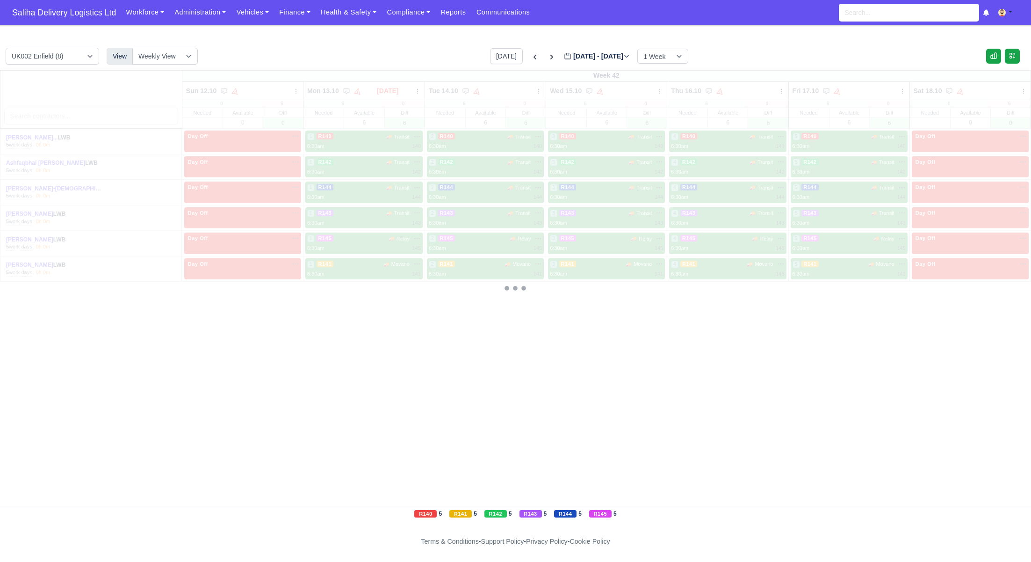
type input "2025-10-05"
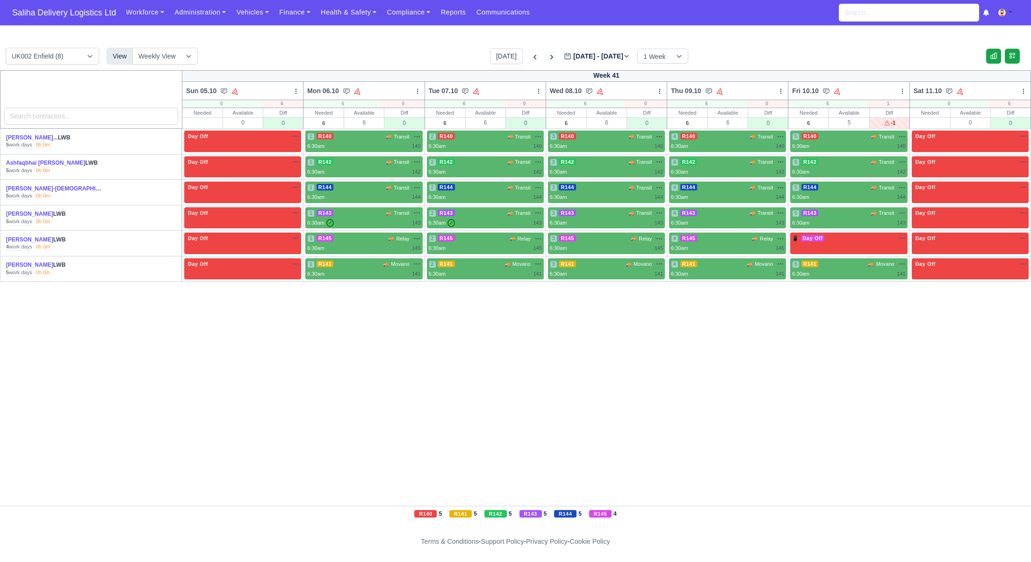
click at [550, 55] on icon at bounding box center [551, 57] width 3 height 5
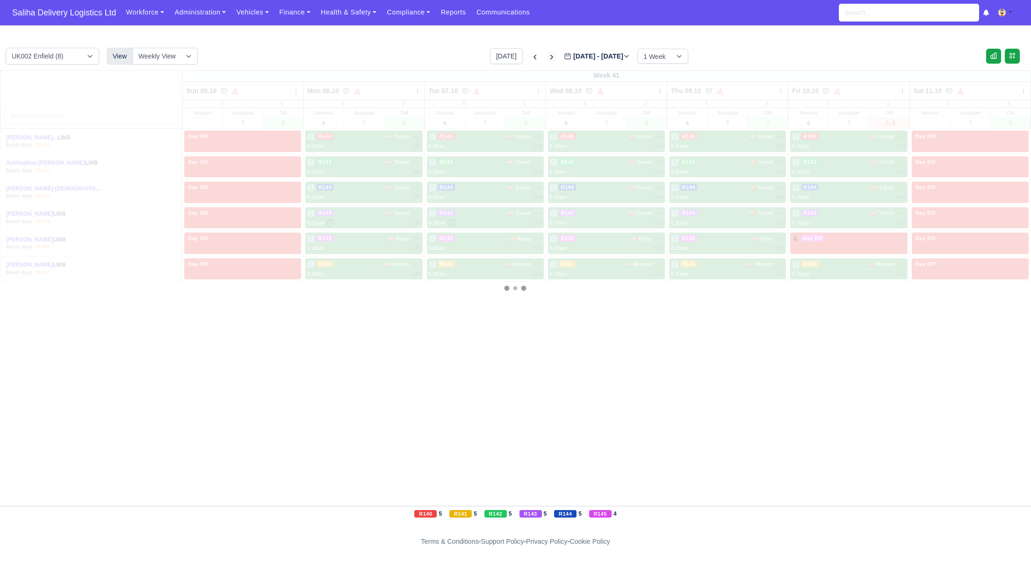
type input "2025-10-12"
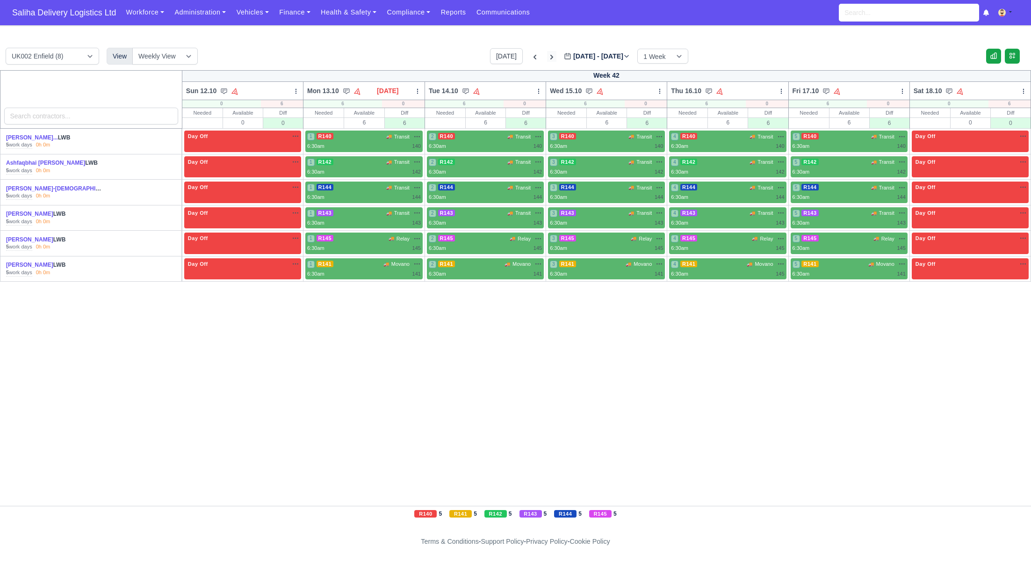
click at [550, 55] on icon at bounding box center [551, 57] width 3 height 5
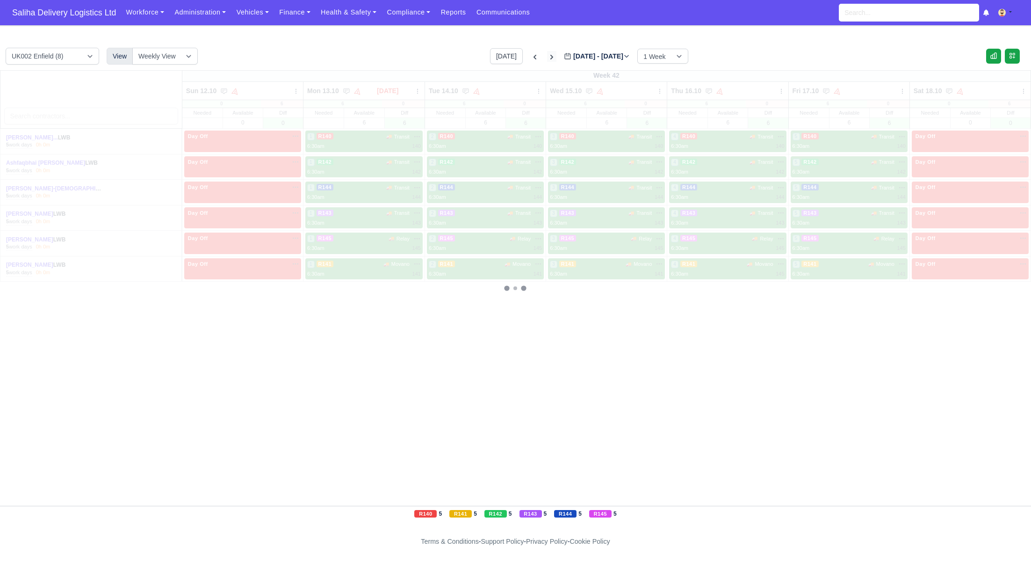
type input "2025-10-19"
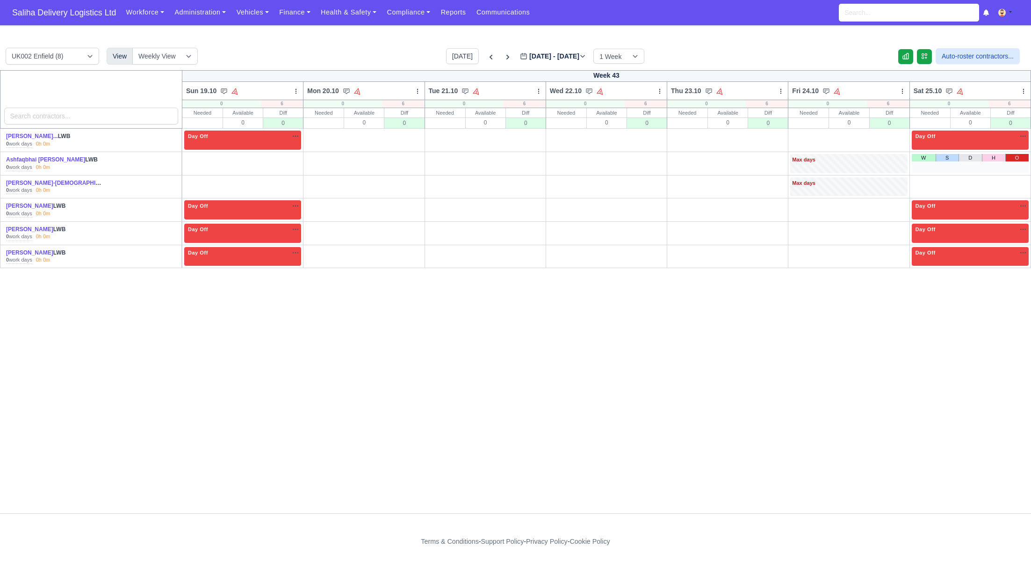
click at [1011, 159] on link "O" at bounding box center [1016, 157] width 23 height 7
click at [1015, 182] on link "O" at bounding box center [1016, 180] width 23 height 7
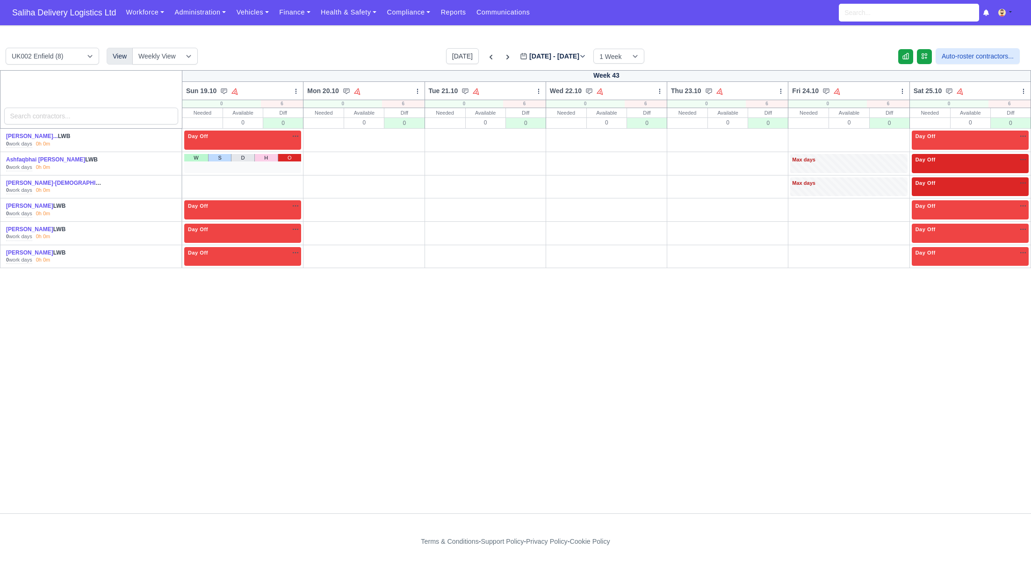
click at [295, 156] on link "O" at bounding box center [289, 157] width 23 height 7
click at [290, 179] on link "O" at bounding box center [289, 180] width 23 height 7
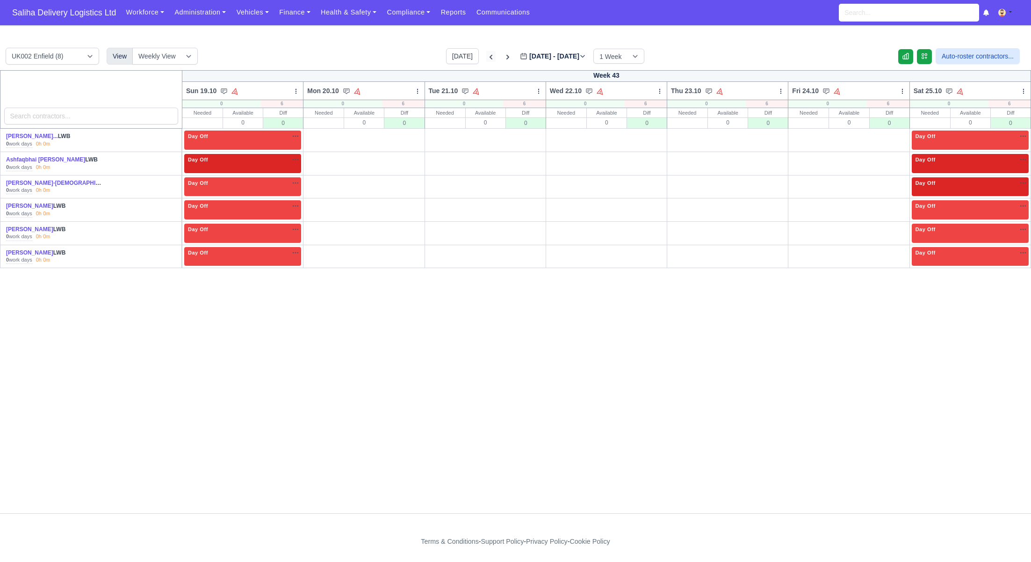
click at [486, 54] on icon at bounding box center [490, 56] width 9 height 9
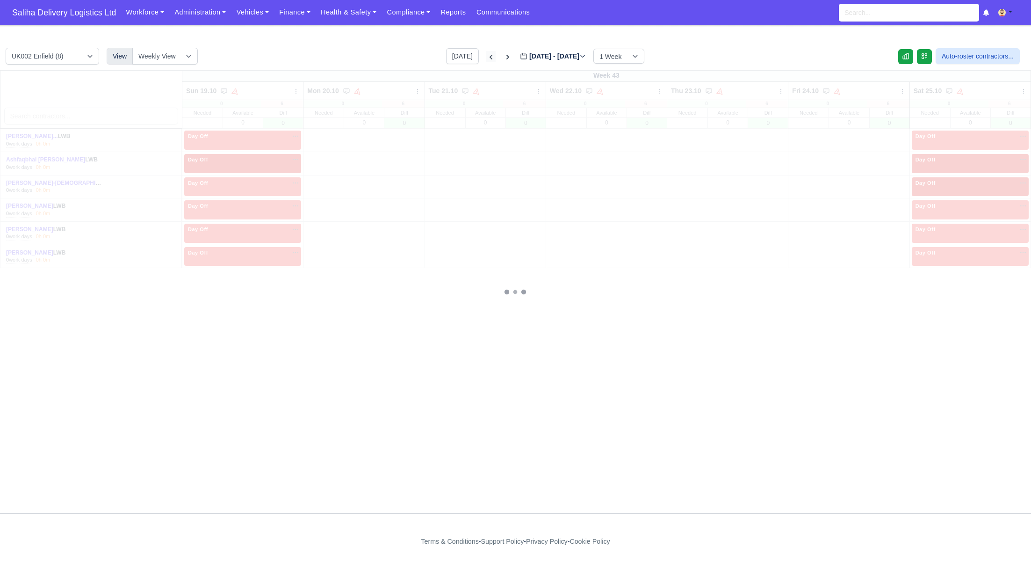
type input "2025-10-12"
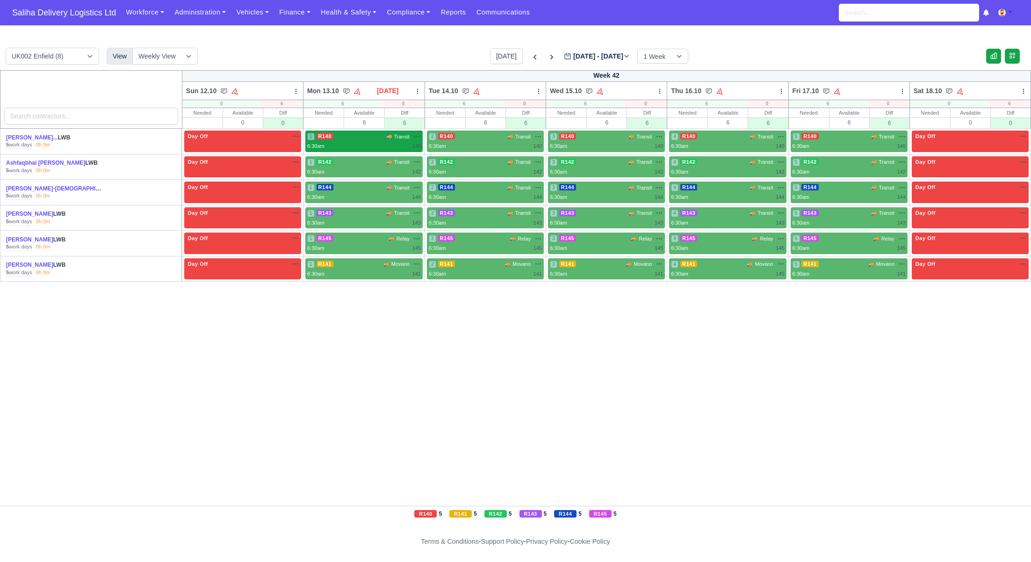
click at [365, 135] on div "1 R140 🚚 Transit" at bounding box center [364, 136] width 114 height 8
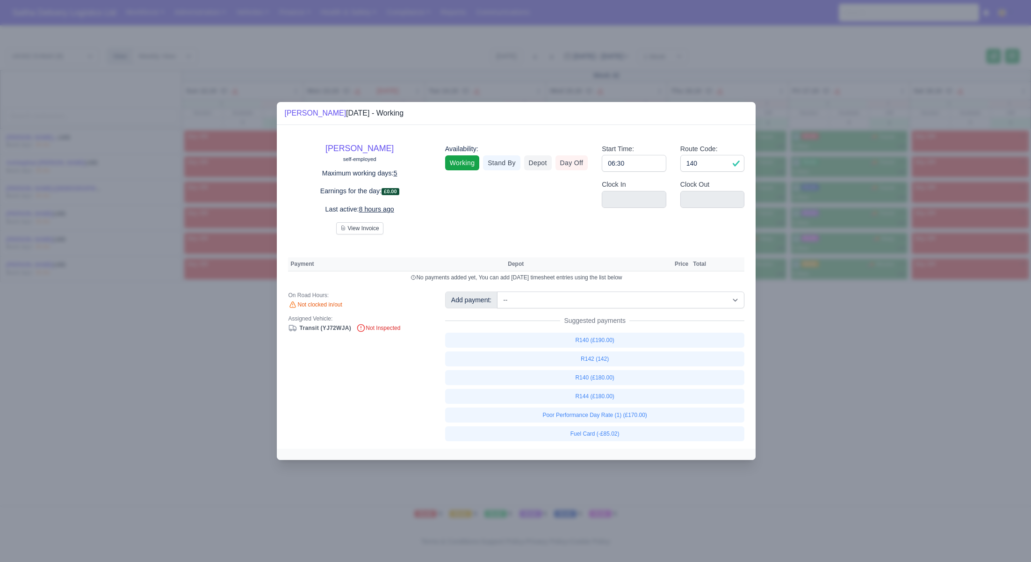
click at [996, 387] on div at bounding box center [515, 281] width 1031 height 562
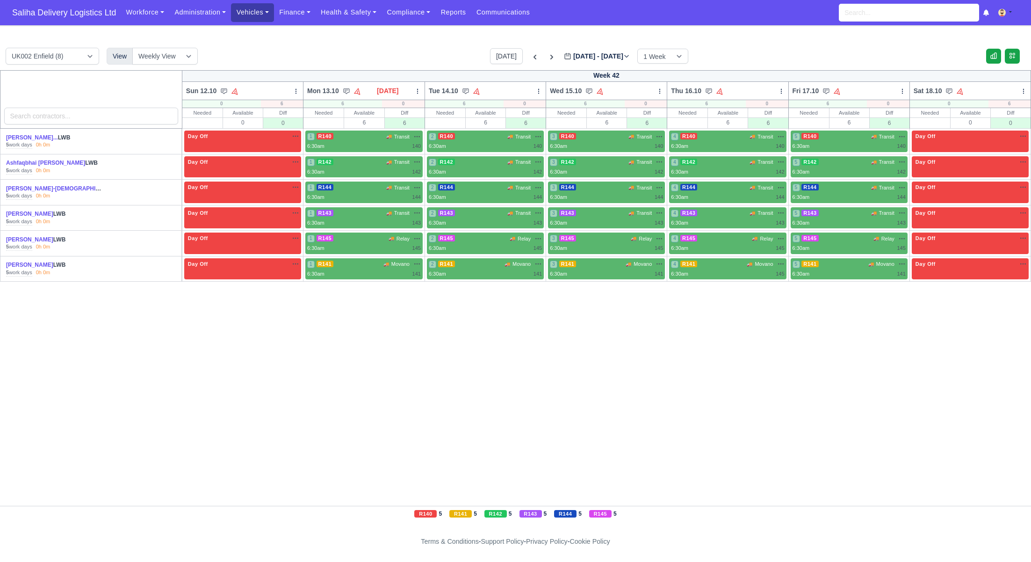
click at [258, 14] on link "Vehicles" at bounding box center [252, 12] width 43 height 18
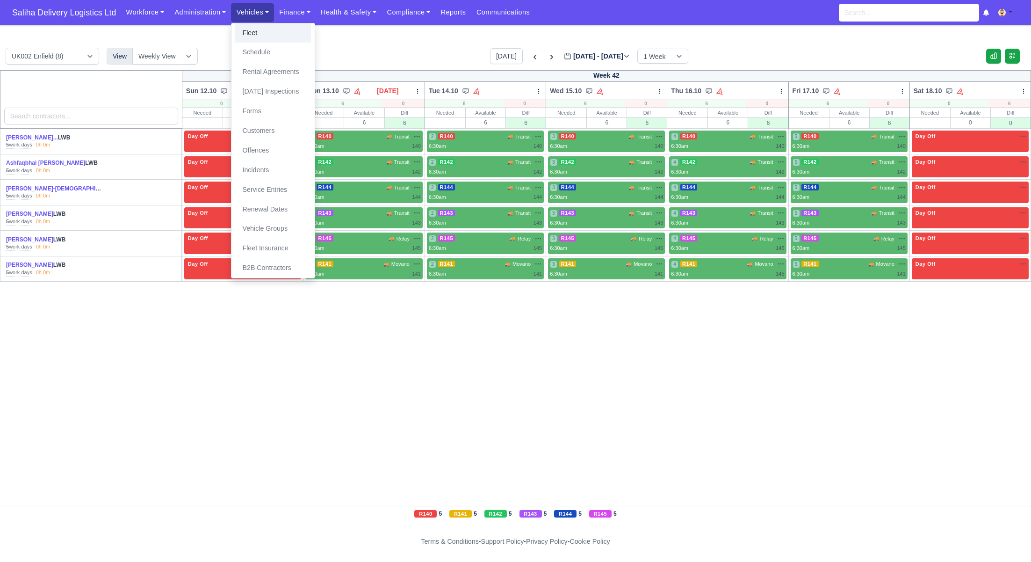
click at [258, 37] on link "Fleet" at bounding box center [273, 33] width 76 height 20
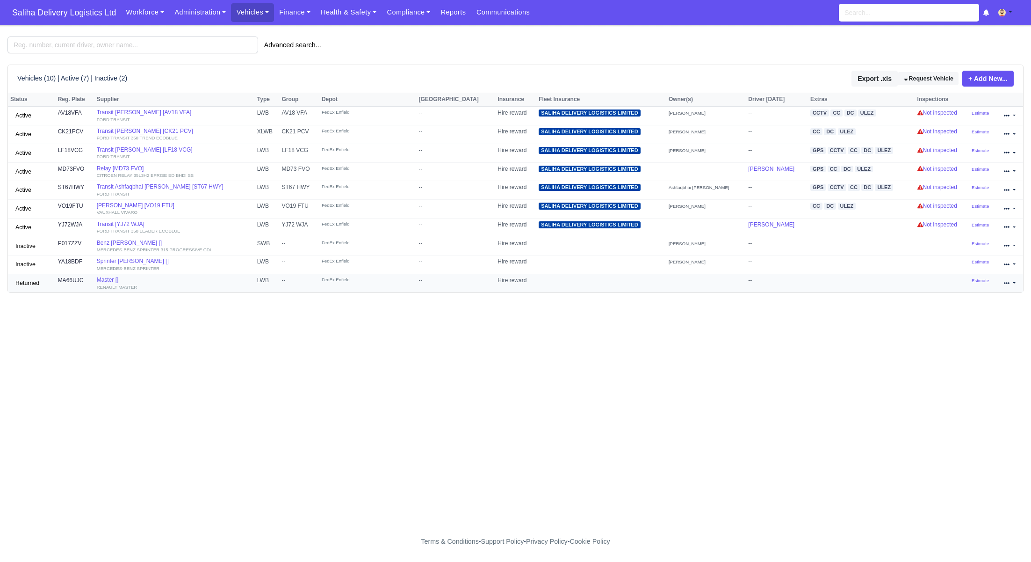
click at [1009, 284] on icon at bounding box center [1007, 283] width 6 height 6
click at [822, 352] on main "Advanced search... Vehicles (10) | Active (7) | Inactive (2) Export .xls Reques…" at bounding box center [515, 278] width 1031 height 484
click at [1006, 261] on icon at bounding box center [1007, 264] width 6 height 6
click at [967, 301] on link "Delete" at bounding box center [978, 306] width 83 height 13
click at [172, 131] on link "Transit [PERSON_NAME] [CK21 PCV] FORD TRANSIT 350 TREND ECOBLUE" at bounding box center [175, 135] width 156 height 14
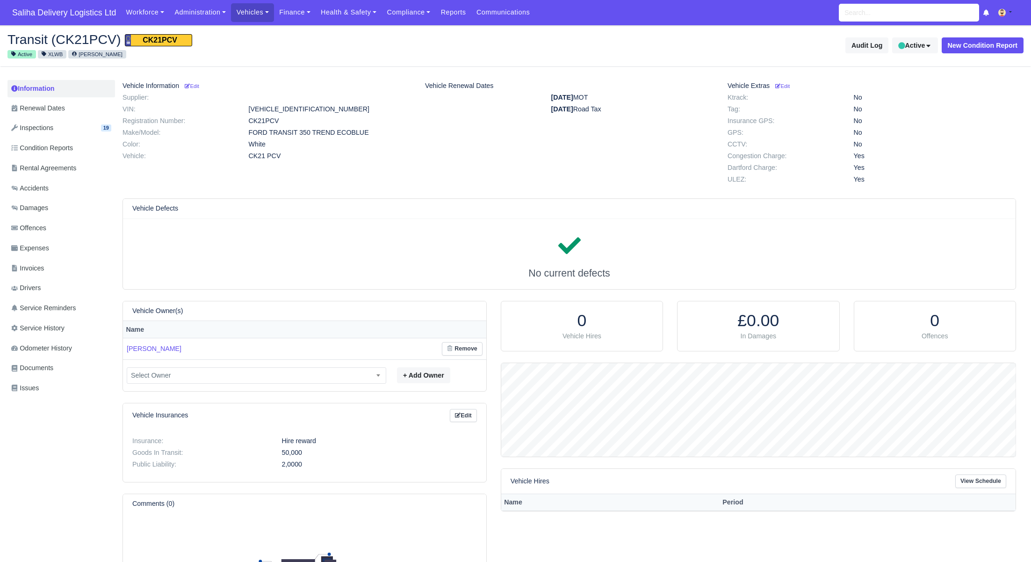
scroll to position [93, 514]
click at [918, 47] on button "Active" at bounding box center [914, 45] width 45 height 16
click at [900, 83] on span "Inactive" at bounding box center [899, 82] width 72 height 15
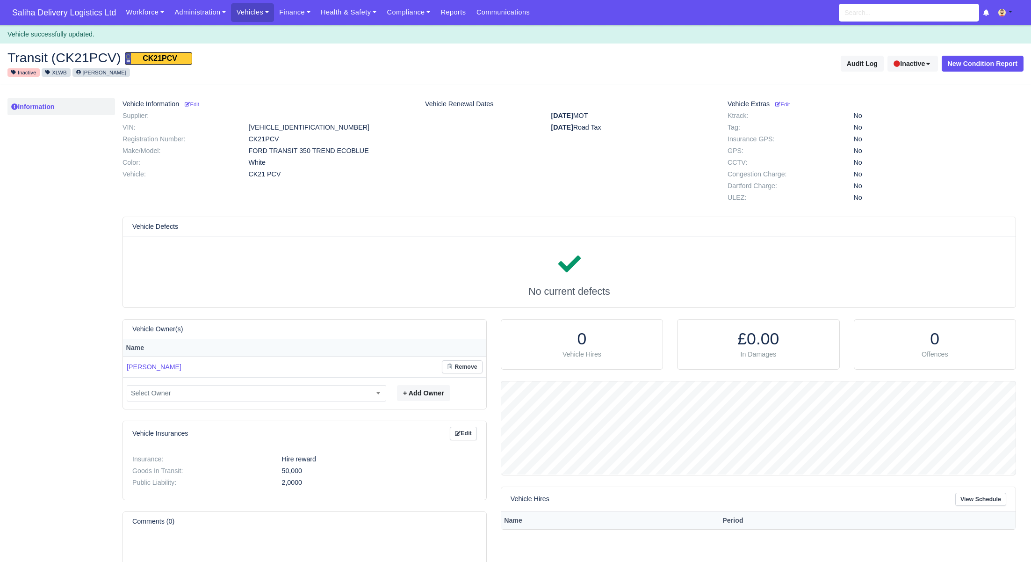
scroll to position [93, 514]
click at [88, 5] on span "Saliha Delivery Logistics Ltd" at bounding box center [63, 12] width 113 height 19
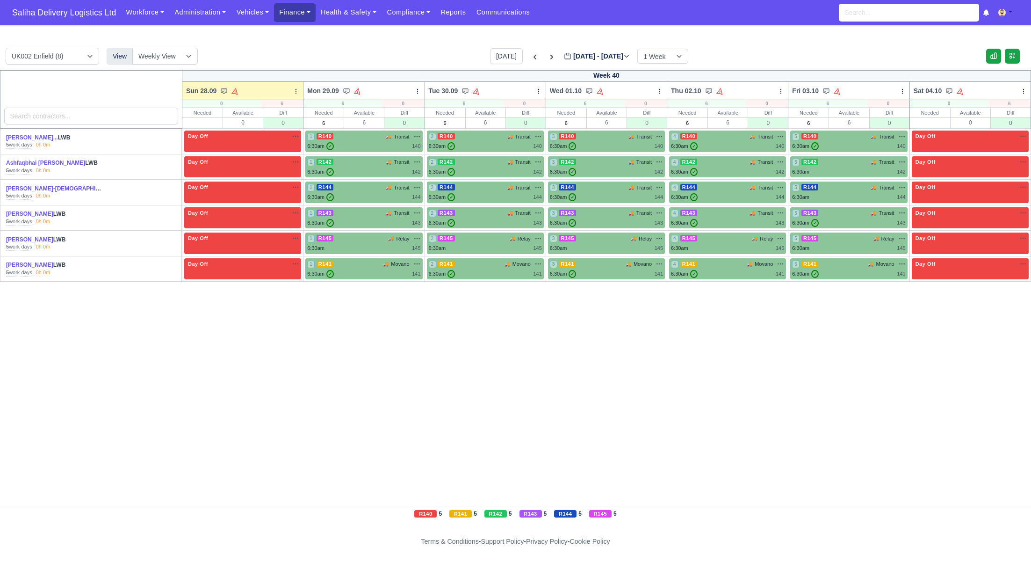
click at [307, 14] on link "Finance" at bounding box center [295, 12] width 42 height 18
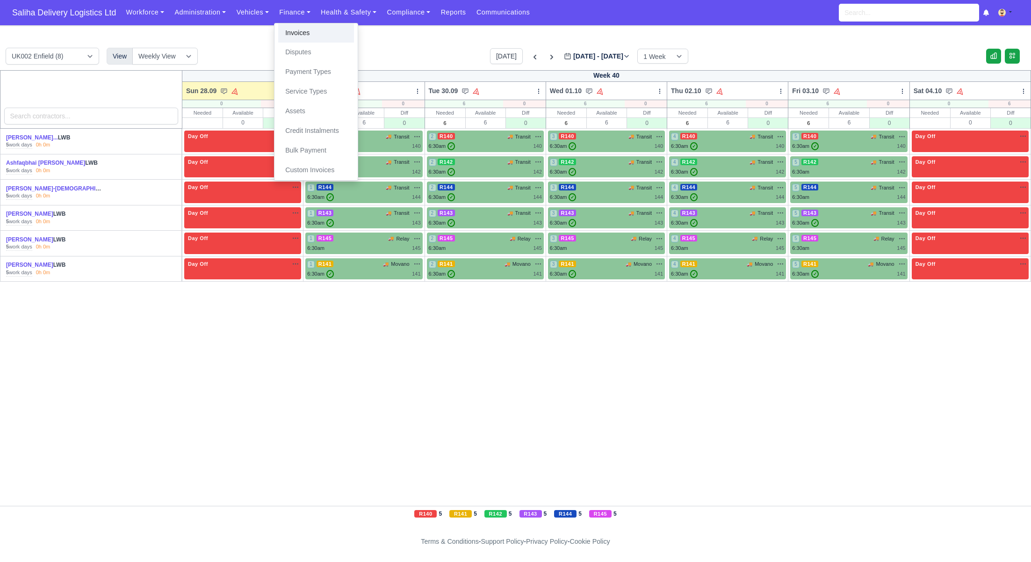
click at [308, 30] on link "Invoices" at bounding box center [316, 33] width 76 height 20
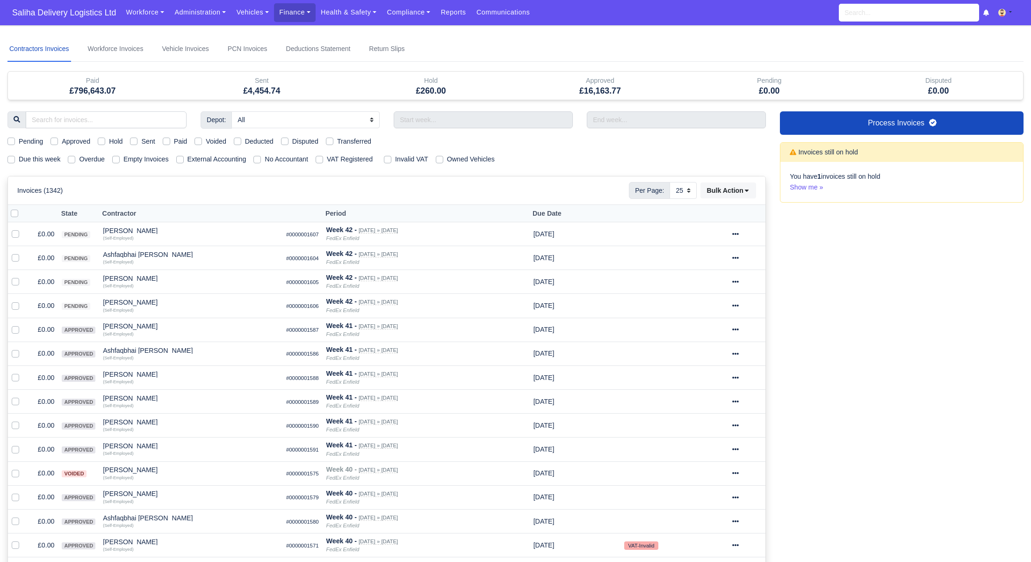
select select "25"
click at [141, 142] on label "Sent" at bounding box center [148, 141] width 14 height 11
click at [137, 142] on input "Sent" at bounding box center [133, 139] width 7 height 7
checkbox input "true"
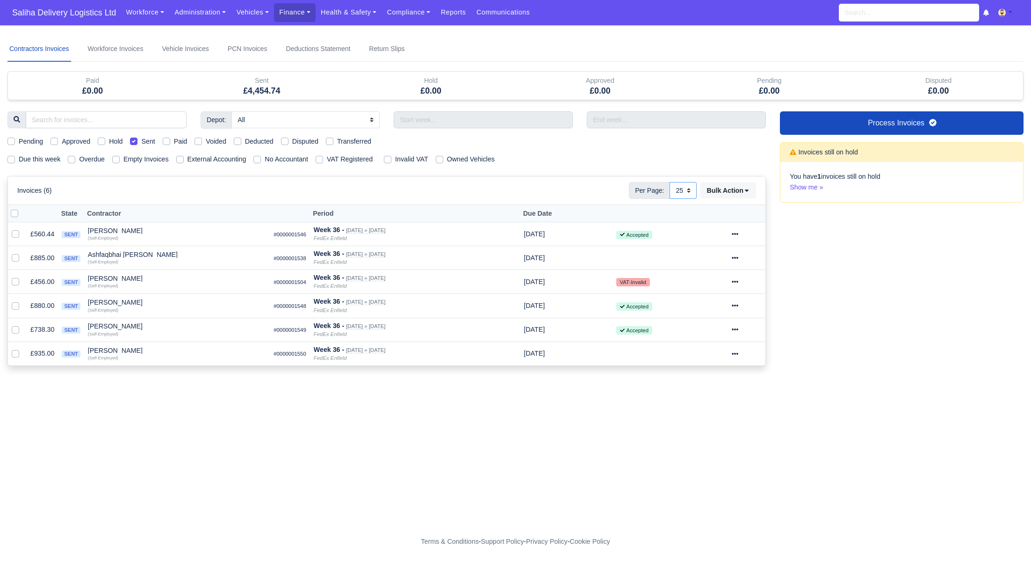
click at [689, 192] on select "10 25 50" at bounding box center [683, 190] width 27 height 17
select select "50"
click at [670, 182] on select "10 25 50" at bounding box center [683, 190] width 27 height 17
